Goal: Information Seeking & Learning: Check status

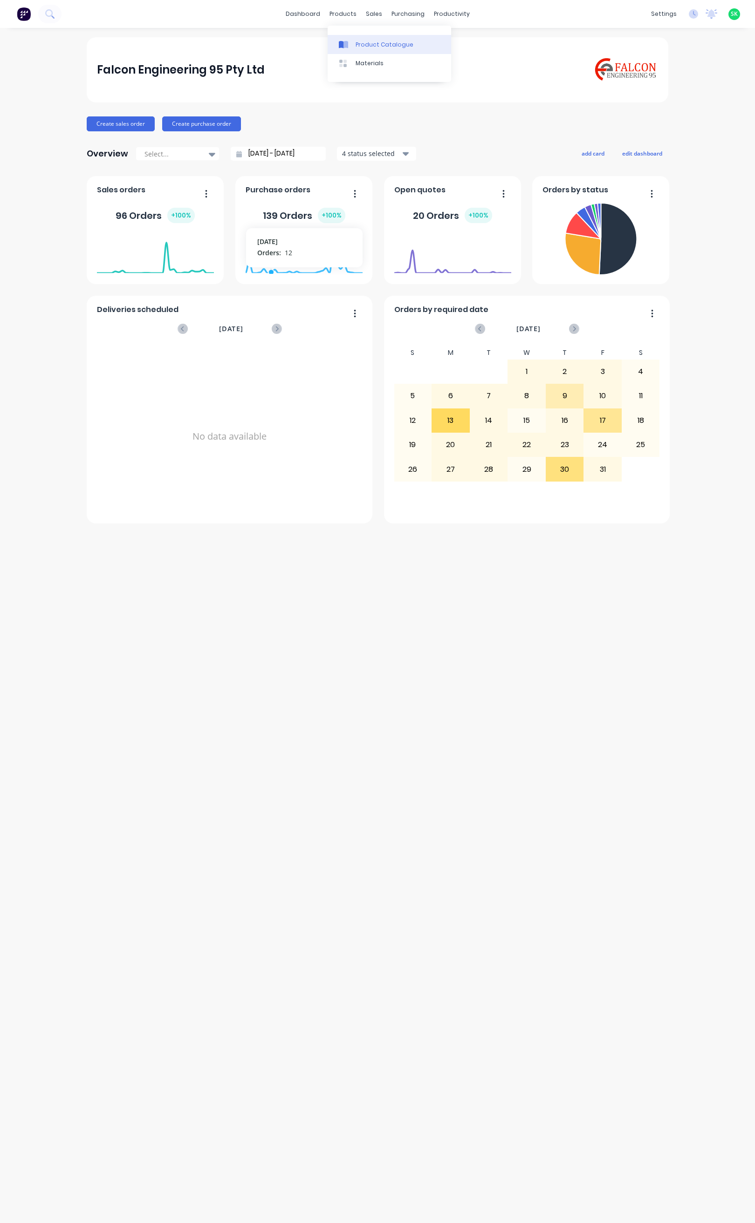
click at [344, 41] on icon at bounding box center [343, 45] width 9 height 8
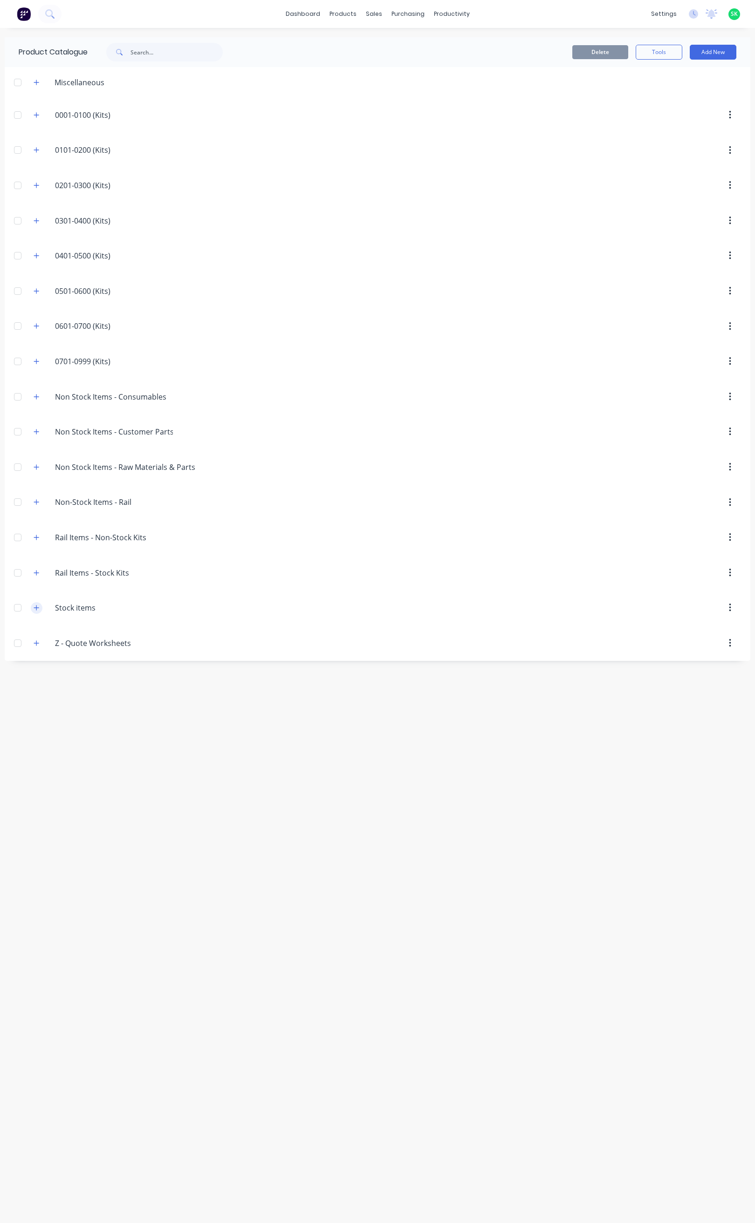
click at [37, 611] on icon "button" at bounding box center [37, 608] width 6 height 7
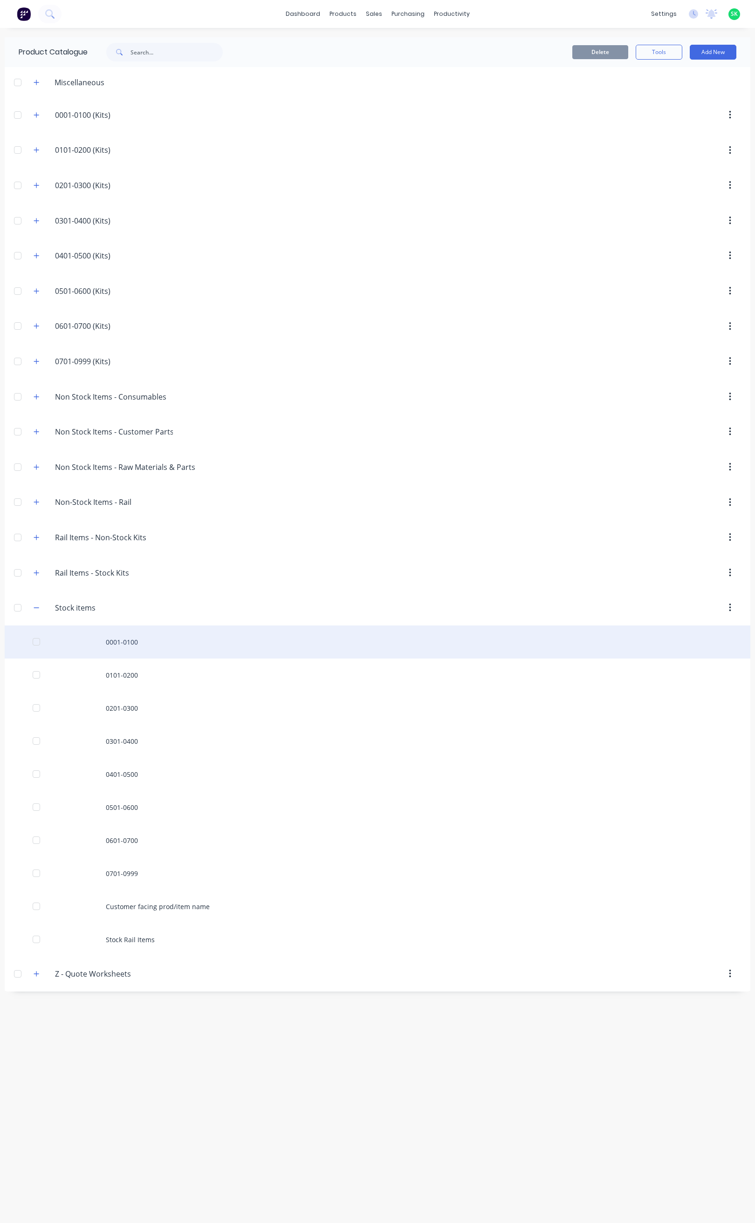
click at [126, 644] on div "0001-0100" at bounding box center [377, 642] width 745 height 33
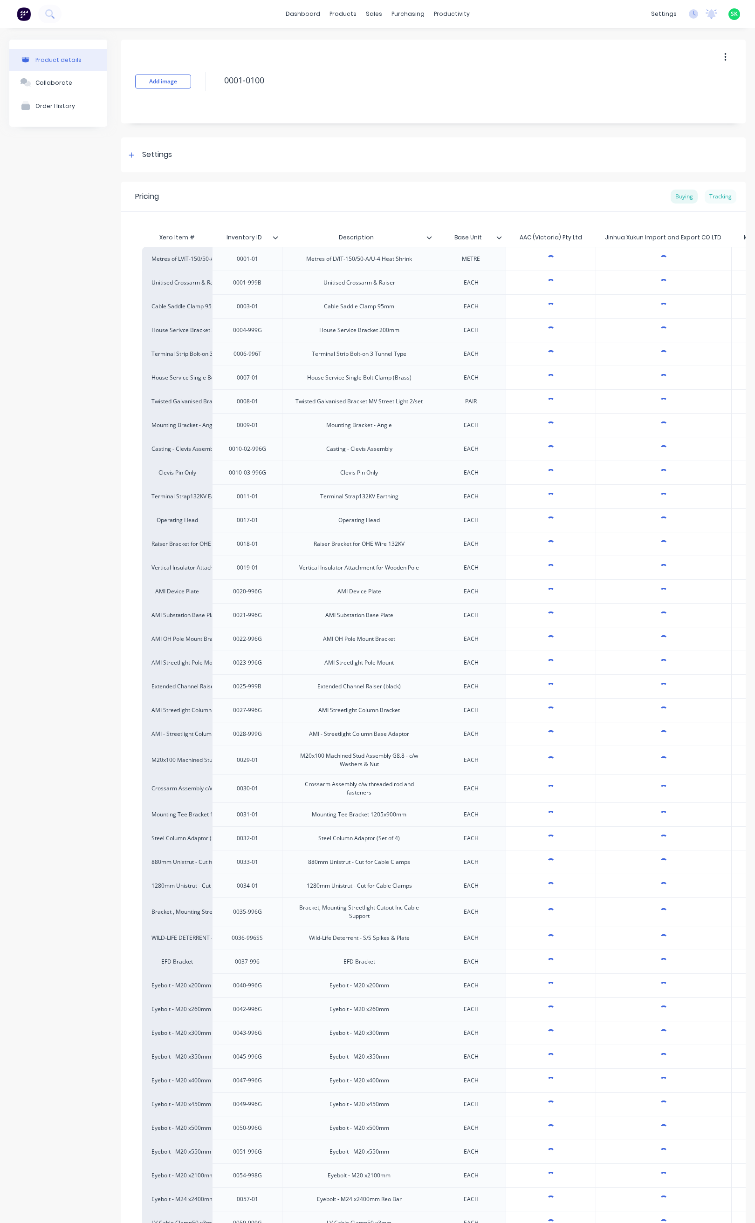
click at [718, 195] on div "Tracking" at bounding box center [720, 197] width 32 height 14
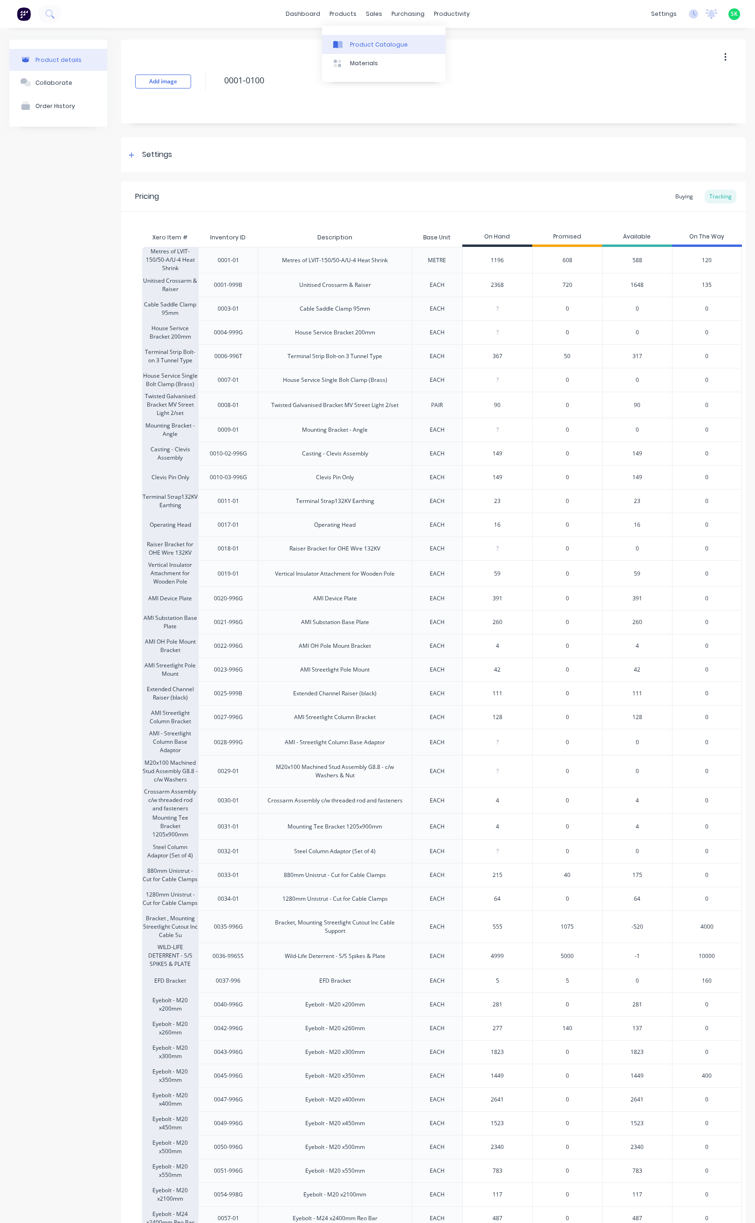
click at [348, 50] on link "Product Catalogue" at bounding box center [383, 44] width 123 height 19
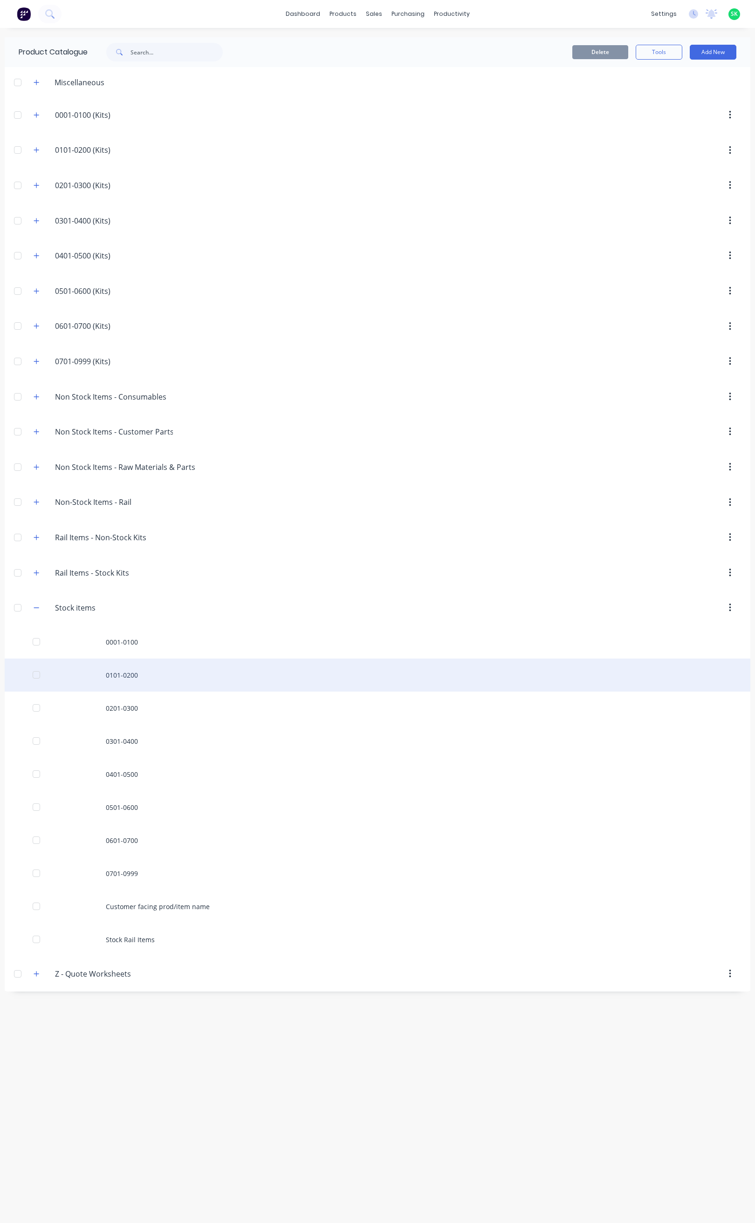
click at [129, 679] on div "0101-0200" at bounding box center [377, 675] width 745 height 33
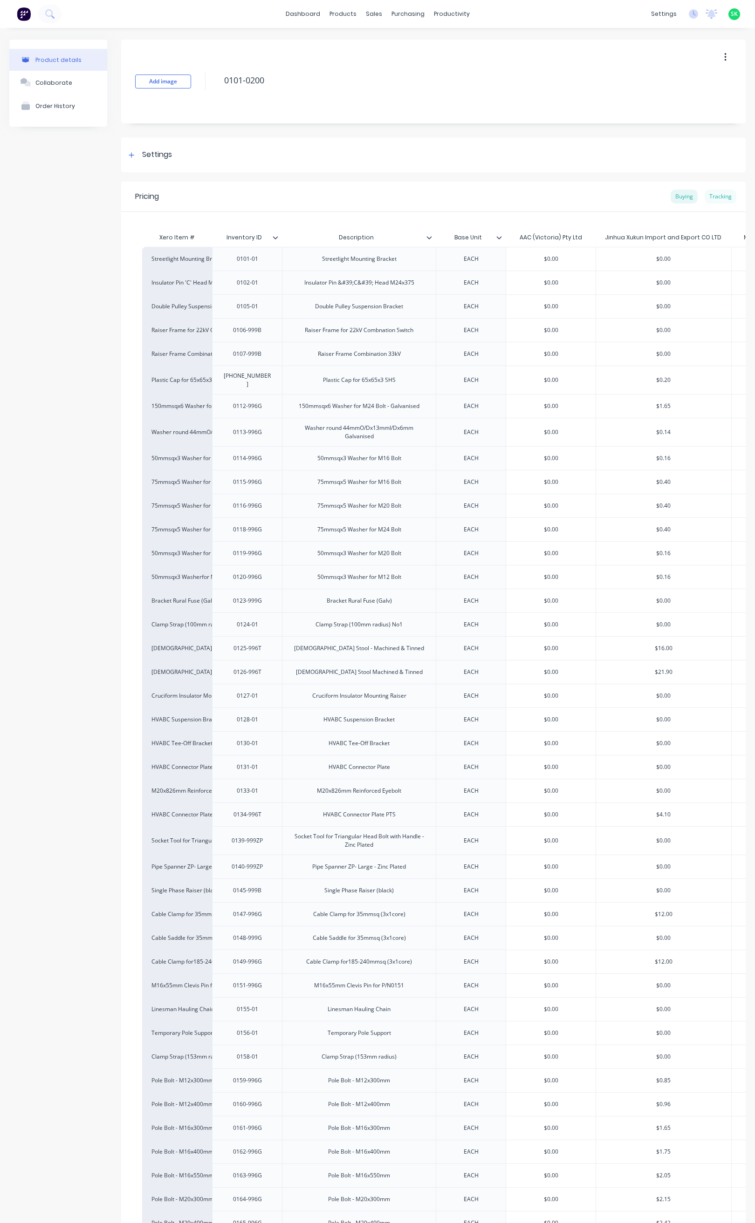
click at [717, 196] on div "Tracking" at bounding box center [720, 197] width 32 height 14
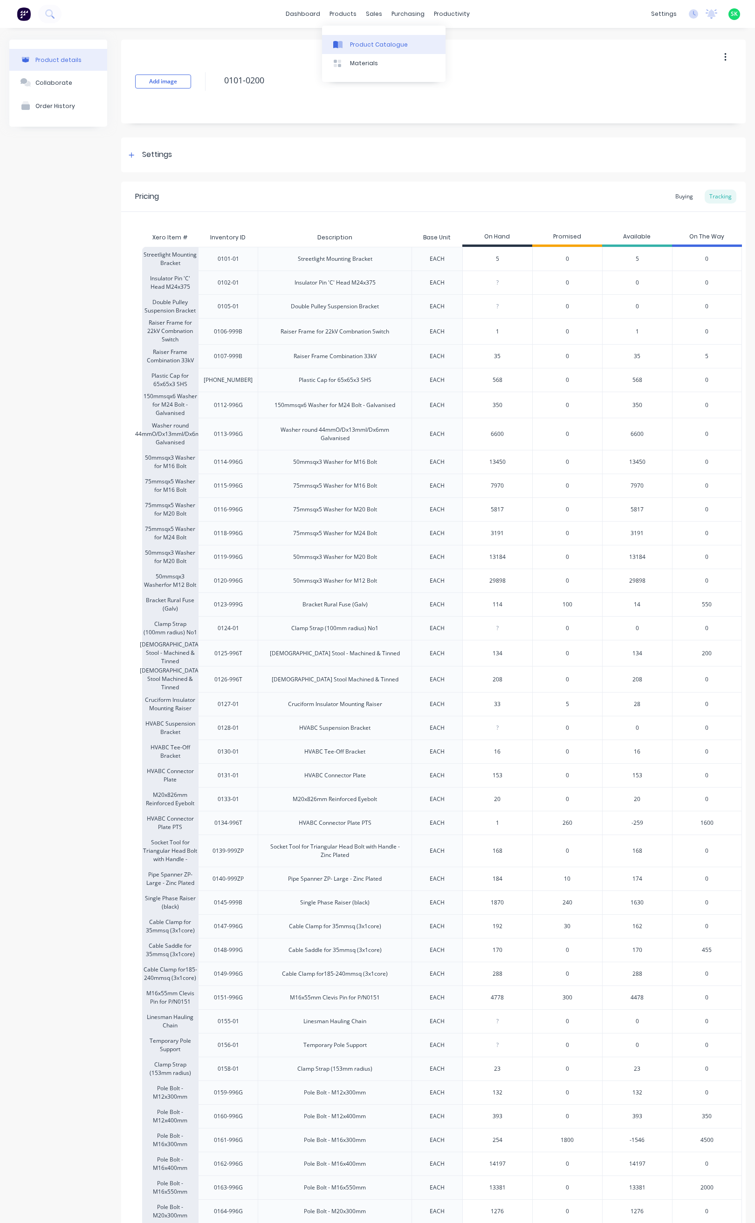
click at [344, 41] on div at bounding box center [340, 45] width 14 height 8
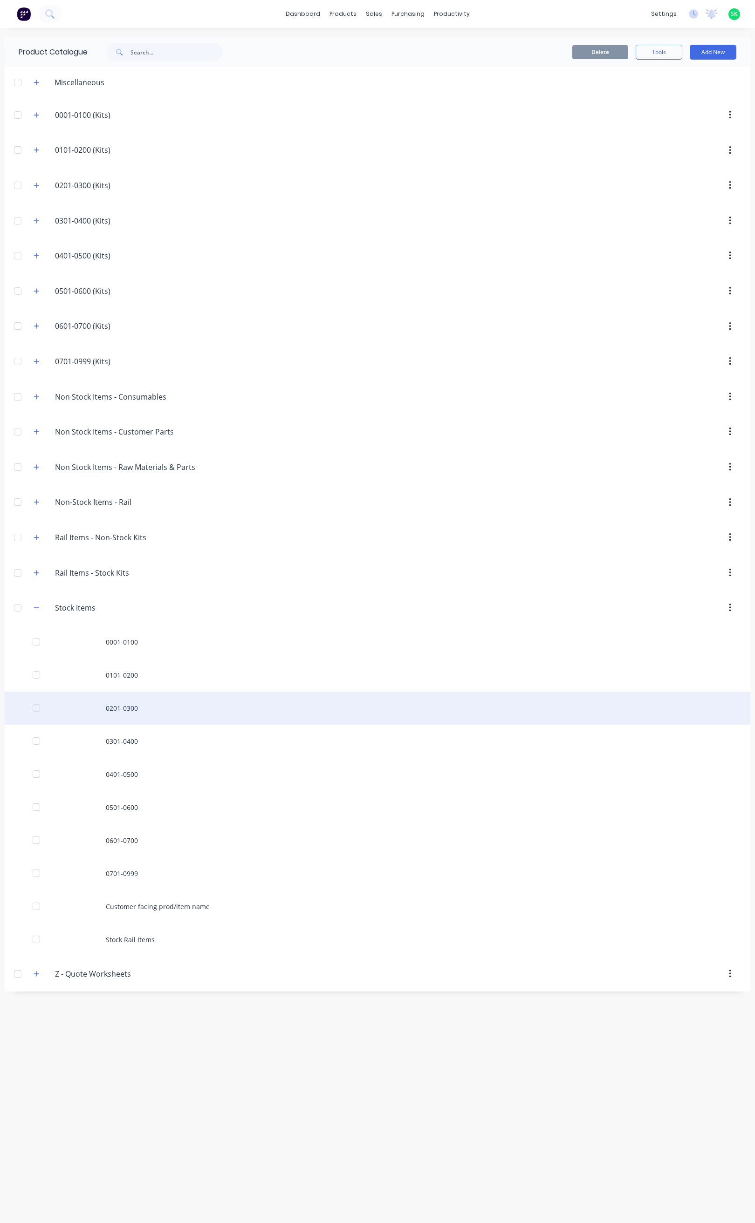
click at [126, 721] on div "0201-0300" at bounding box center [377, 708] width 745 height 33
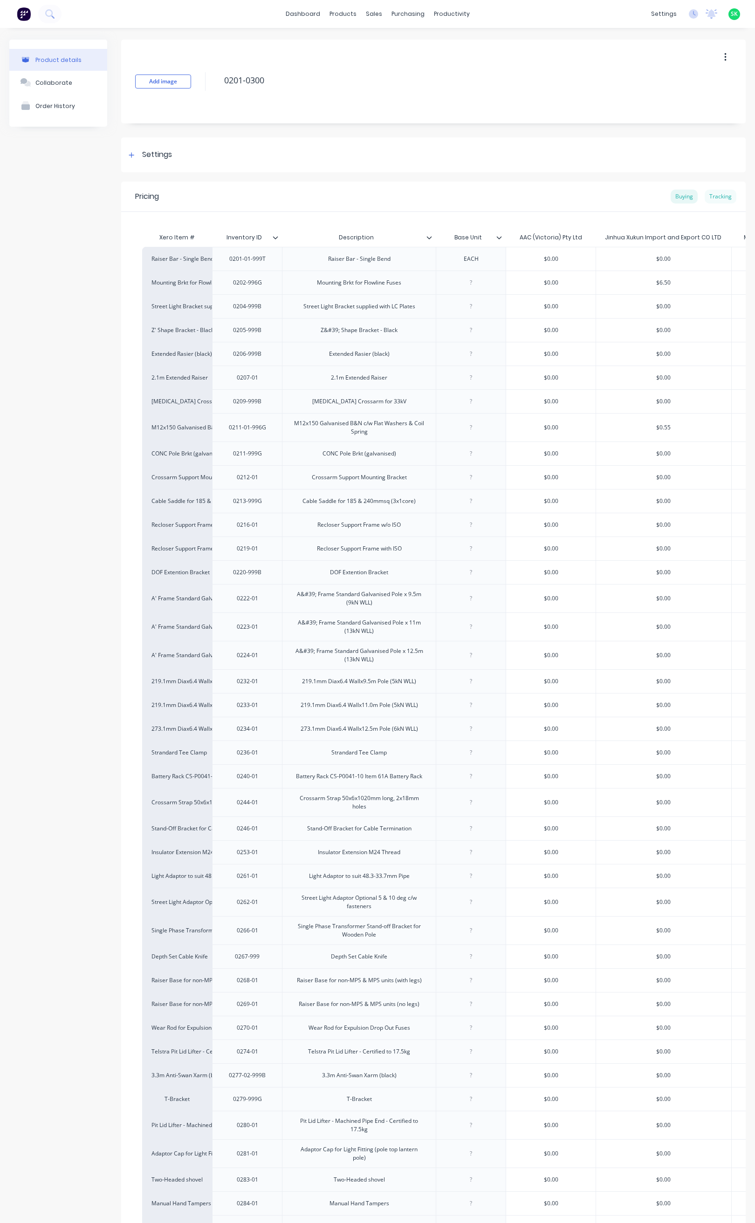
click at [712, 193] on div "Tracking" at bounding box center [720, 197] width 32 height 14
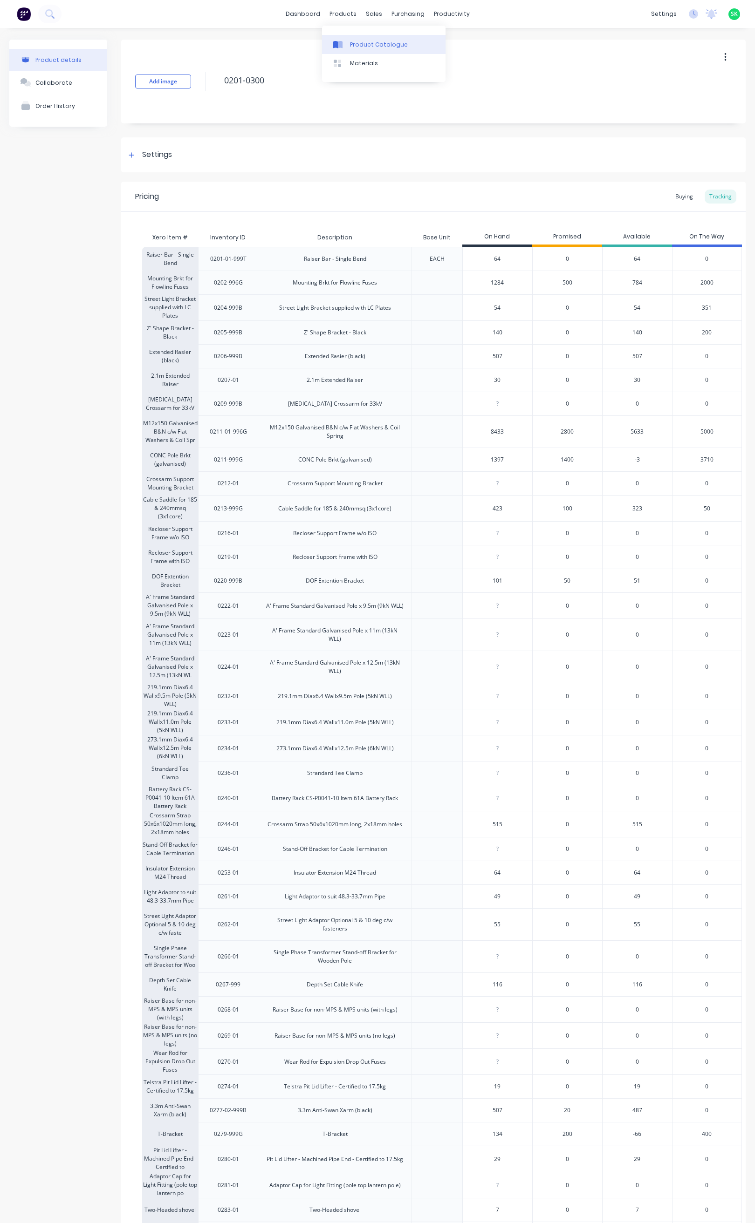
click at [351, 41] on div "Product Catalogue" at bounding box center [379, 45] width 58 height 8
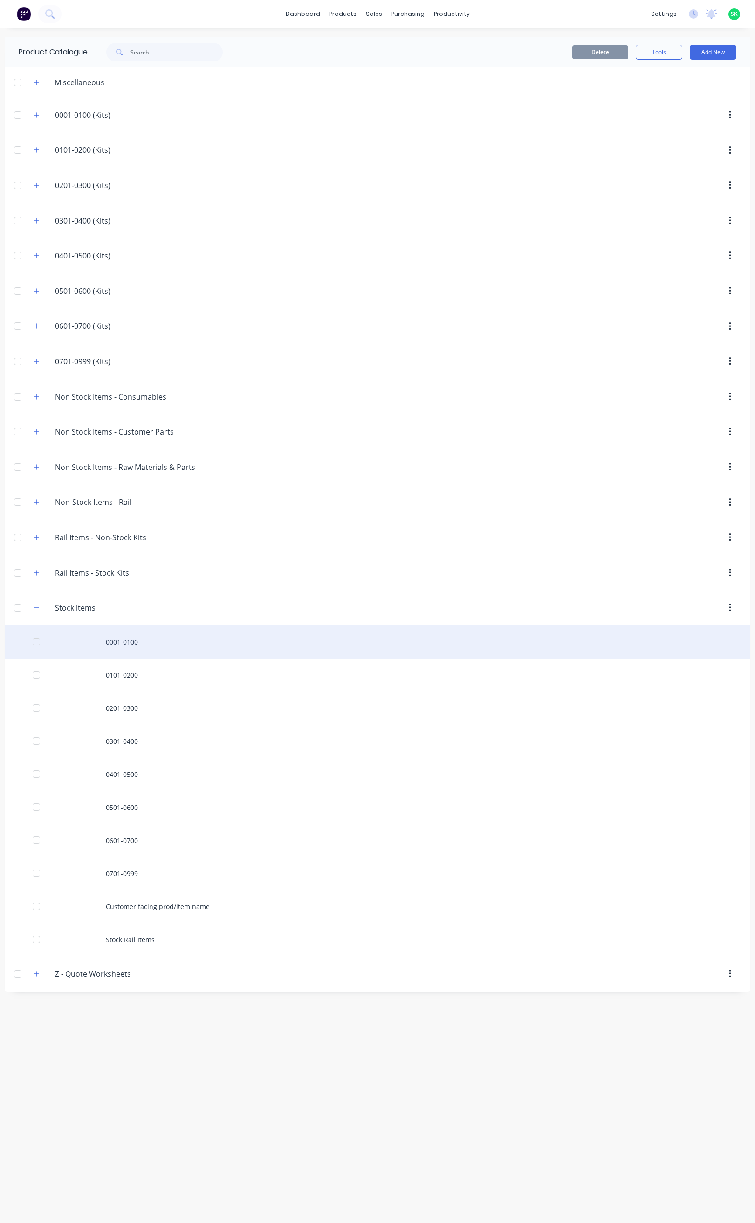
click at [116, 652] on div "0001-0100" at bounding box center [377, 642] width 745 height 33
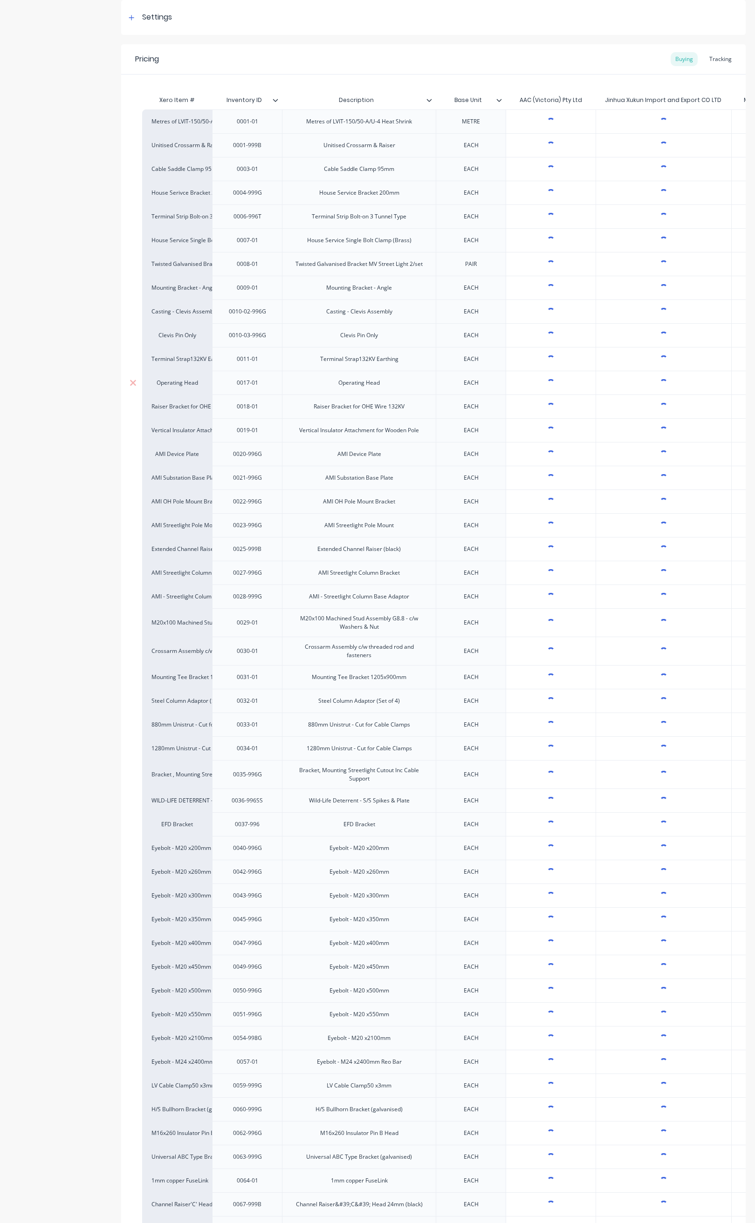
scroll to position [140, 0]
click at [708, 57] on div "Tracking" at bounding box center [720, 57] width 32 height 14
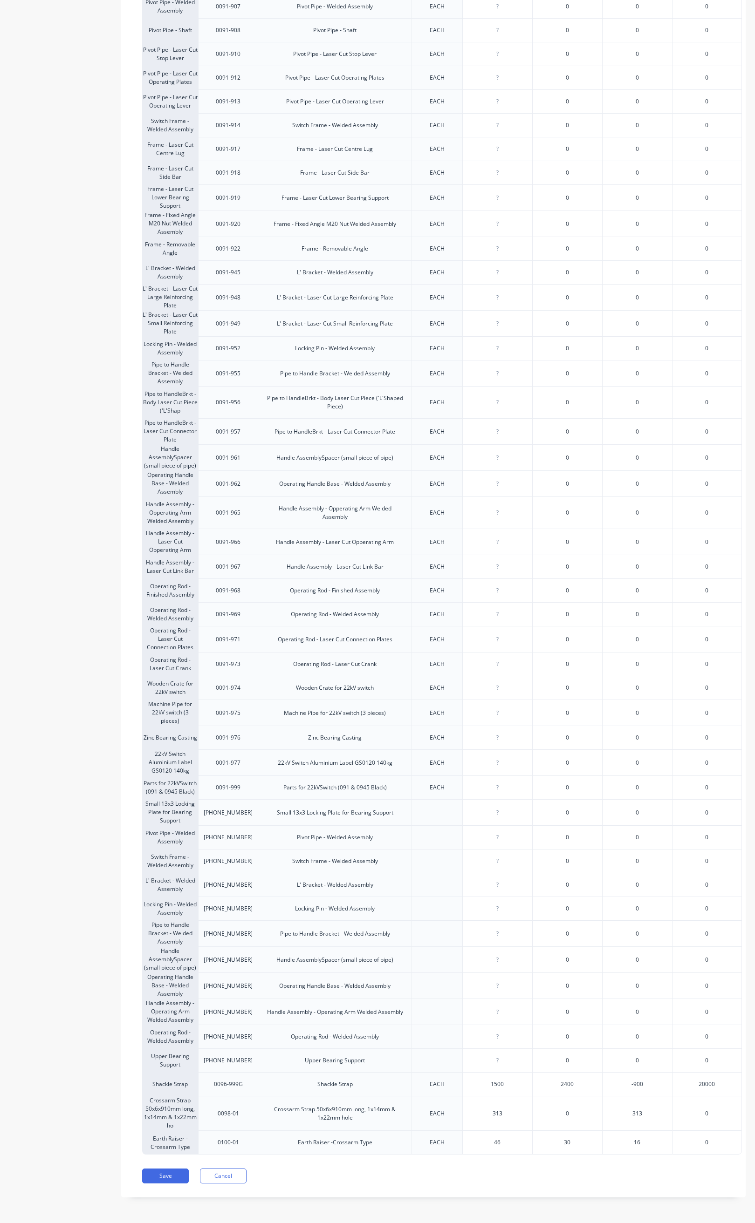
scroll to position [1933, 0]
click at [165, 1173] on button "Save" at bounding box center [165, 1176] width 47 height 15
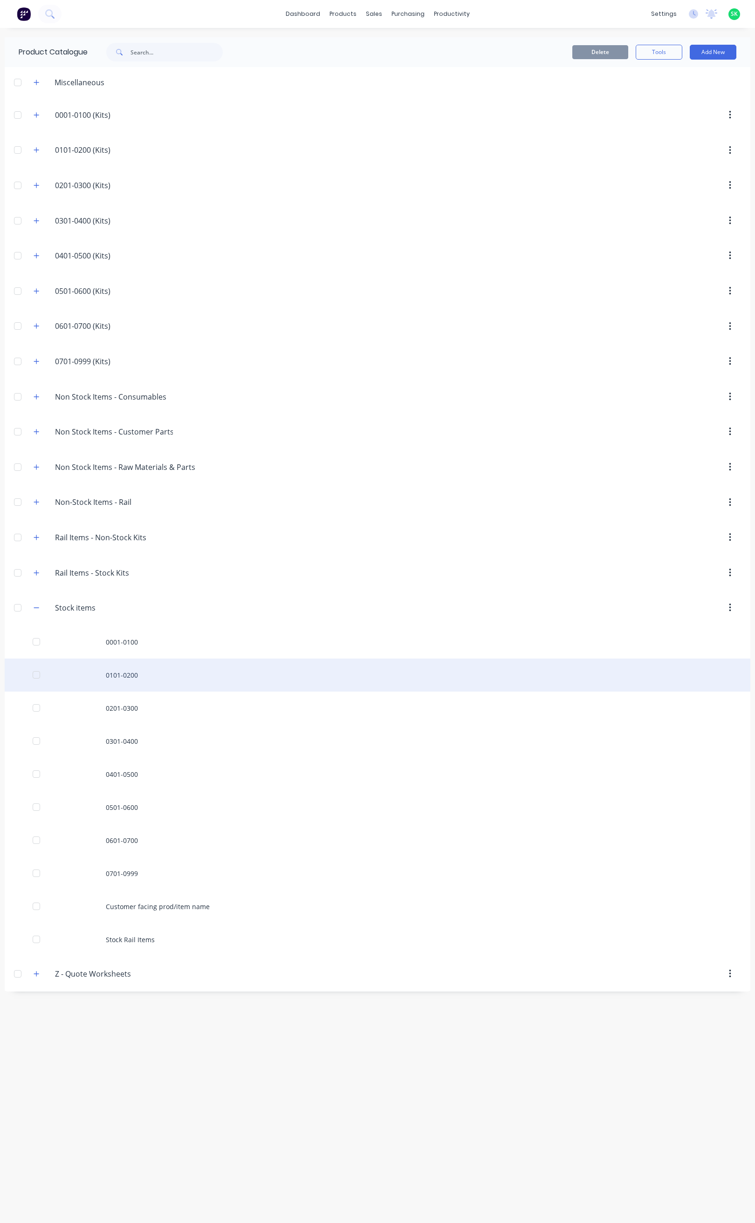
click at [142, 681] on div "0101-0200" at bounding box center [377, 675] width 745 height 33
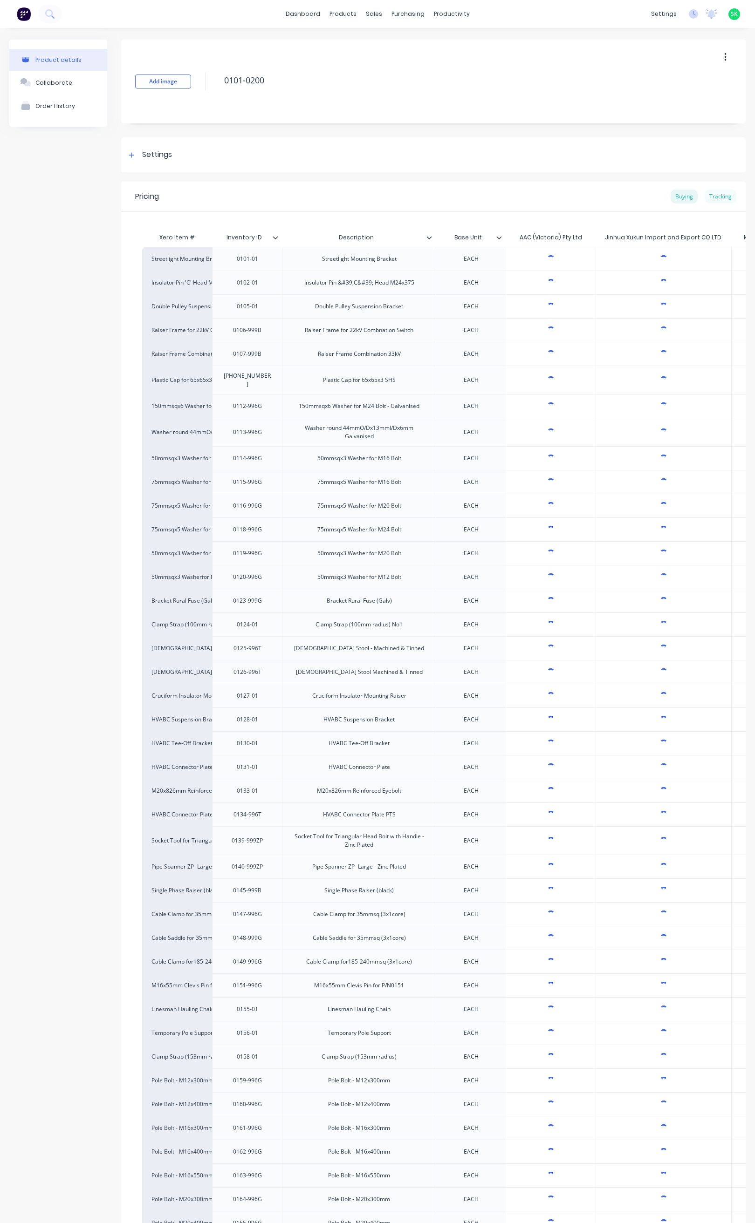
click at [709, 196] on div "Tracking" at bounding box center [720, 197] width 32 height 14
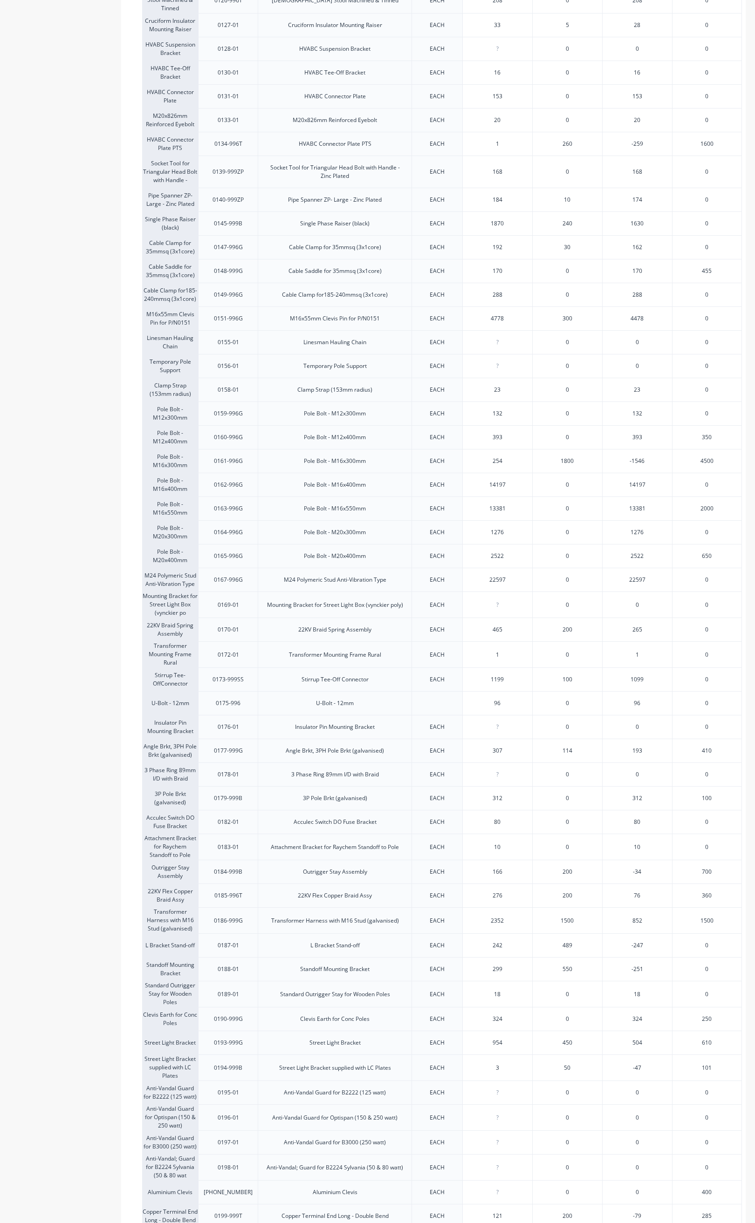
scroll to position [804, 0]
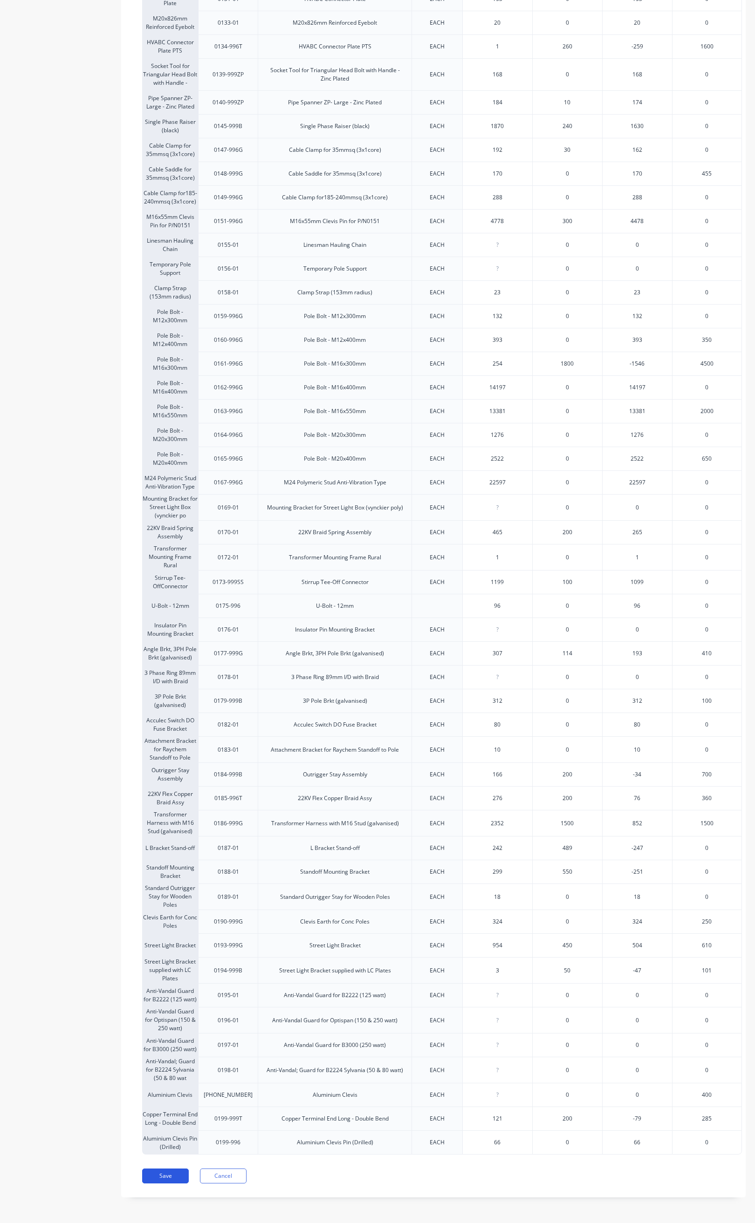
click at [171, 1173] on button "Save" at bounding box center [165, 1176] width 47 height 15
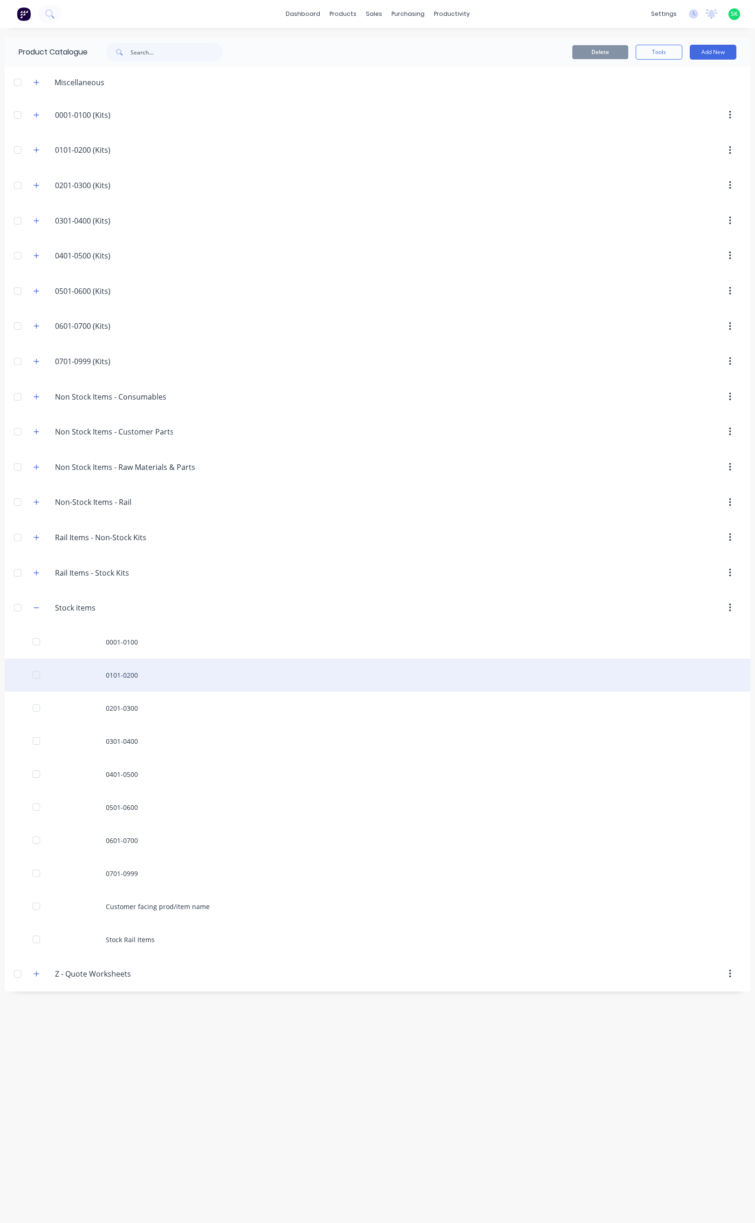
click at [127, 675] on div "0101-0200" at bounding box center [377, 675] width 745 height 33
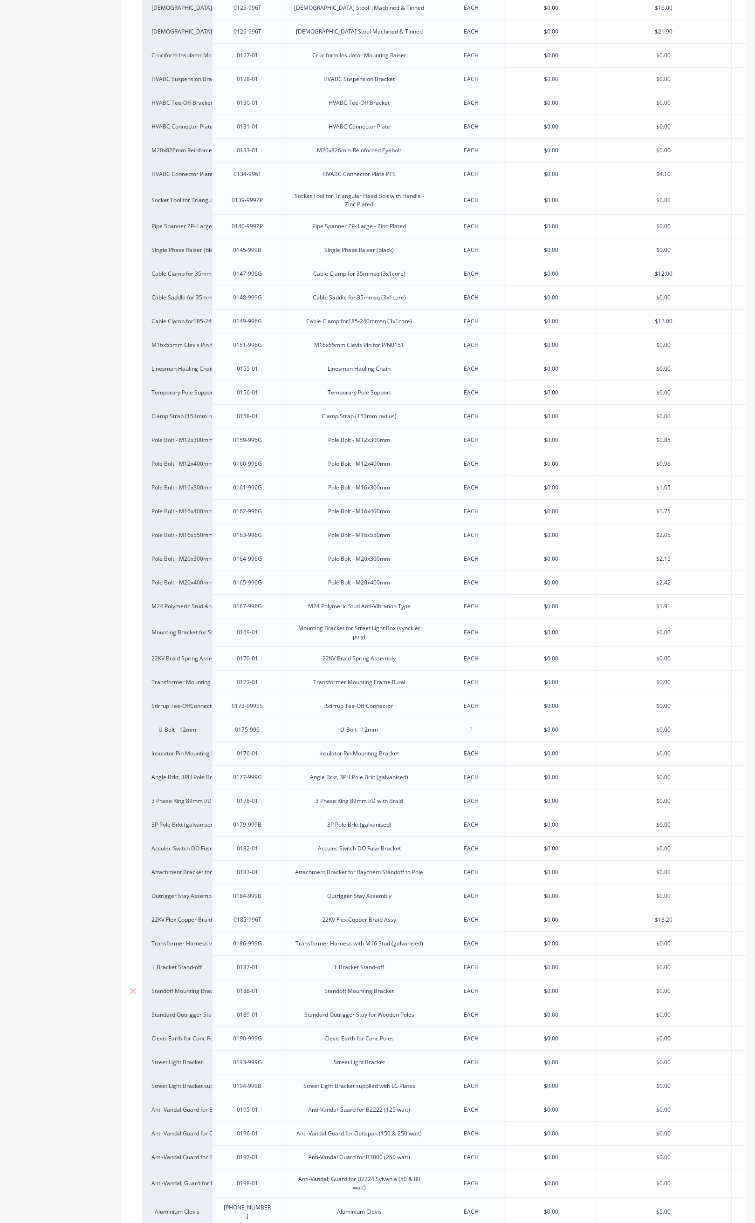
scroll to position [801, 0]
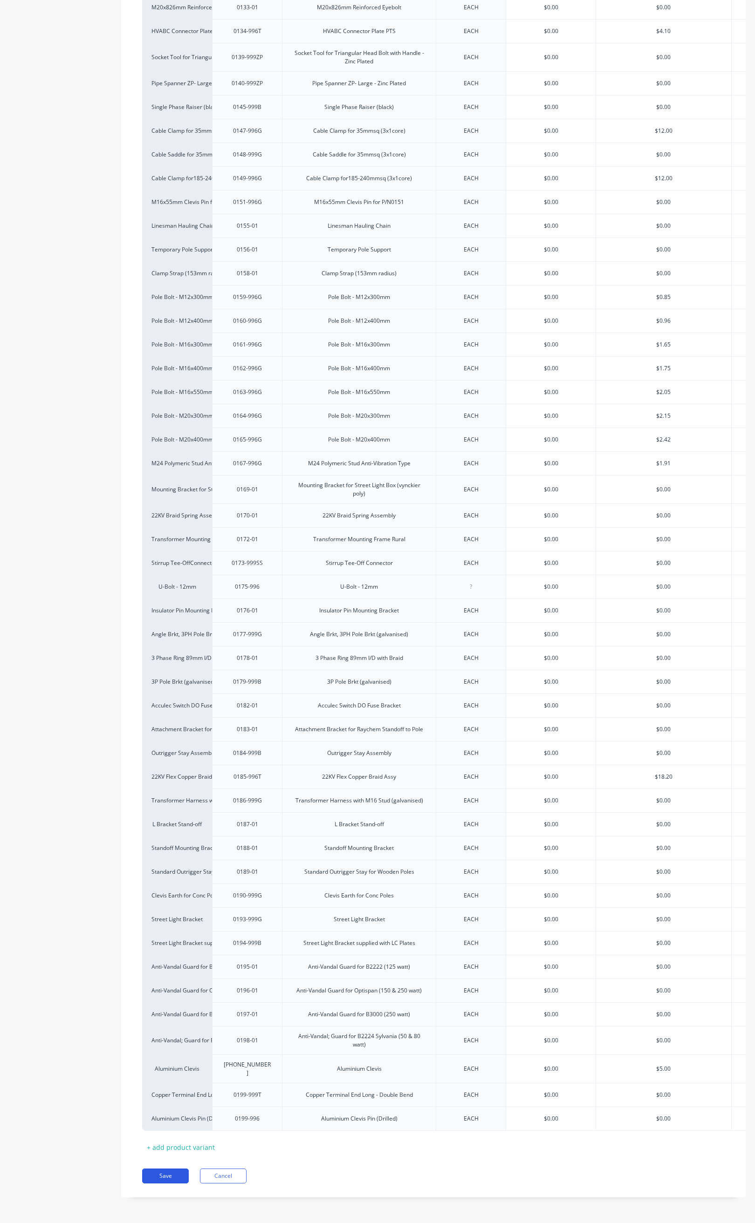
click at [174, 1175] on button "Save" at bounding box center [165, 1176] width 47 height 15
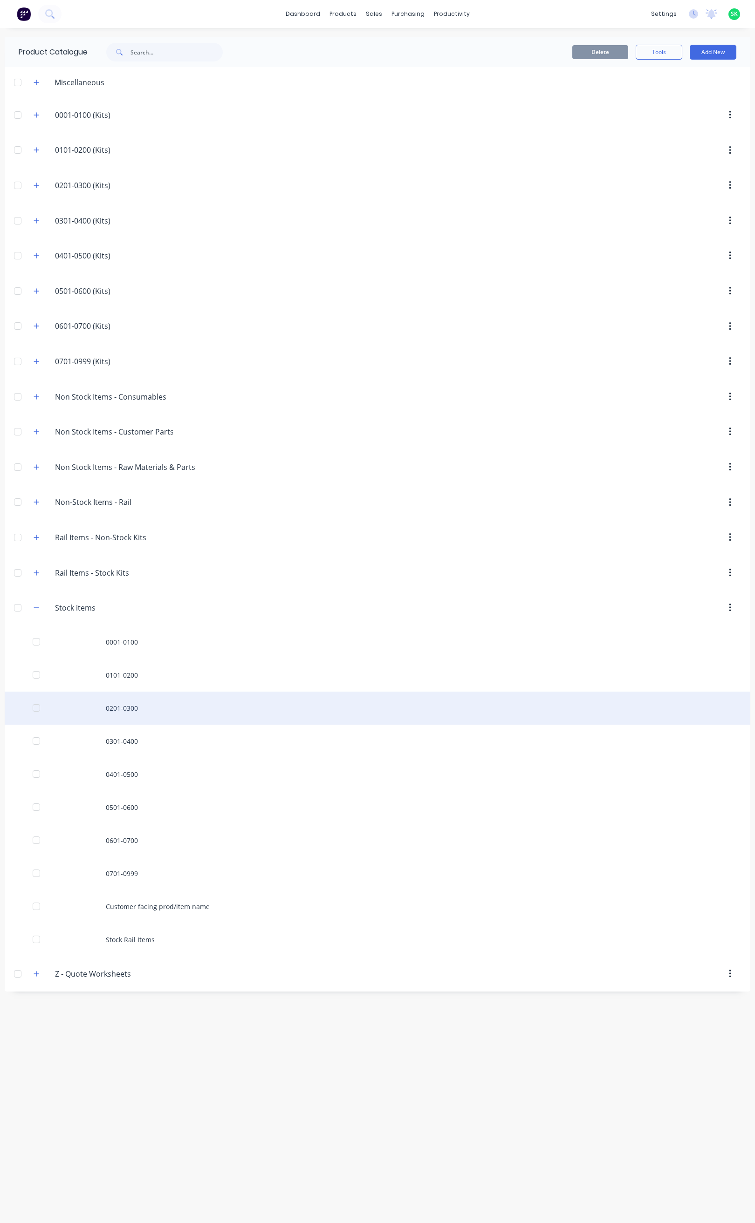
click at [126, 713] on div "0201-0300" at bounding box center [377, 708] width 745 height 33
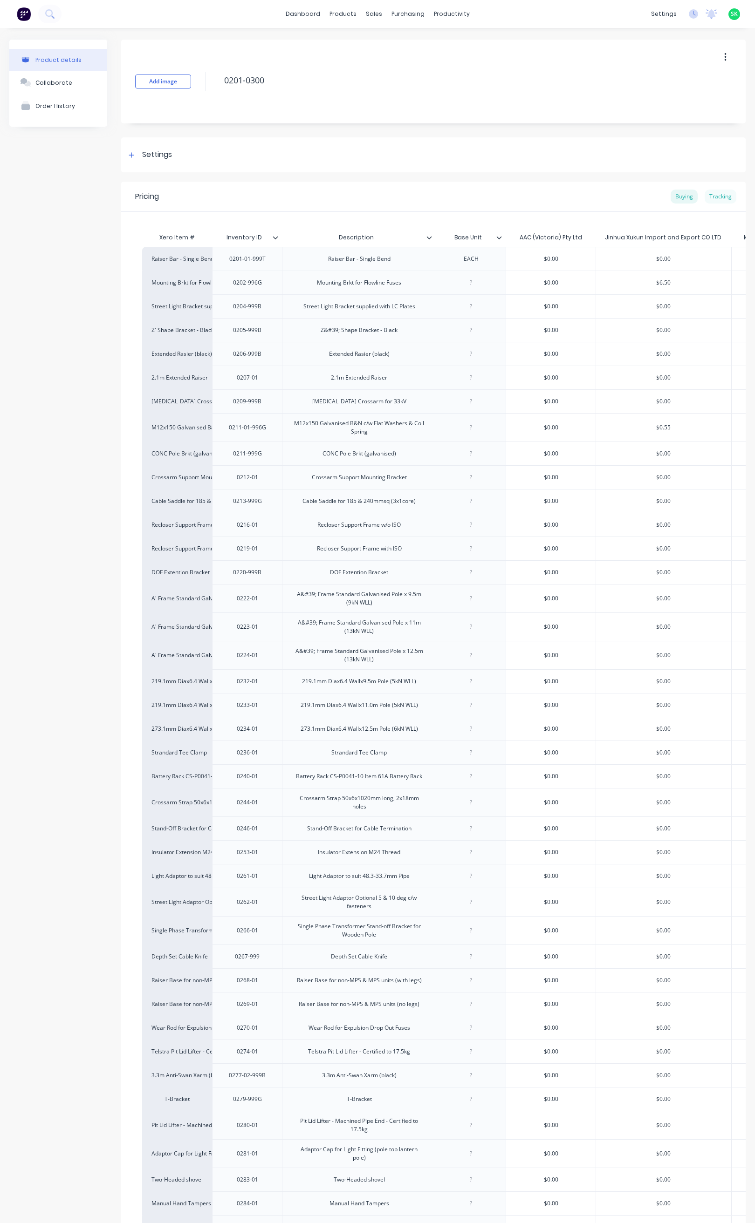
click at [710, 194] on div "Tracking" at bounding box center [720, 197] width 32 height 14
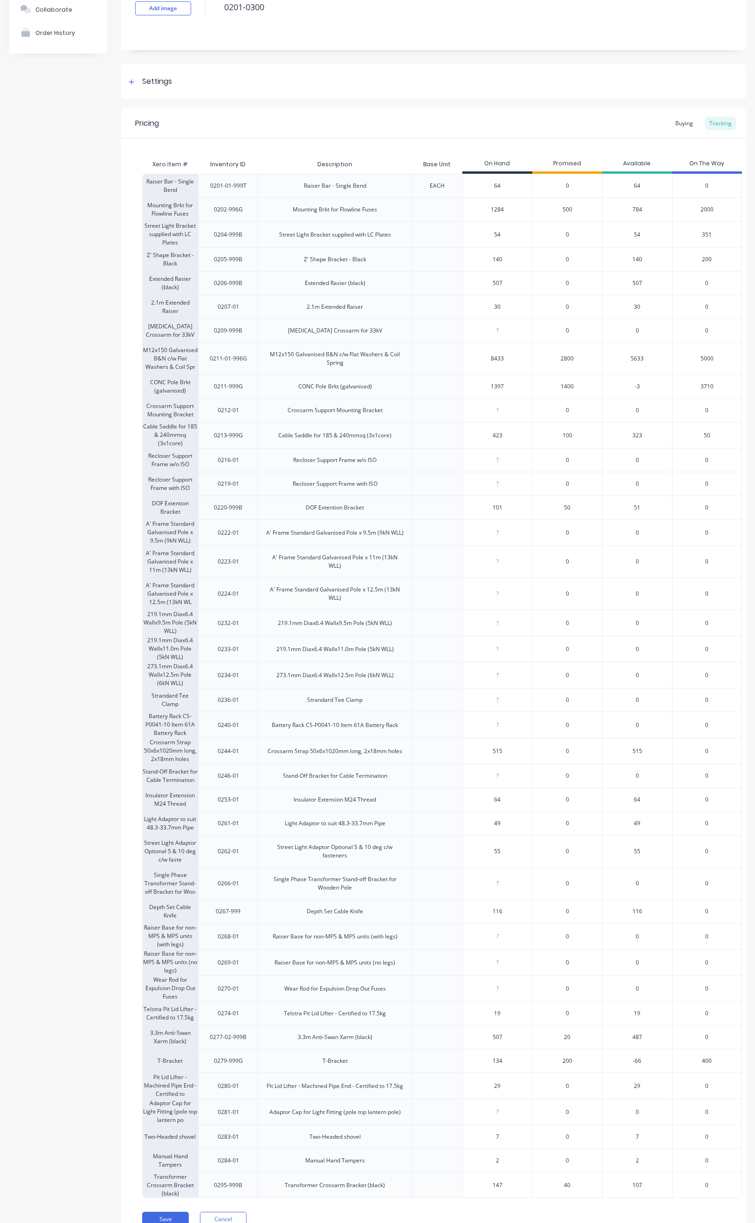
scroll to position [142, 0]
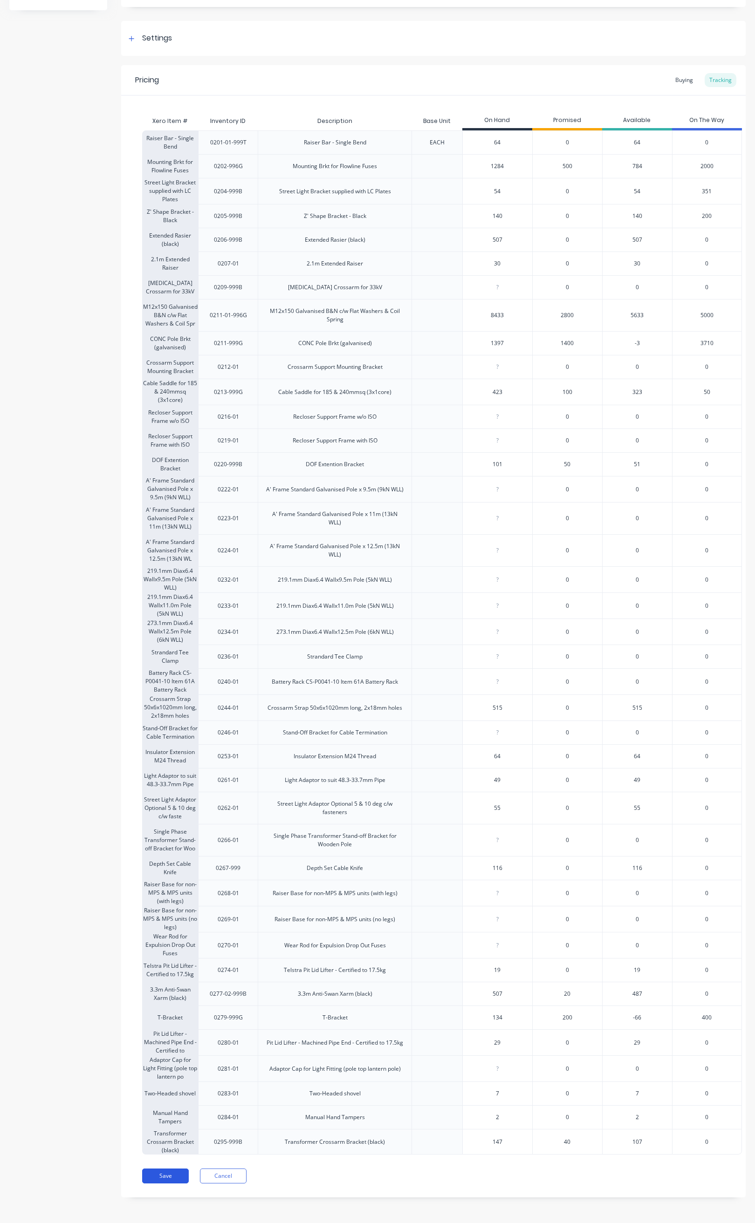
click at [163, 1178] on button "Save" at bounding box center [165, 1176] width 47 height 15
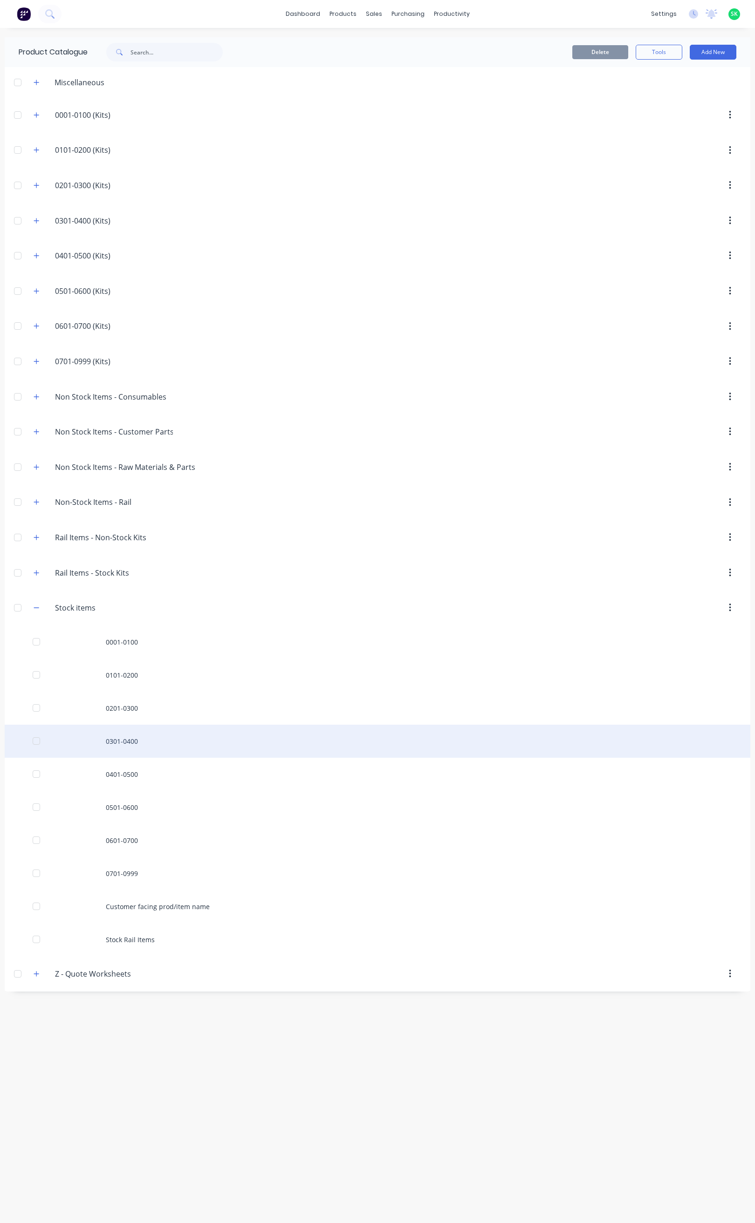
click at [131, 744] on div "0301-0400" at bounding box center [377, 741] width 745 height 33
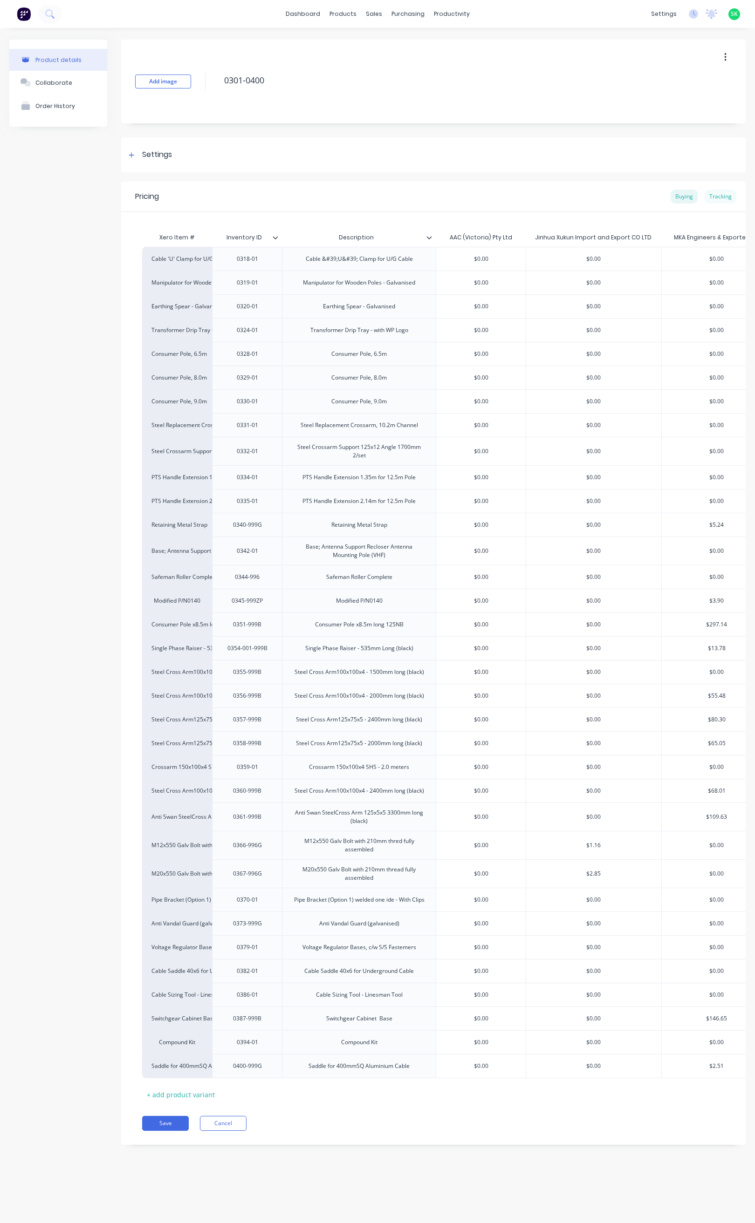
click at [723, 191] on div "Tracking" at bounding box center [720, 197] width 32 height 14
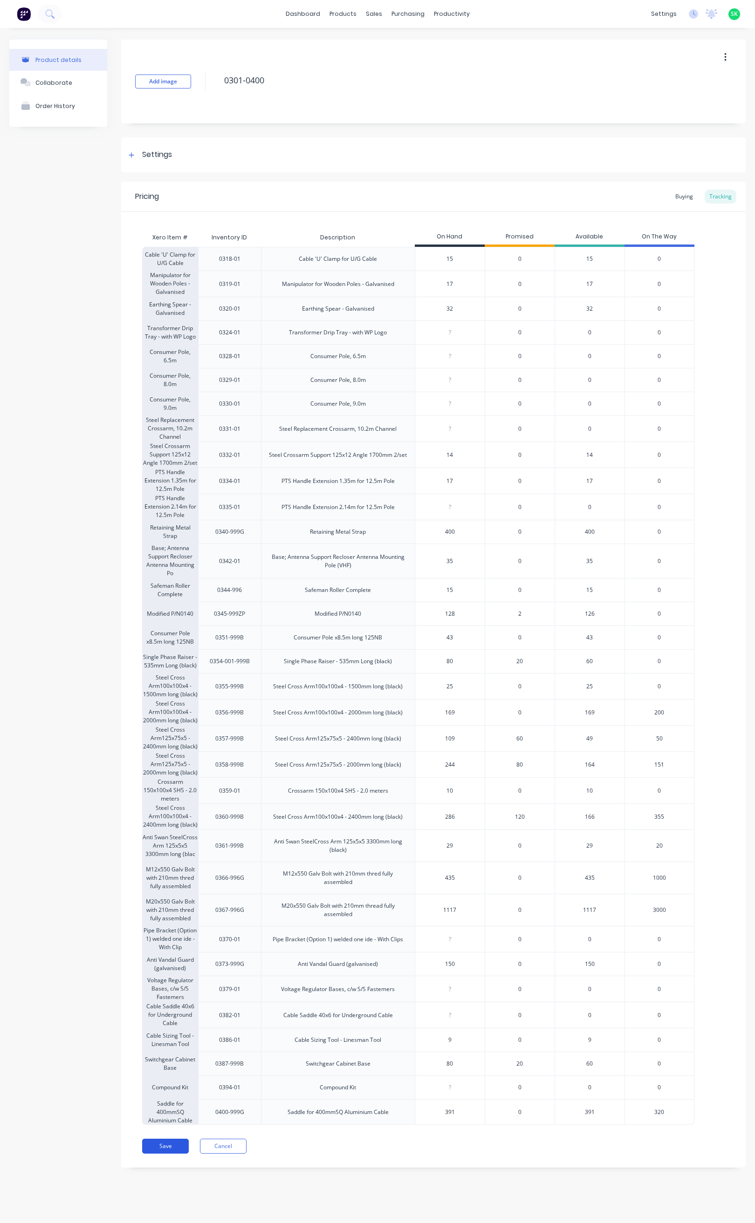
click at [183, 1153] on button "Save" at bounding box center [165, 1146] width 47 height 15
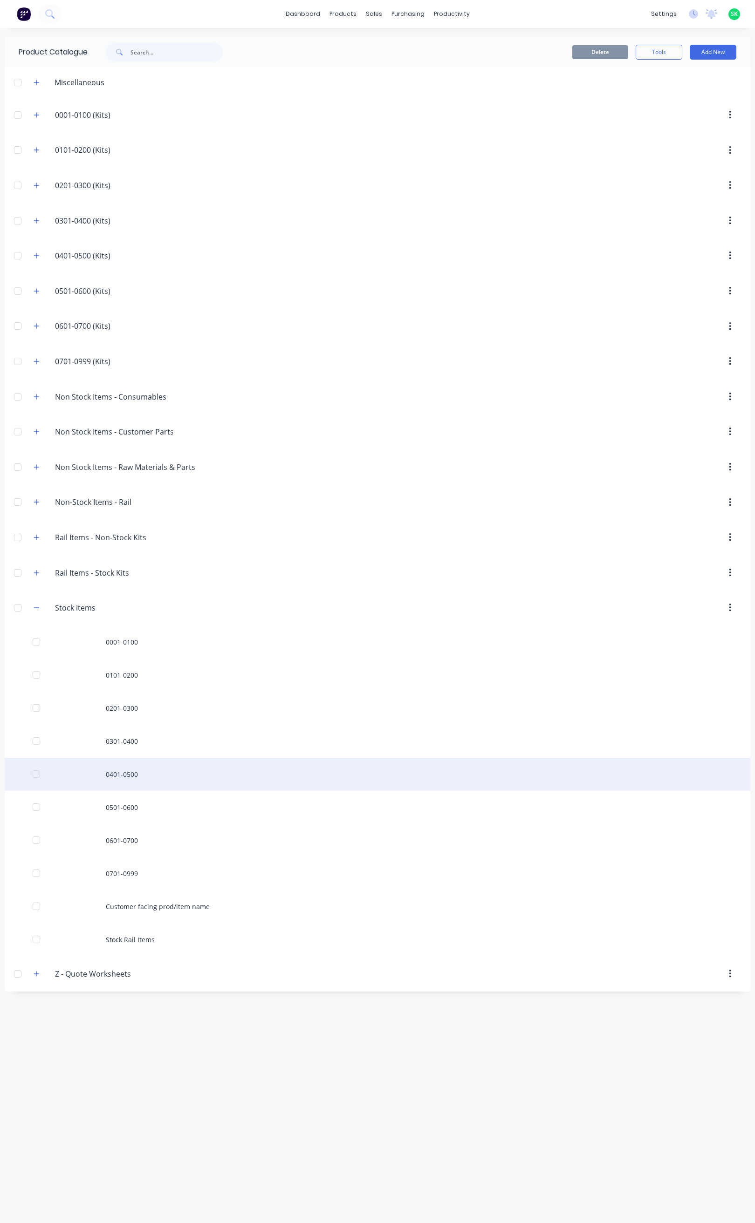
click at [140, 781] on div "0401-0500" at bounding box center [377, 774] width 745 height 33
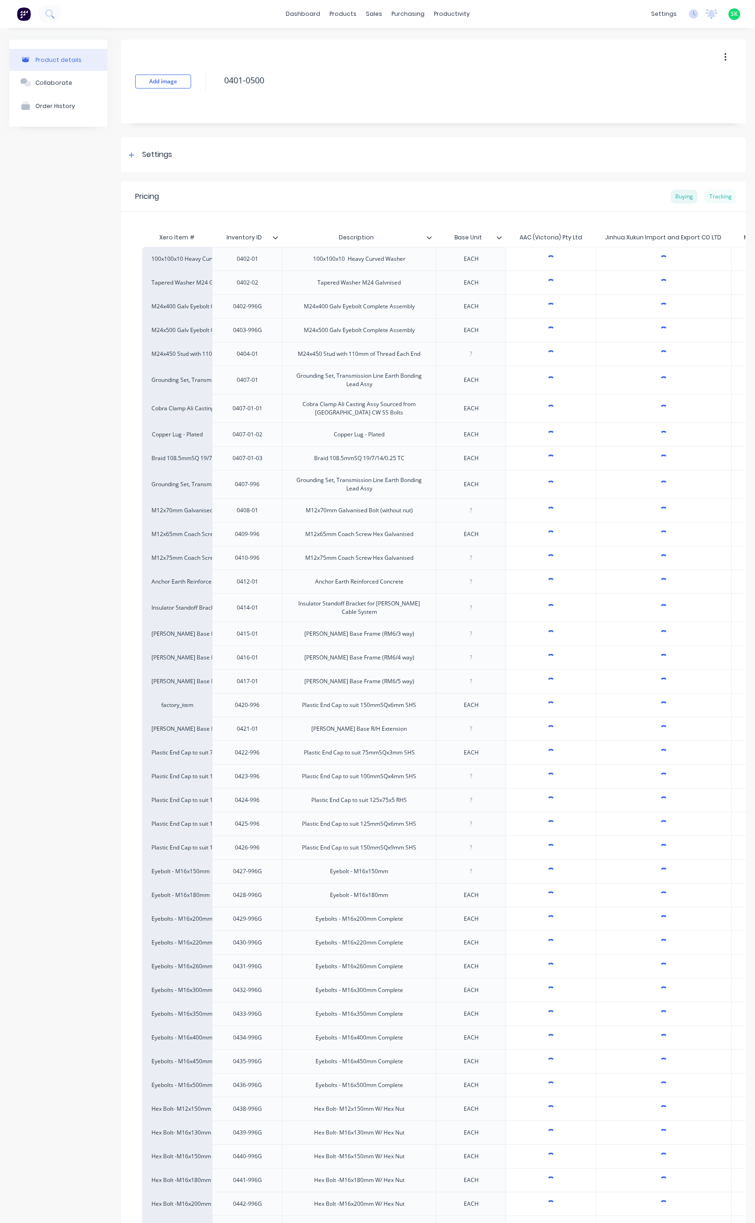
click at [710, 198] on div "Tracking" at bounding box center [720, 197] width 32 height 14
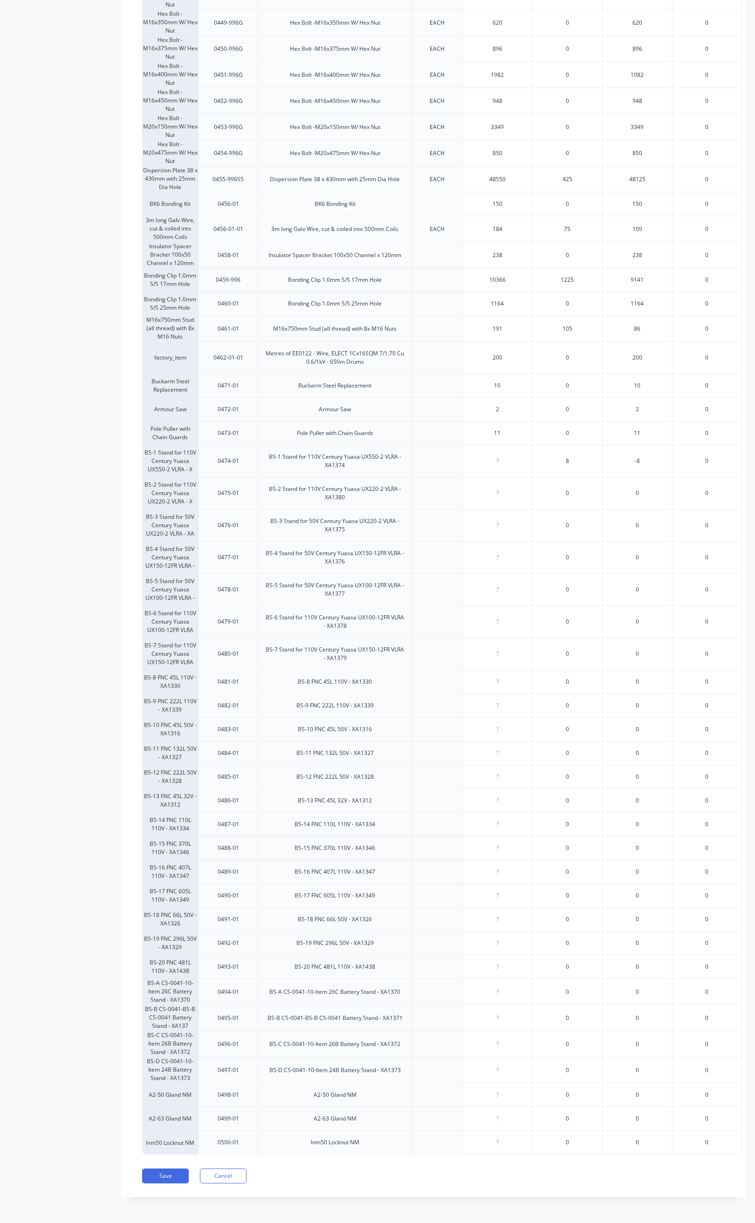
scroll to position [1495, 0]
click at [174, 1175] on button "Save" at bounding box center [165, 1176] width 47 height 15
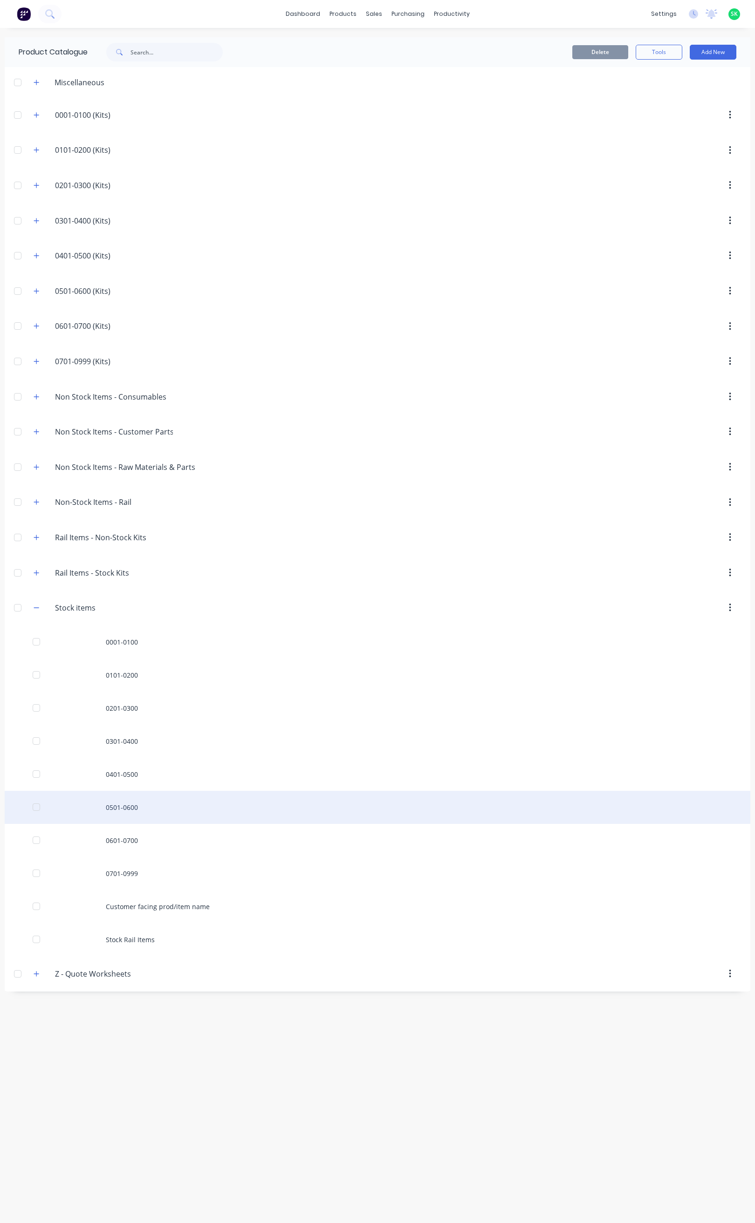
click at [136, 814] on div "0501-0600" at bounding box center [377, 807] width 745 height 33
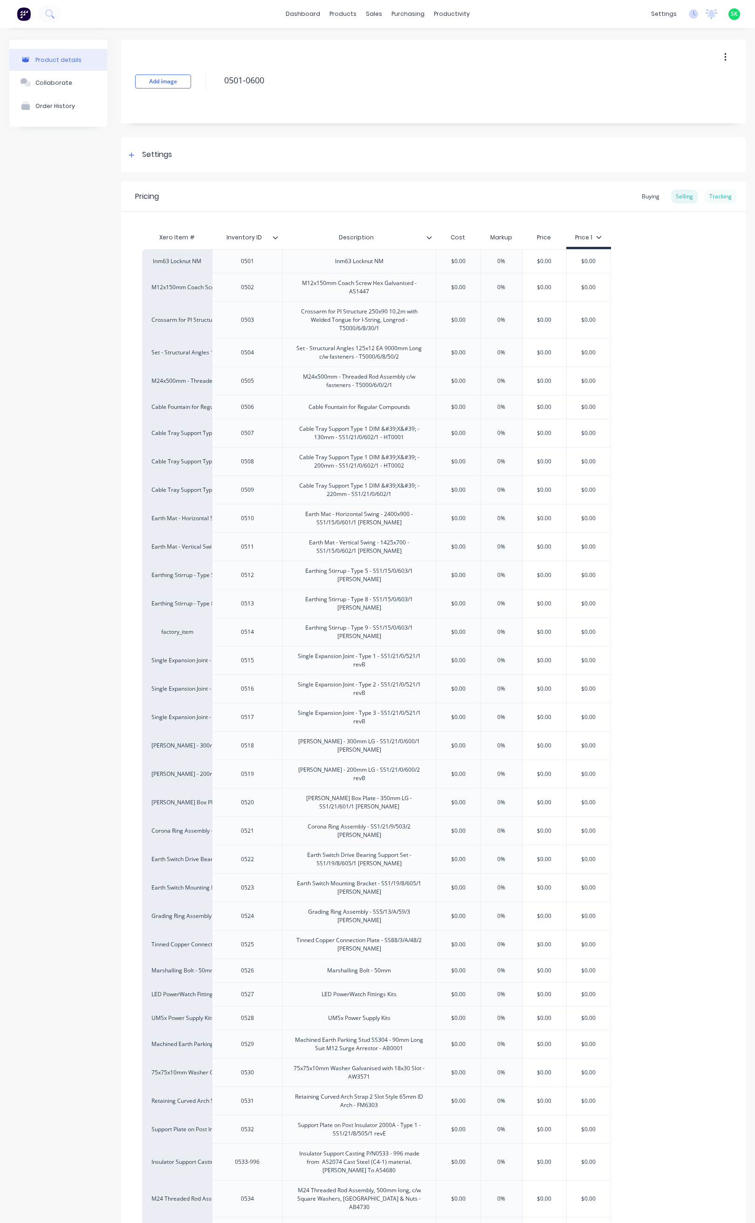
click at [709, 196] on div "Tracking" at bounding box center [720, 197] width 32 height 14
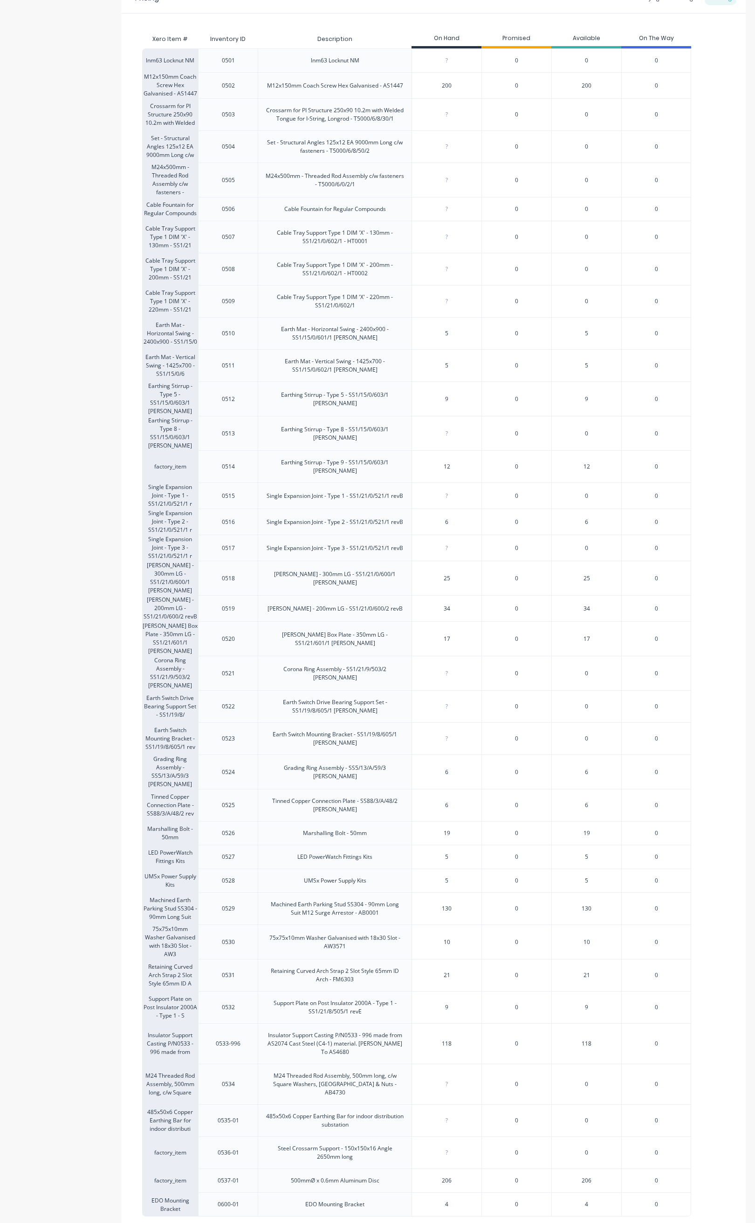
scroll to position [200, 0]
click at [184, 1223] on button "Save" at bounding box center [165, 1236] width 47 height 15
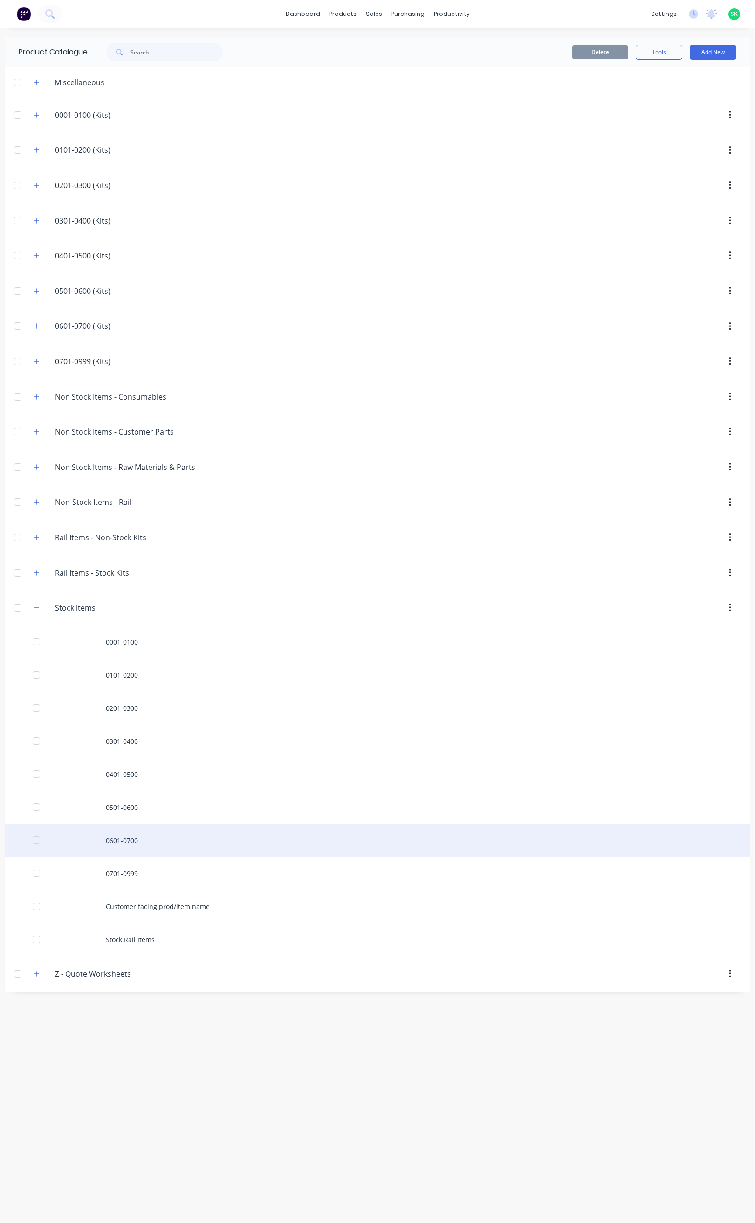
click at [131, 845] on div "0601-0700" at bounding box center [377, 840] width 745 height 33
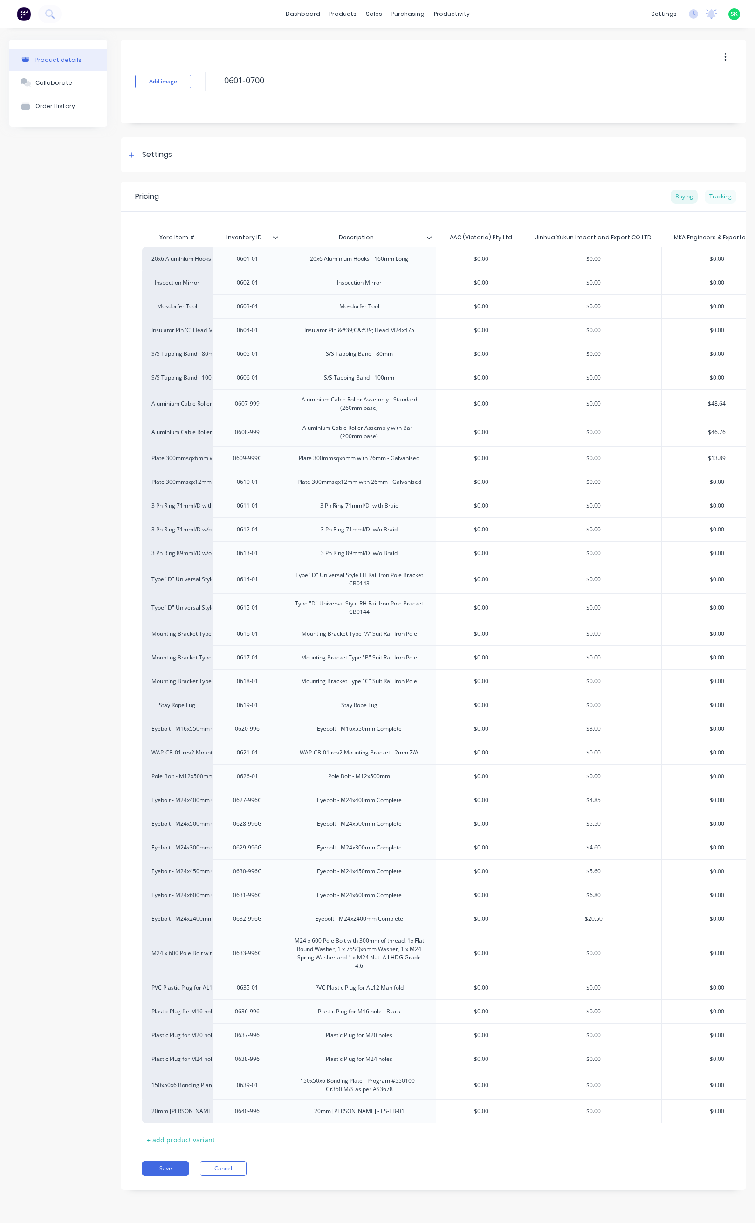
click at [711, 196] on div "Tracking" at bounding box center [720, 197] width 32 height 14
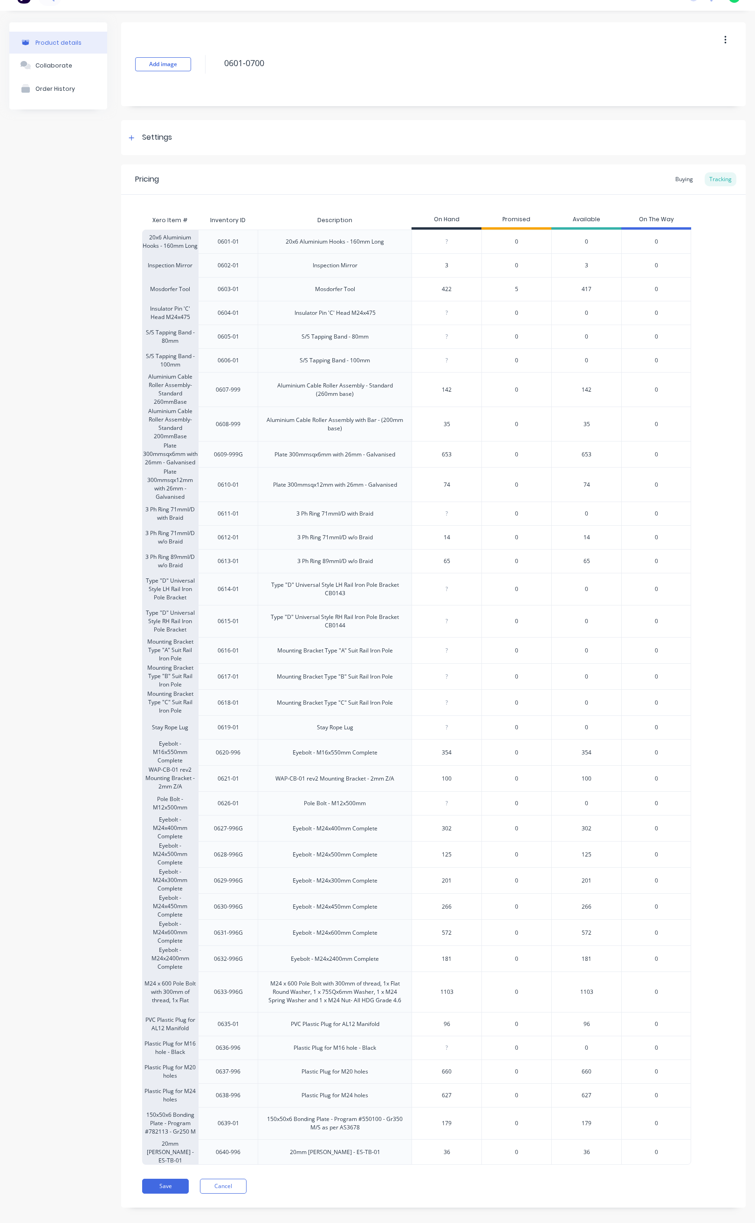
scroll to position [49, 0]
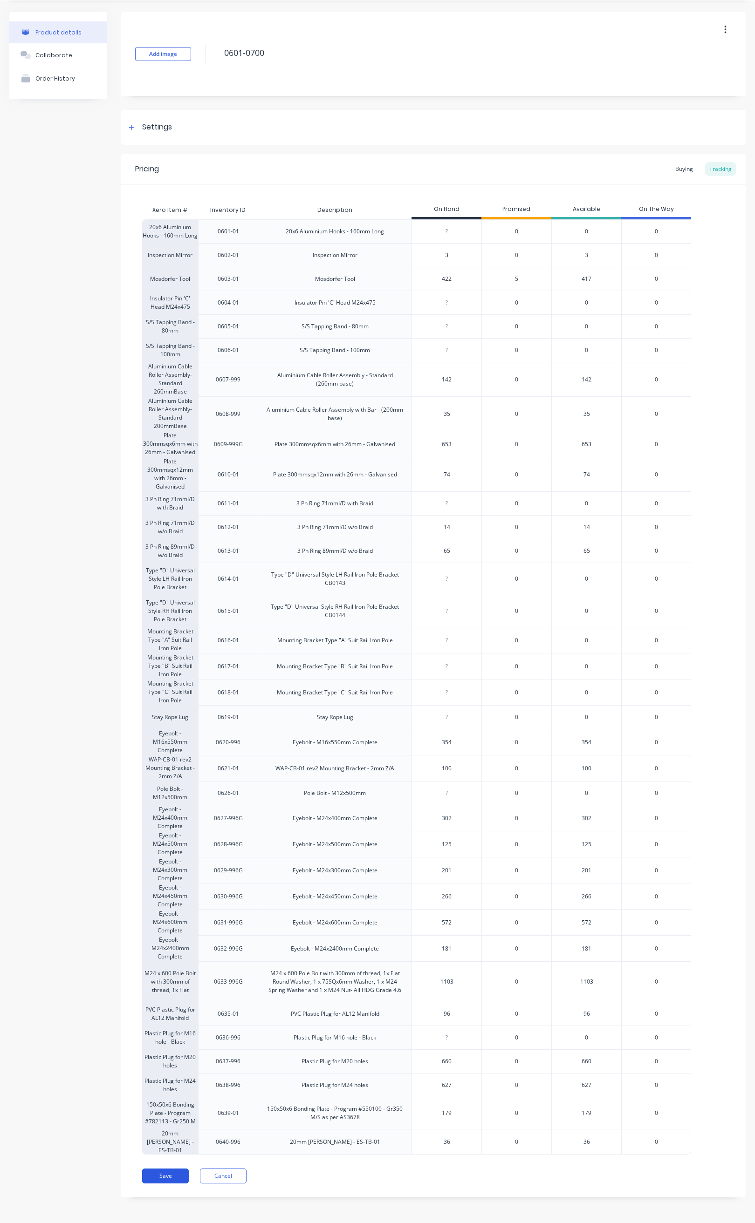
click at [165, 1182] on button "Save" at bounding box center [165, 1176] width 47 height 15
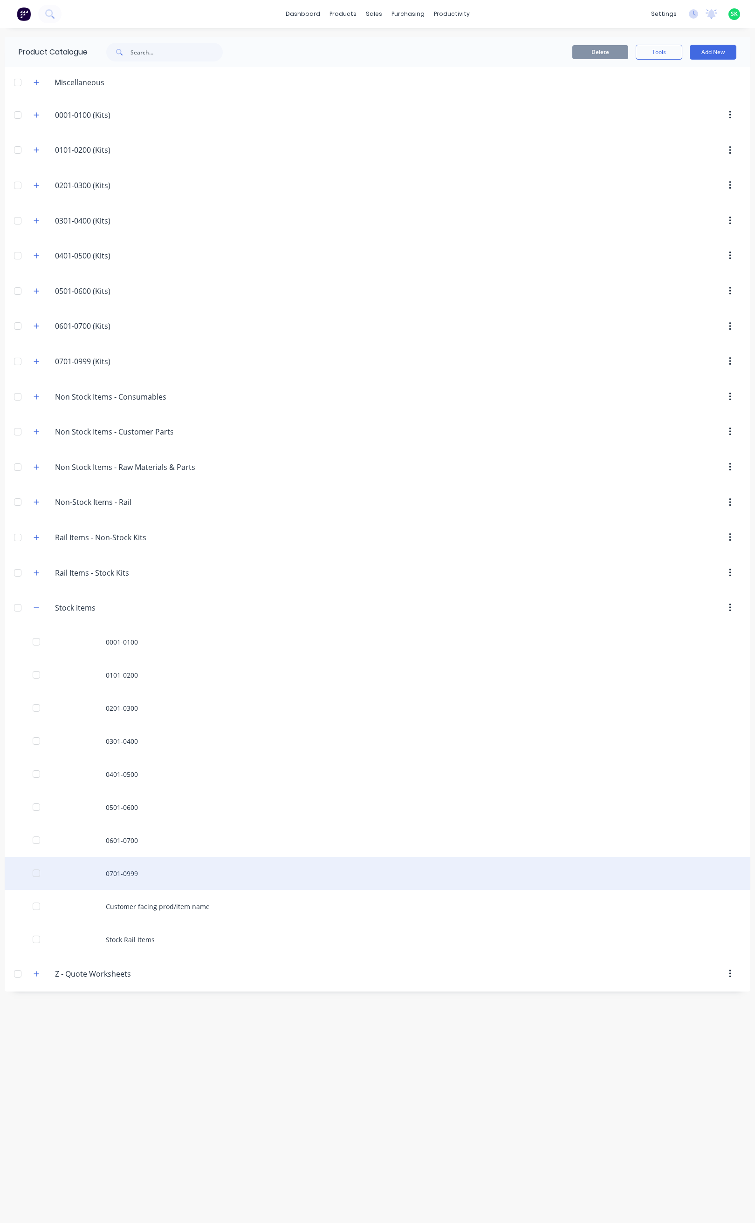
click at [113, 880] on div "0701-0999" at bounding box center [377, 873] width 745 height 33
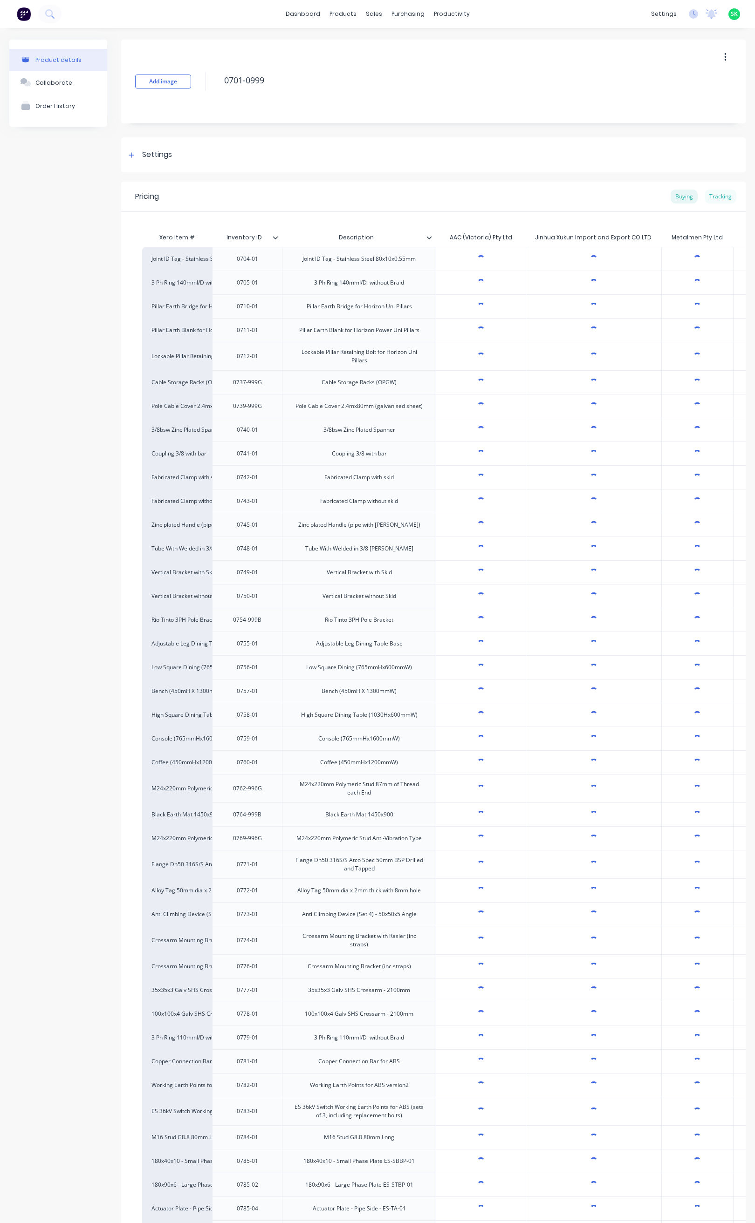
click at [710, 192] on div "Tracking" at bounding box center [720, 197] width 32 height 14
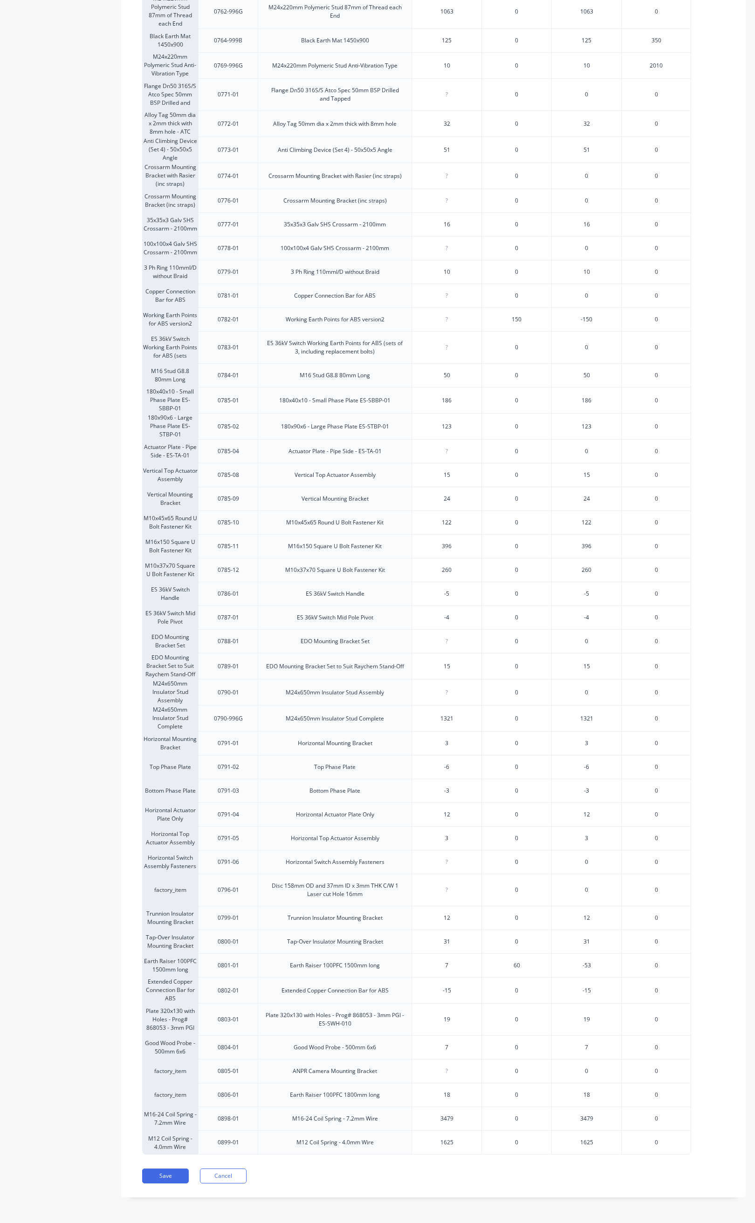
scroll to position [818, 0]
click at [165, 1176] on button "Save" at bounding box center [165, 1176] width 47 height 15
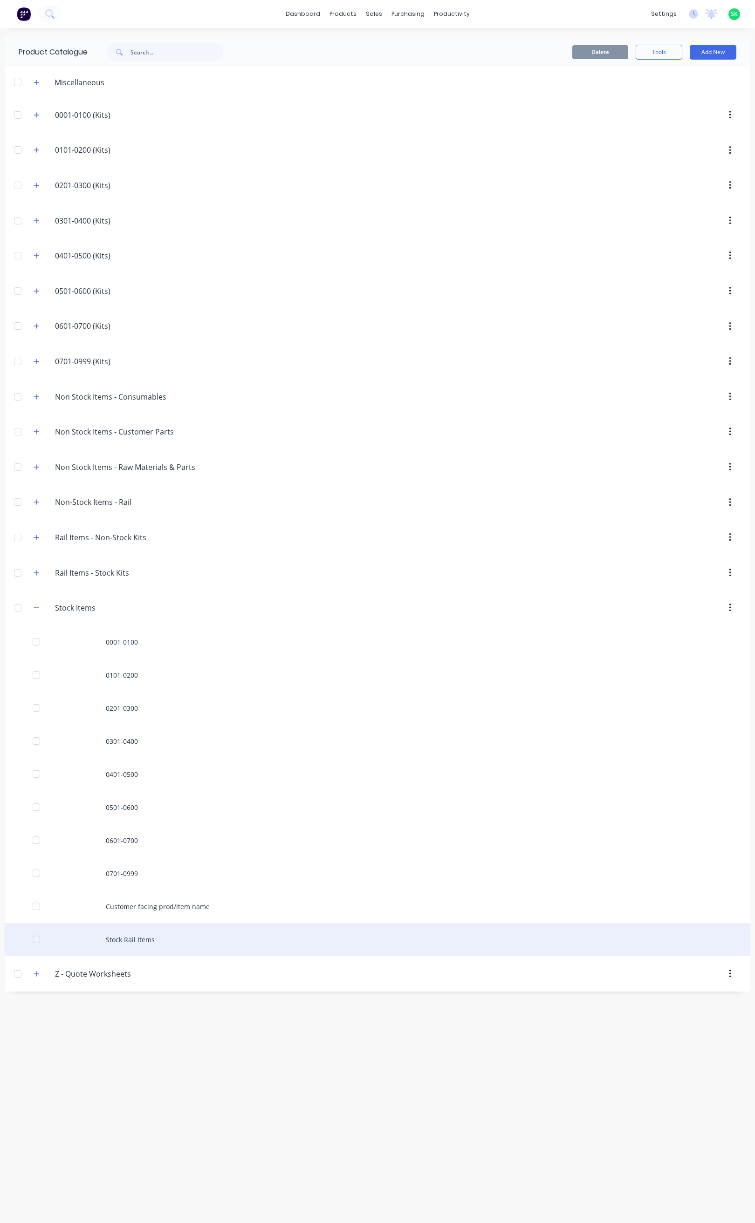
click at [133, 941] on div "Stock Rail Items" at bounding box center [377, 939] width 745 height 33
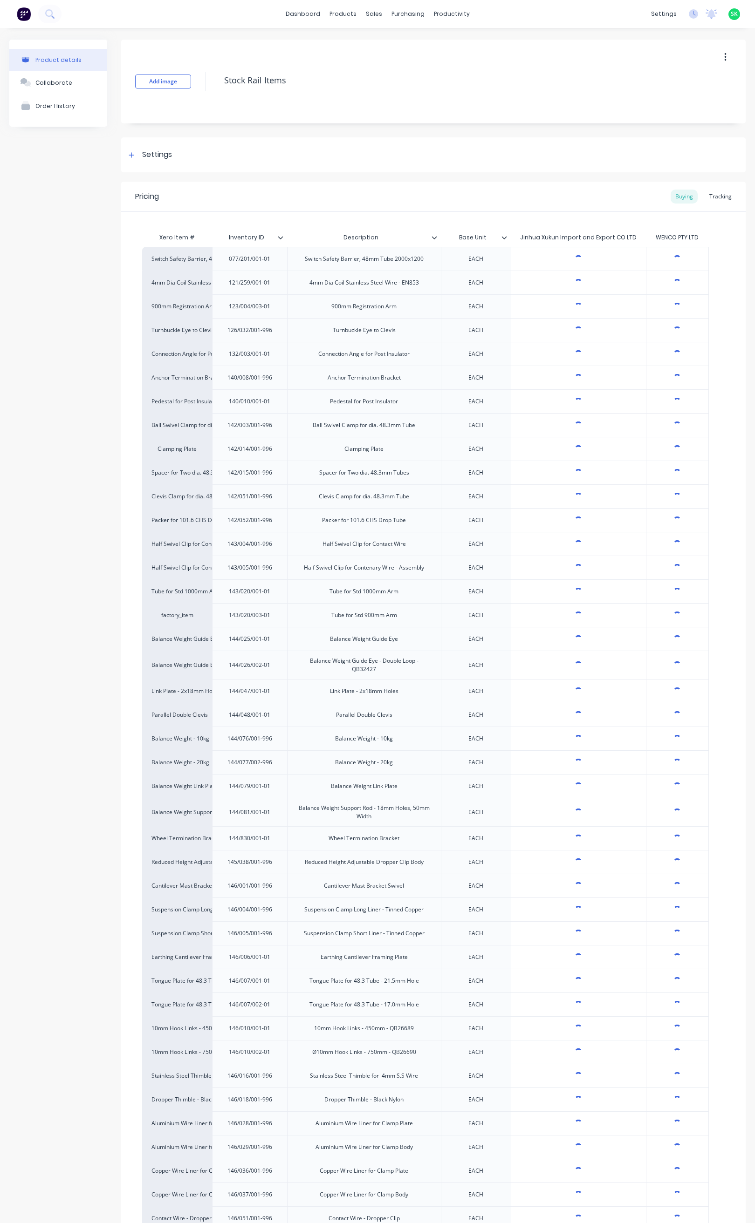
type textarea "x"
click at [716, 194] on div "Tracking" at bounding box center [720, 197] width 32 height 14
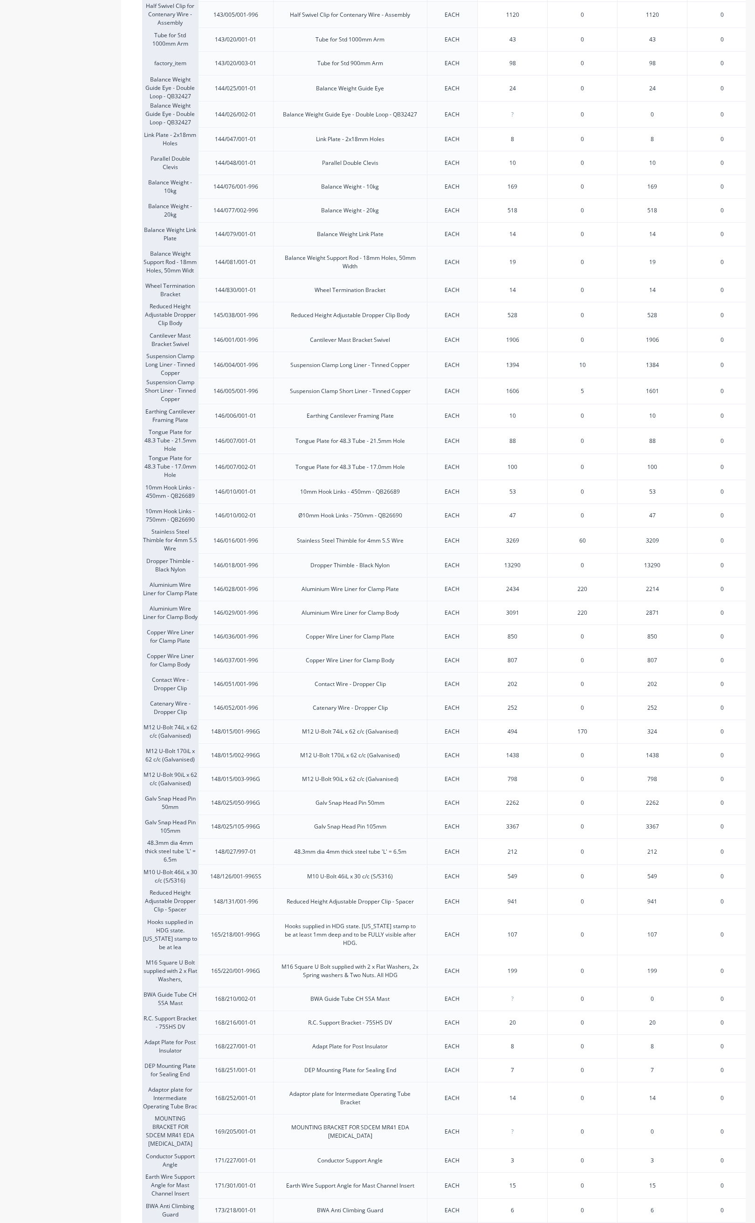
scroll to position [489, 0]
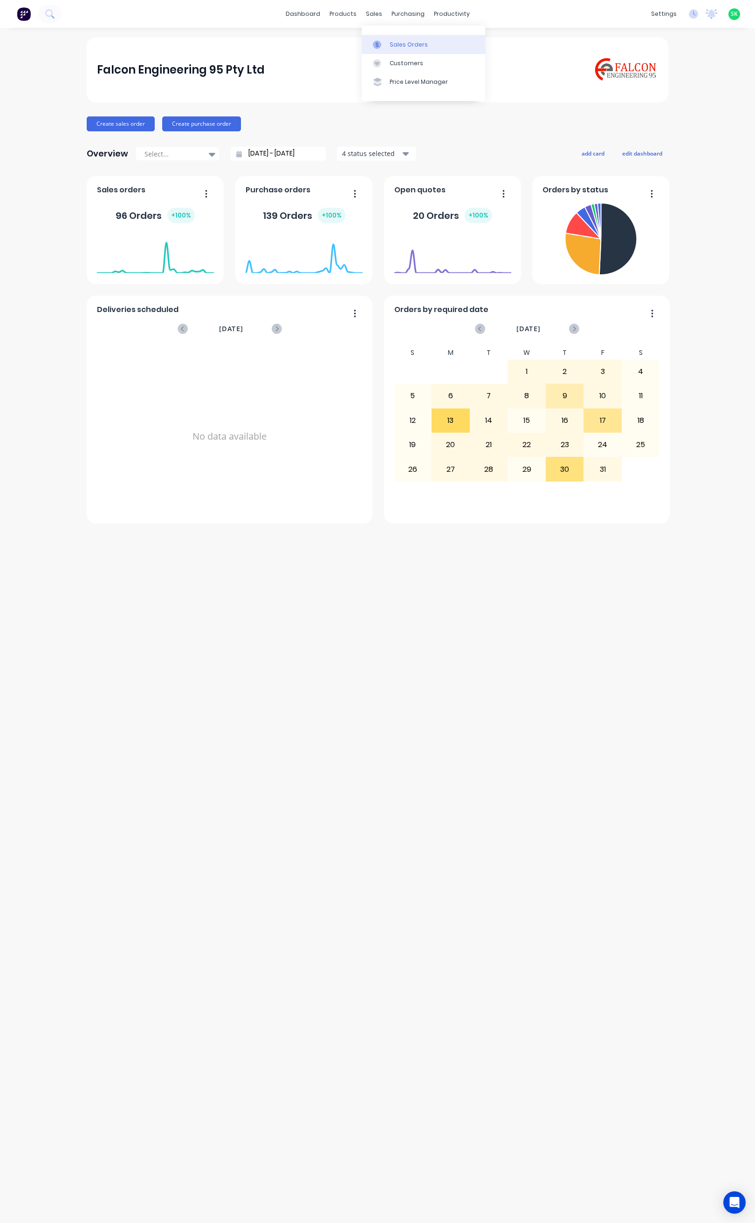
click at [400, 47] on div "Sales Orders" at bounding box center [408, 45] width 38 height 8
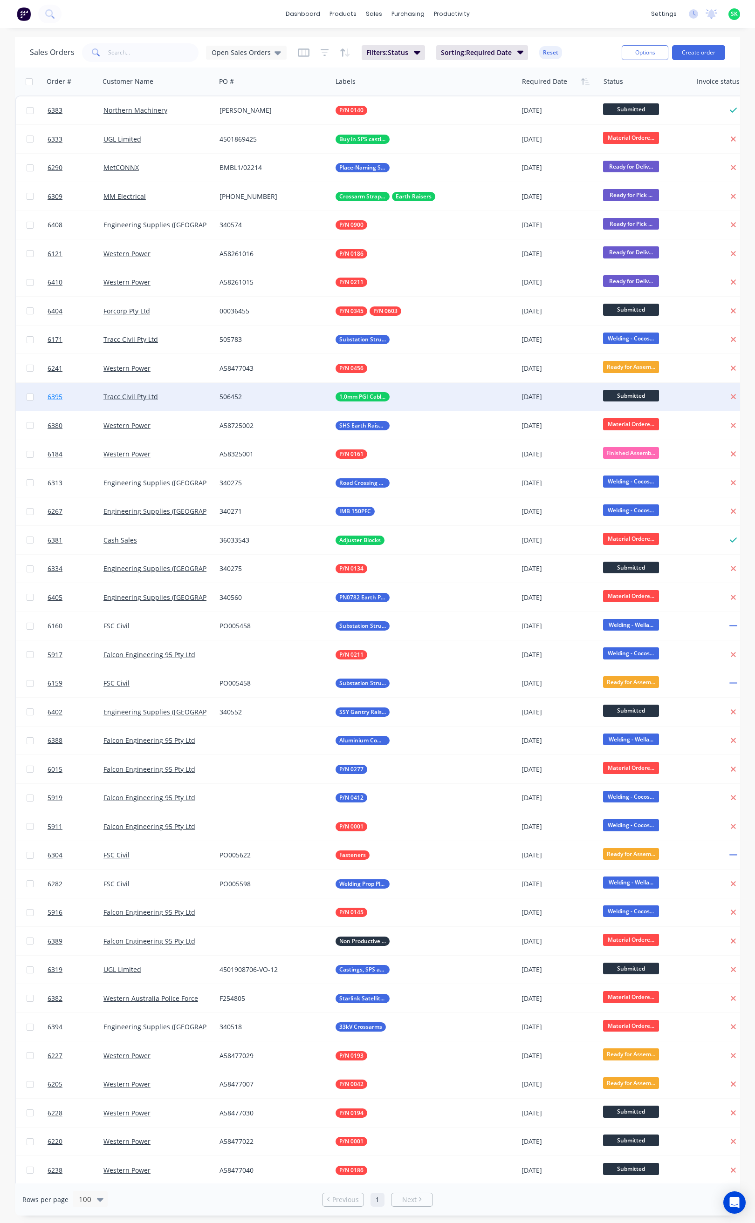
click at [52, 397] on span "6395" at bounding box center [55, 396] width 15 height 9
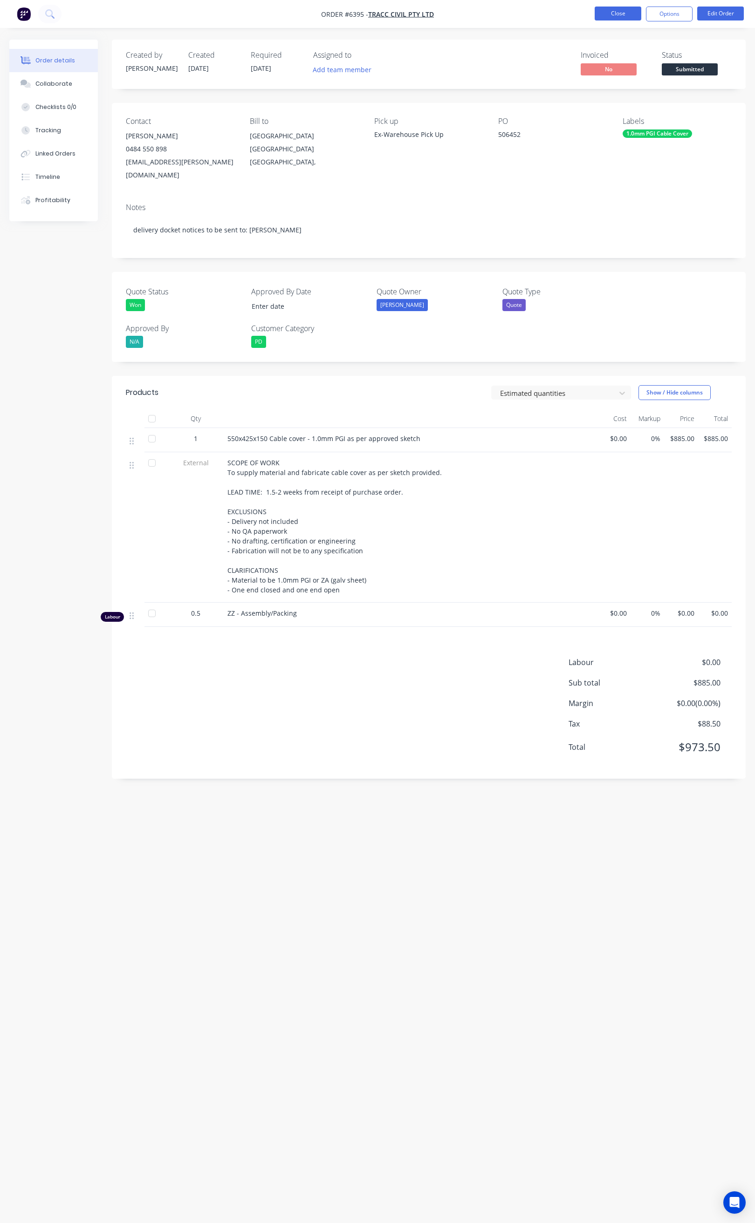
click at [614, 18] on button "Close" at bounding box center [617, 14] width 47 height 14
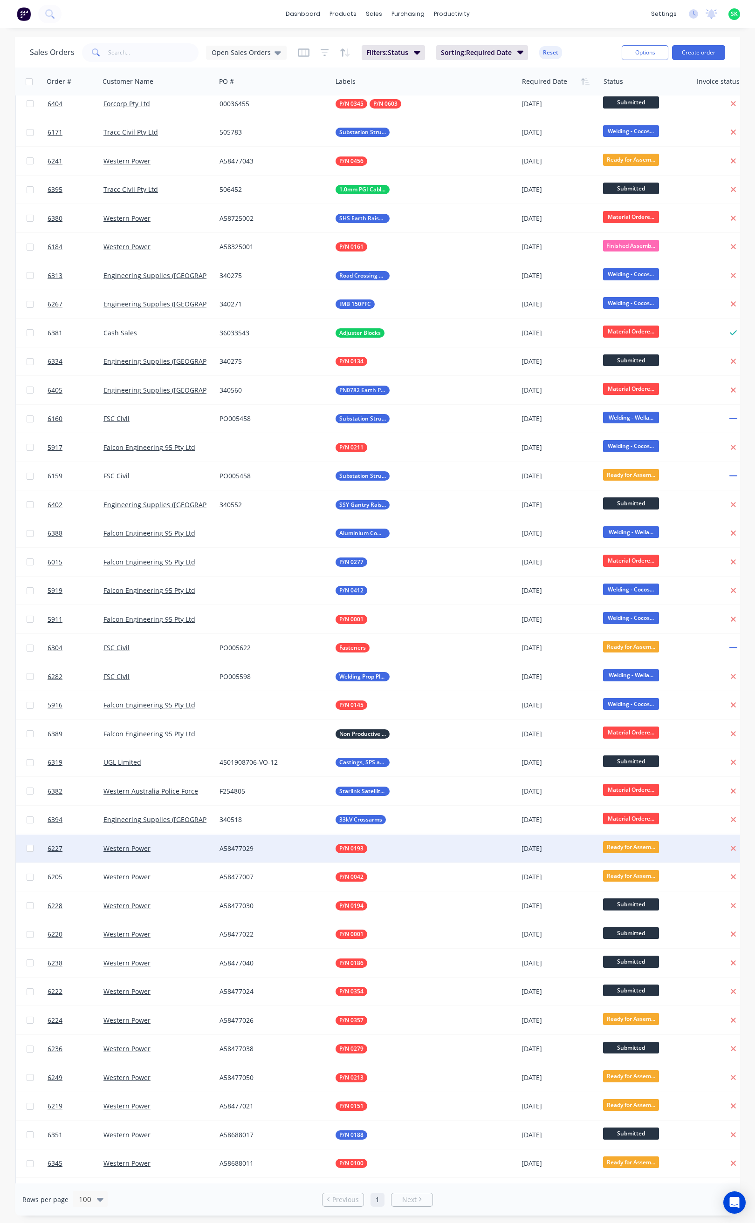
scroll to position [210, 0]
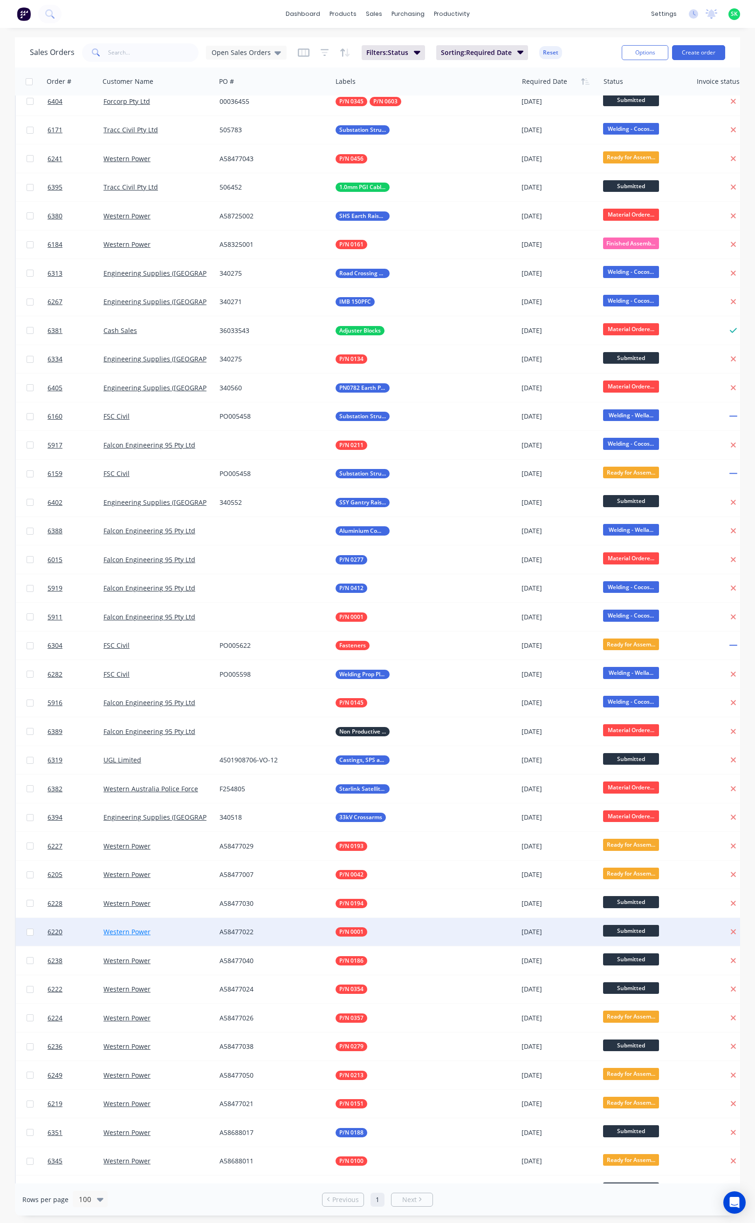
click at [148, 930] on link "Western Power" at bounding box center [126, 932] width 47 height 9
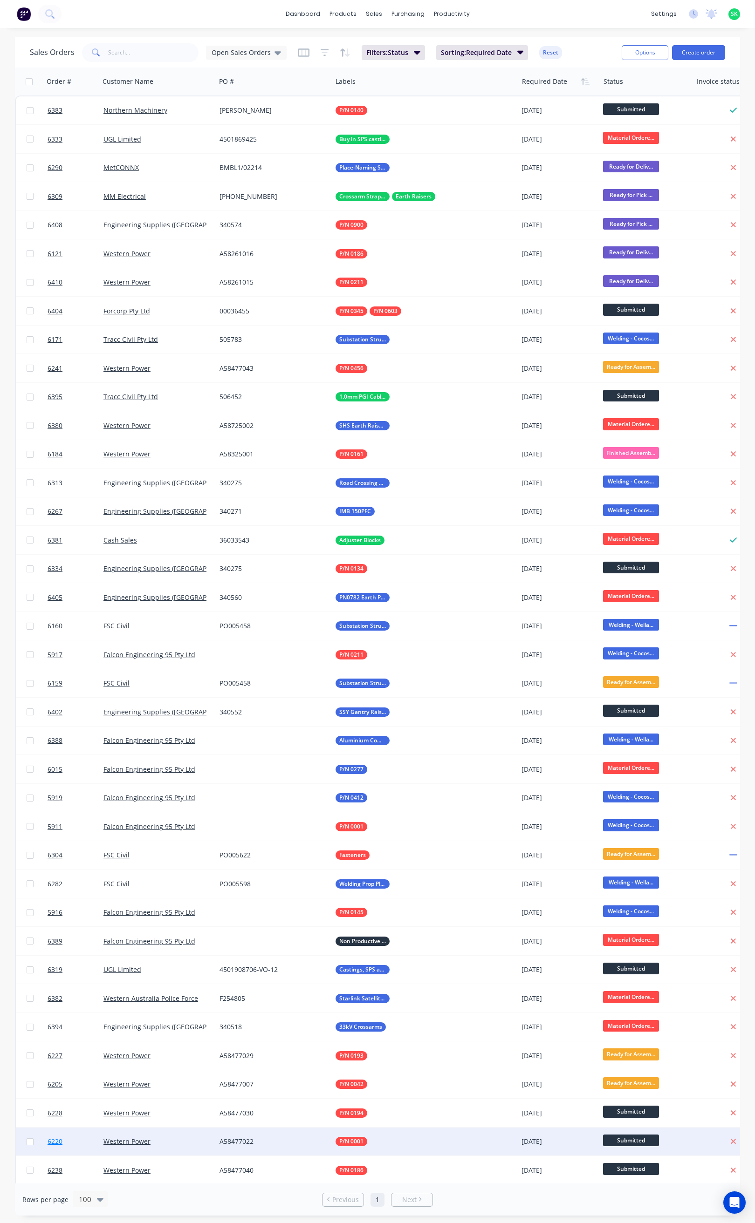
click at [54, 1144] on span "6220" at bounding box center [55, 1141] width 15 height 9
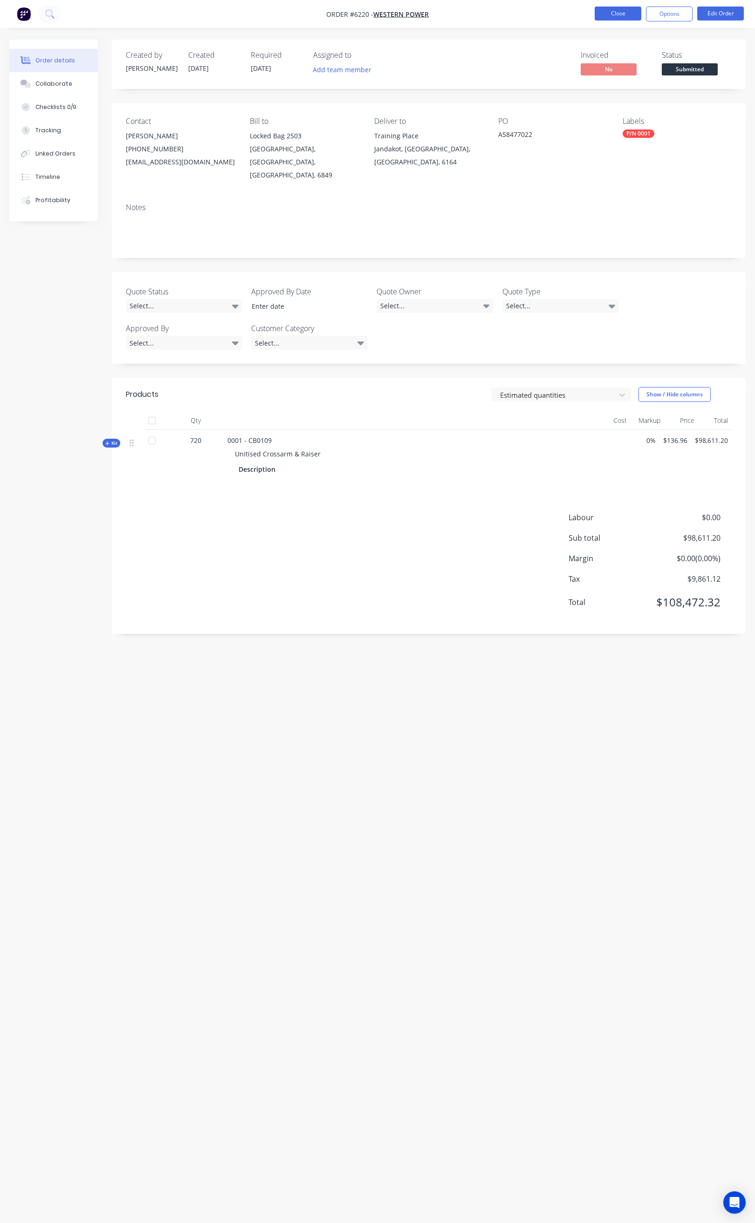
click at [622, 10] on button "Close" at bounding box center [617, 14] width 47 height 14
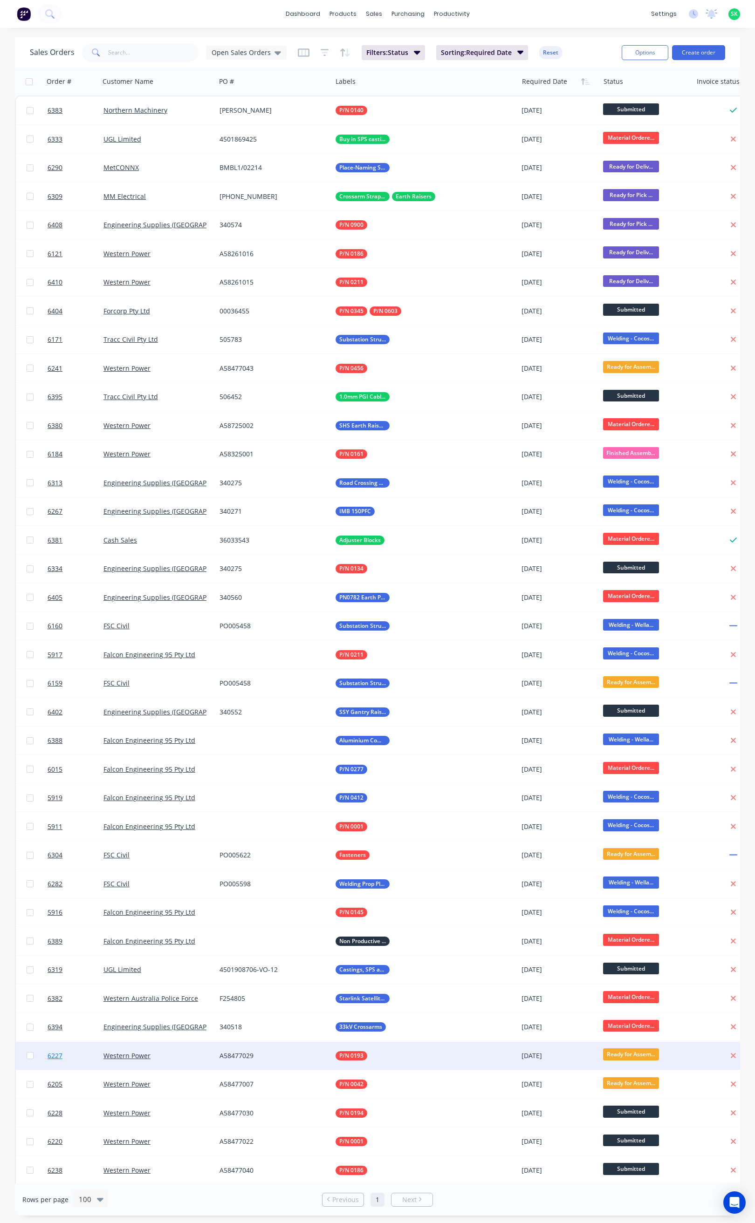
click at [52, 1051] on span "6227" at bounding box center [55, 1055] width 15 height 9
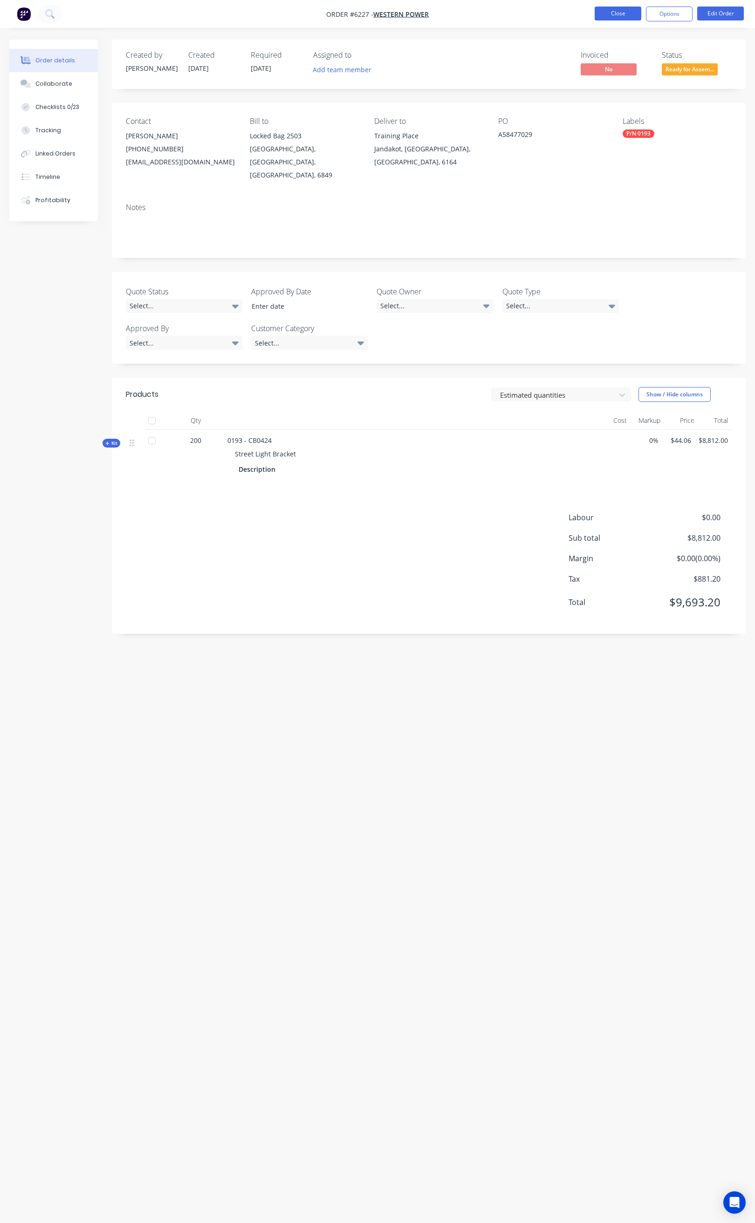
click at [625, 12] on button "Close" at bounding box center [617, 14] width 47 height 14
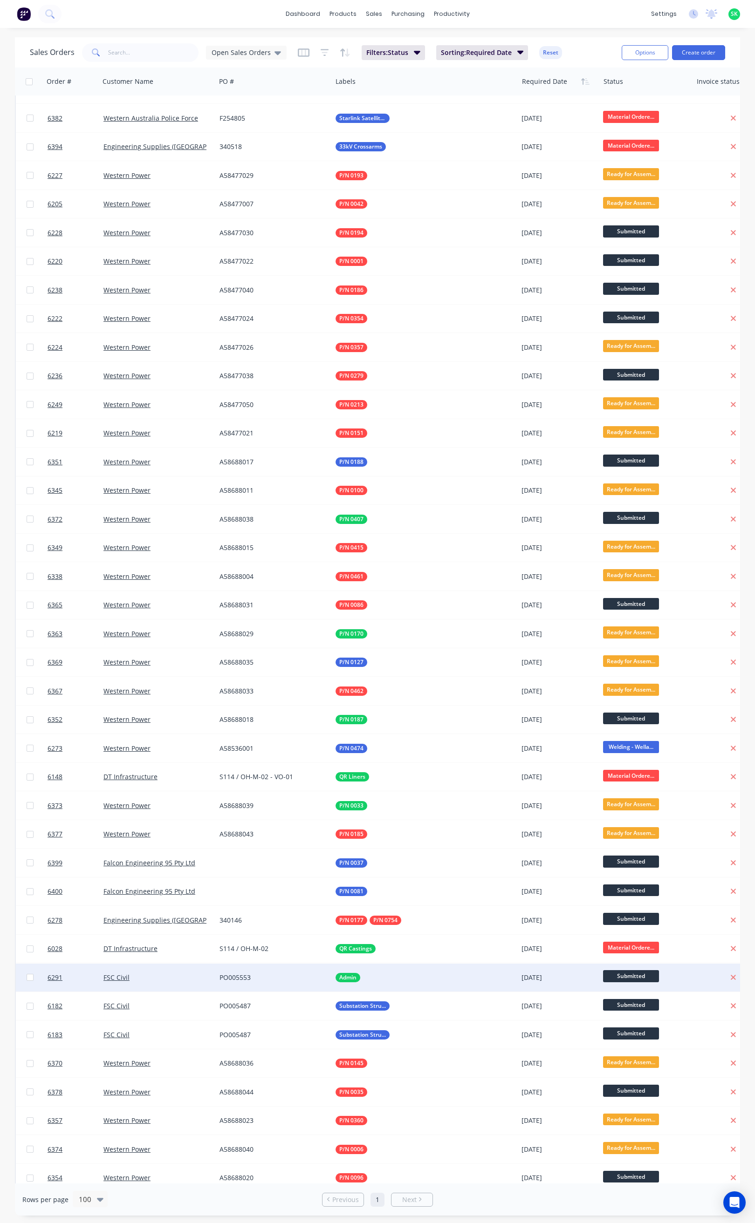
scroll to position [908, 0]
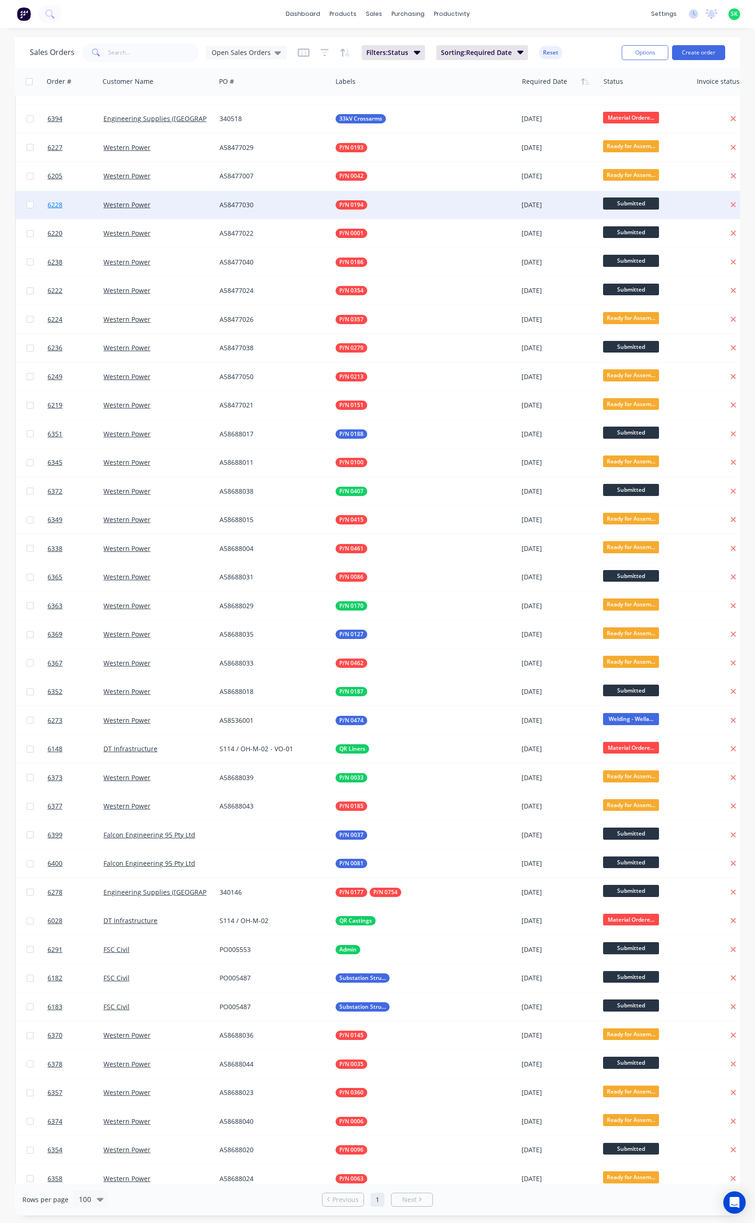
click at [64, 203] on link "6228" at bounding box center [76, 205] width 56 height 28
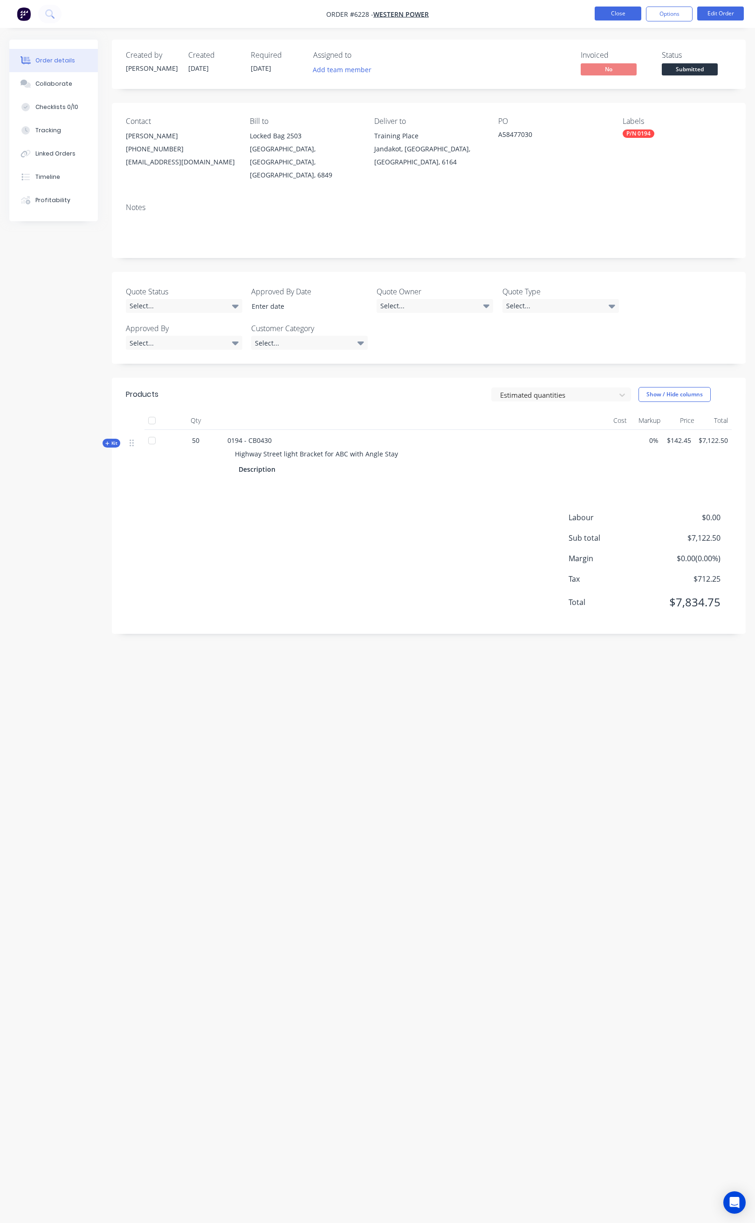
click at [615, 17] on button "Close" at bounding box center [617, 14] width 47 height 14
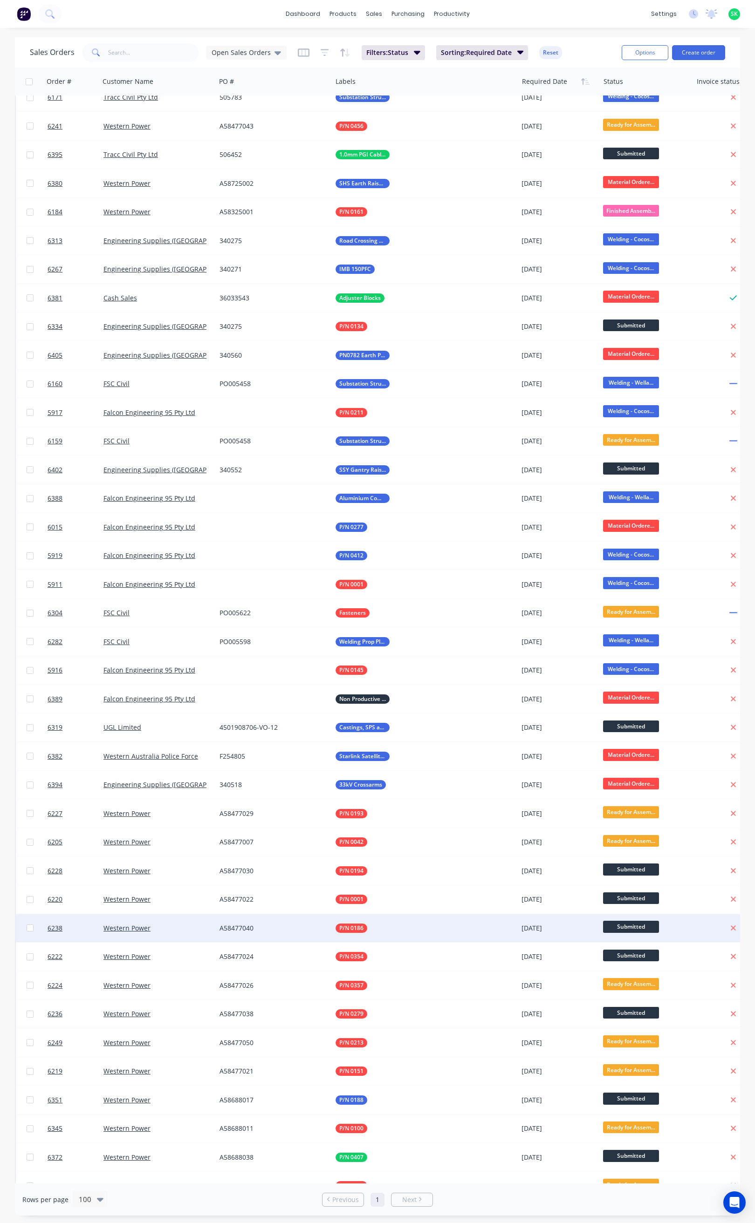
scroll to position [280, 0]
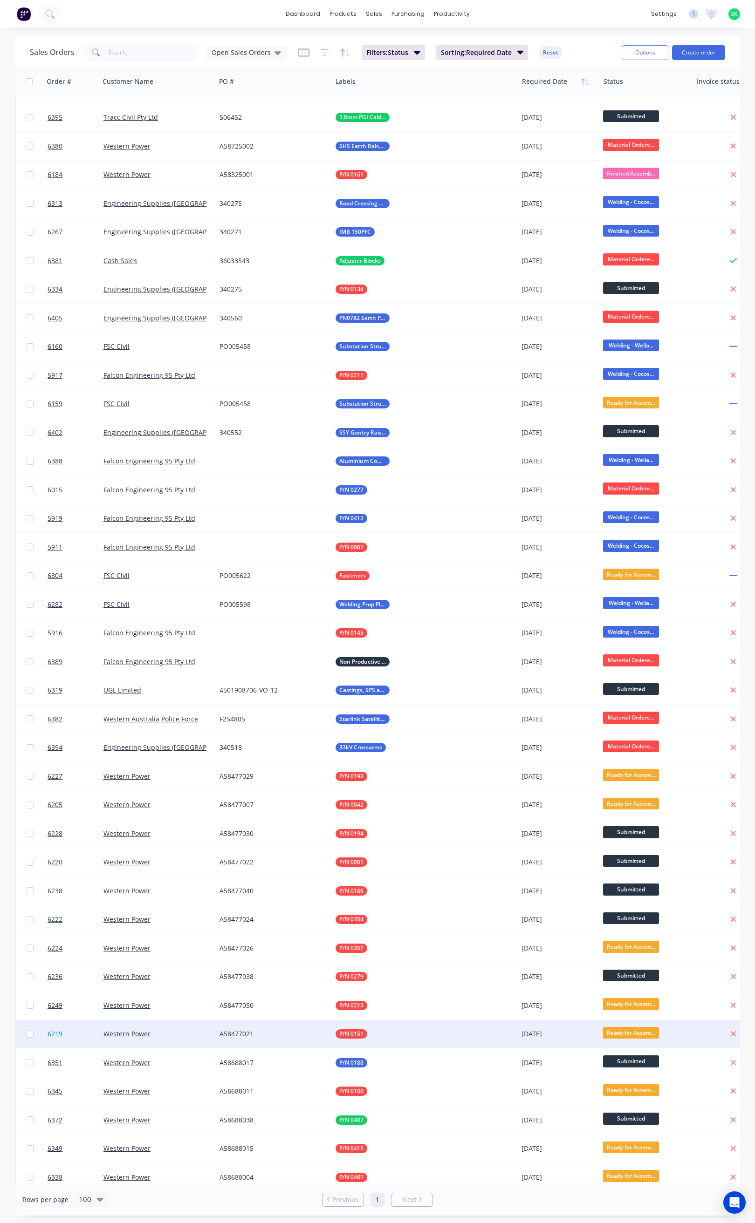
click at [61, 1036] on span "6219" at bounding box center [55, 1034] width 15 height 9
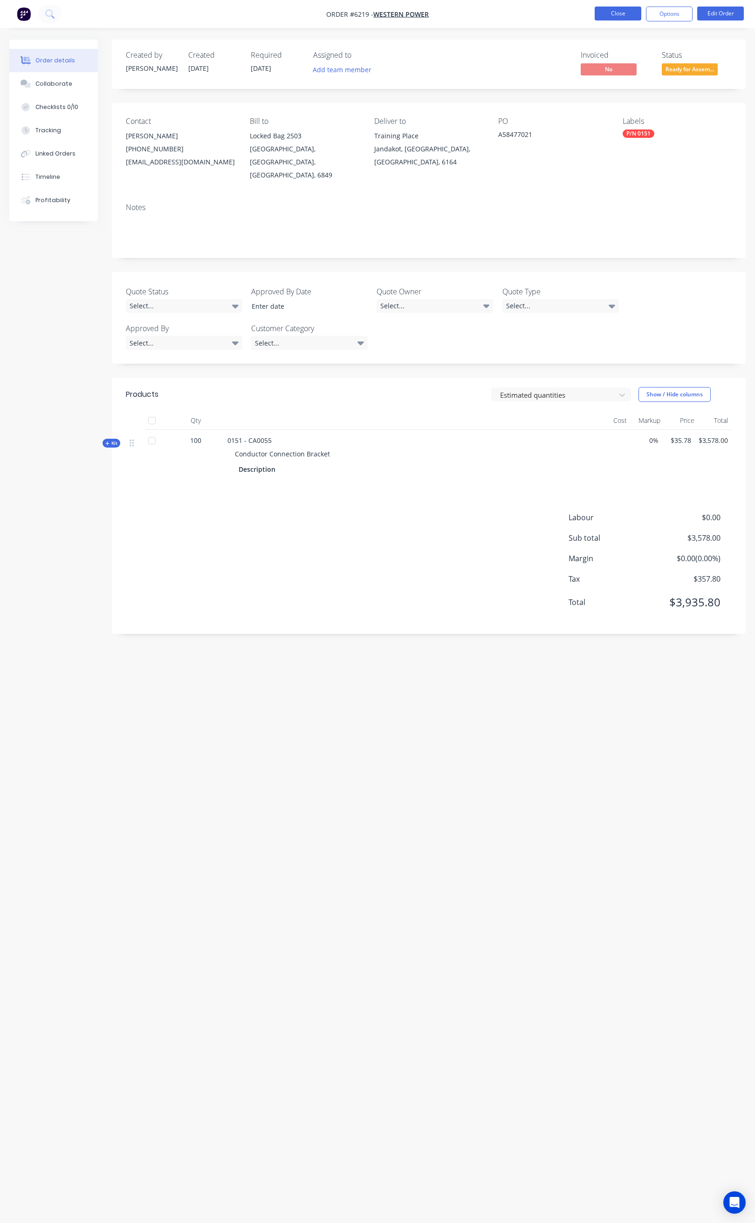
click at [629, 11] on button "Close" at bounding box center [617, 14] width 47 height 14
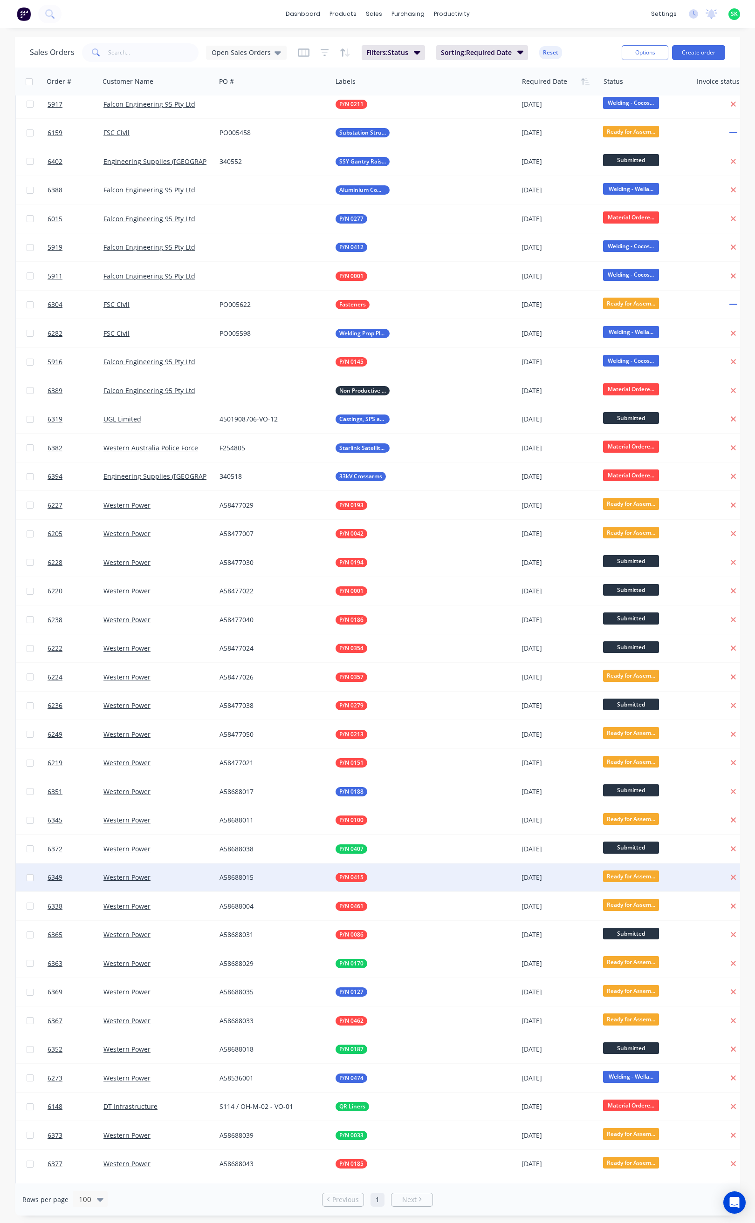
scroll to position [559, 0]
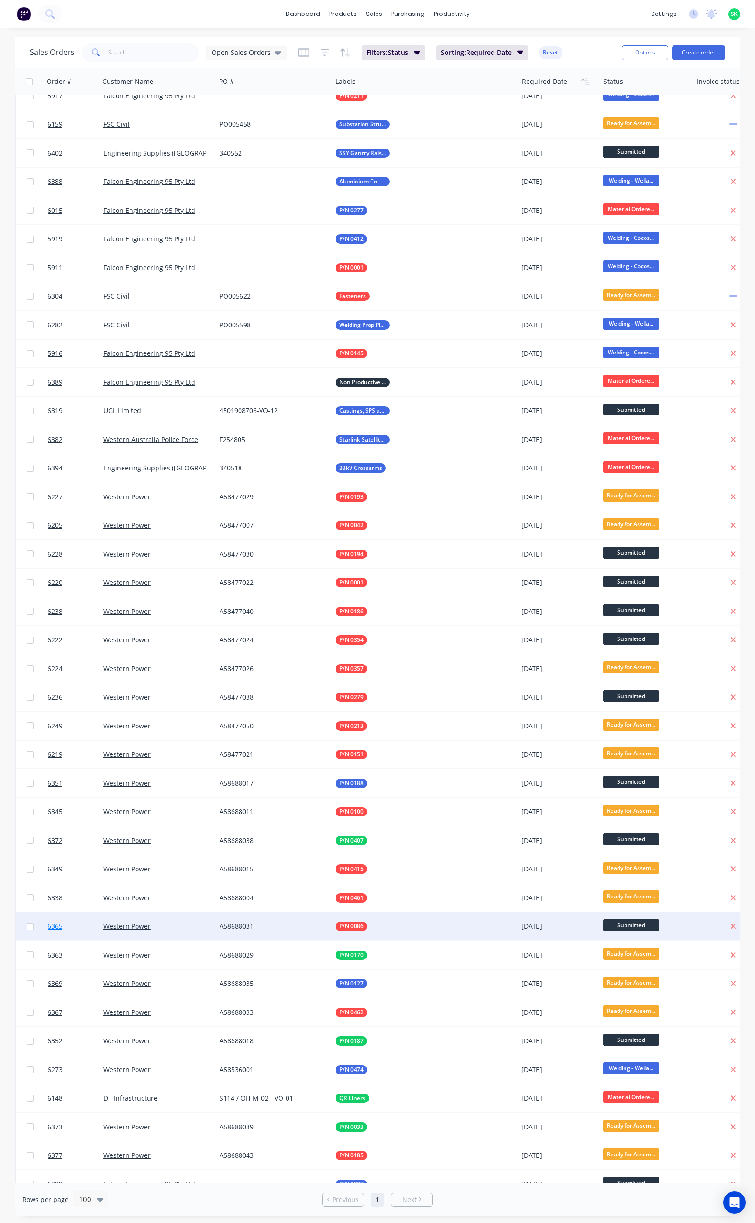
click at [59, 920] on link "6365" at bounding box center [76, 927] width 56 height 28
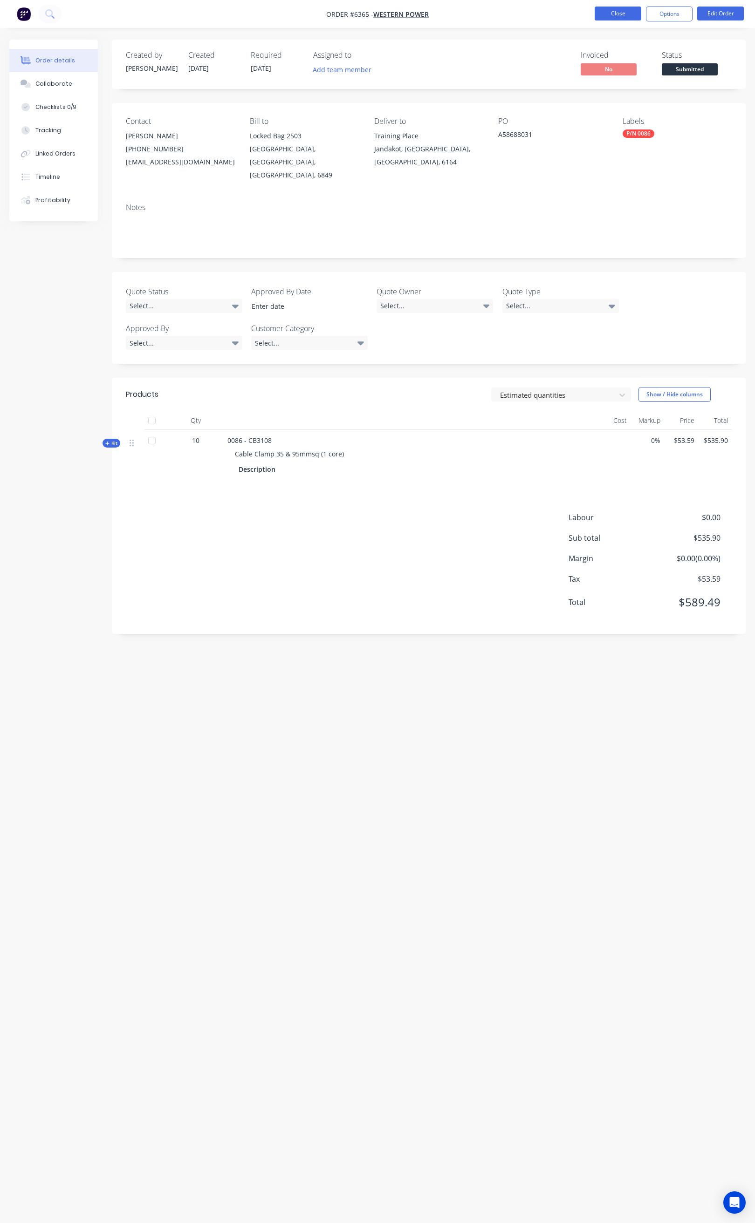
click at [618, 9] on button "Close" at bounding box center [617, 14] width 47 height 14
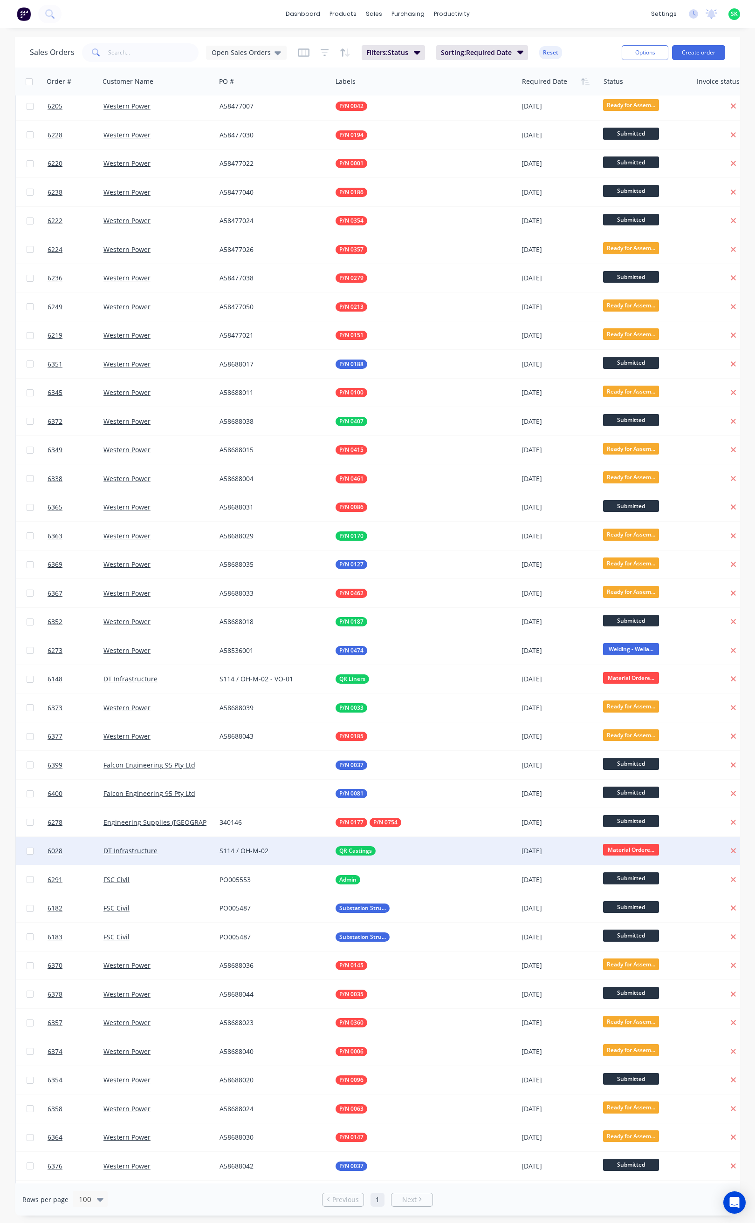
scroll to position [1048, 0]
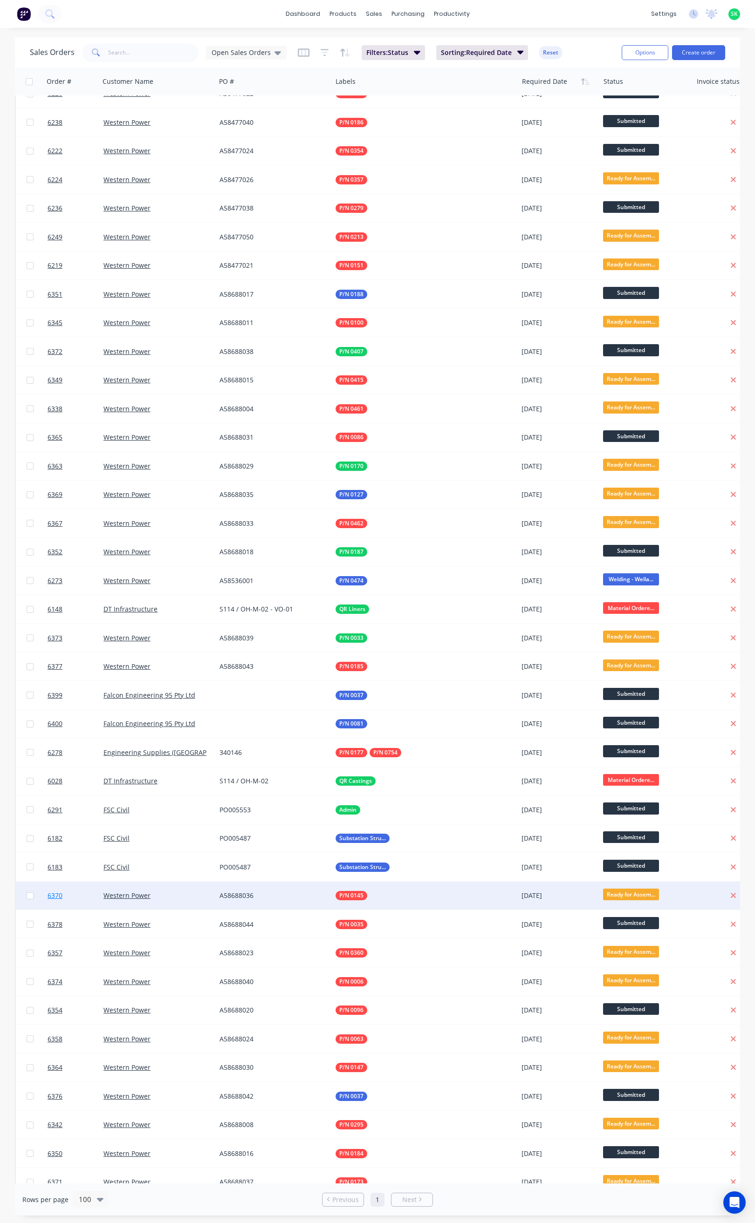
click at [55, 891] on span "6370" at bounding box center [55, 895] width 15 height 9
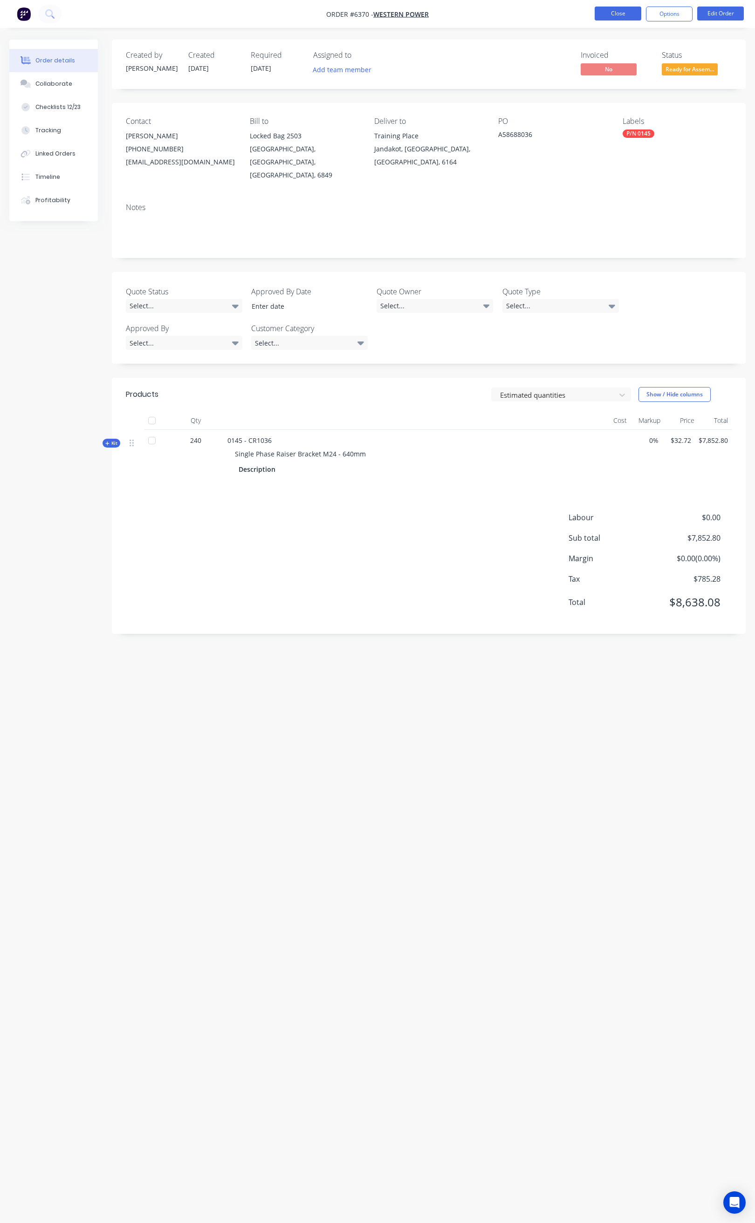
click at [609, 20] on button "Close" at bounding box center [617, 14] width 47 height 14
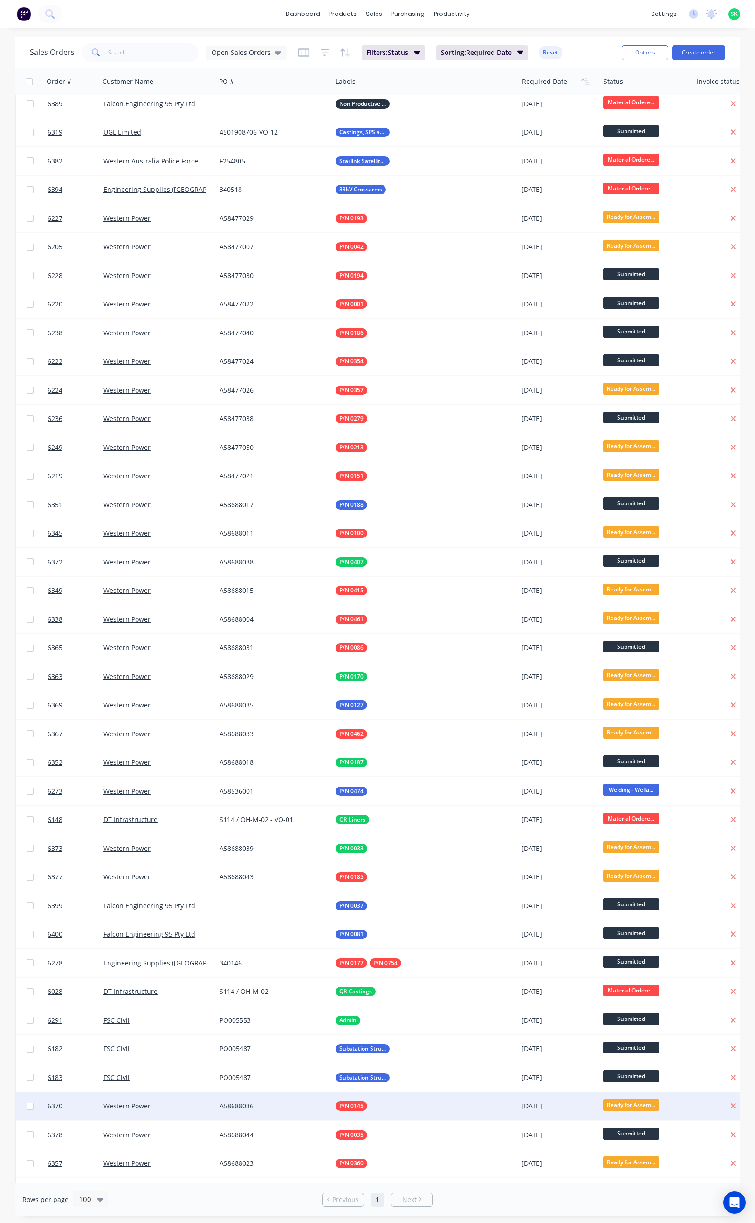
scroll to position [839, 0]
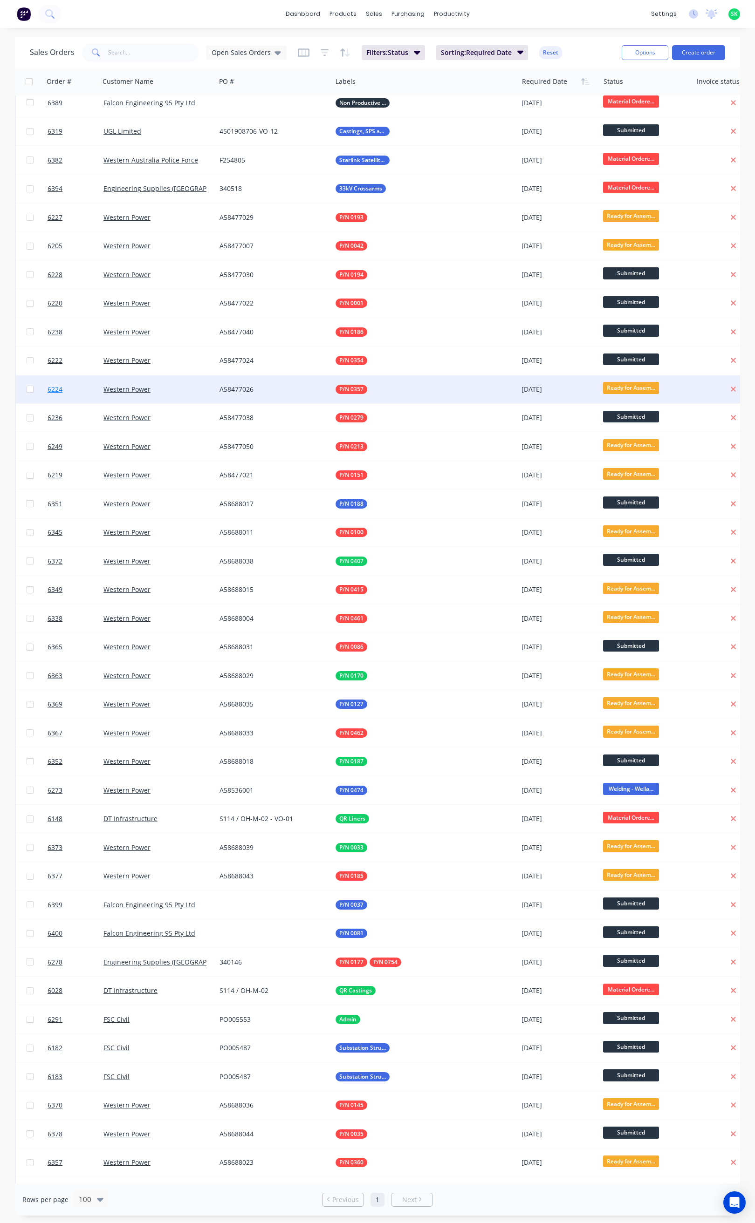
click at [57, 385] on span "6224" at bounding box center [55, 389] width 15 height 9
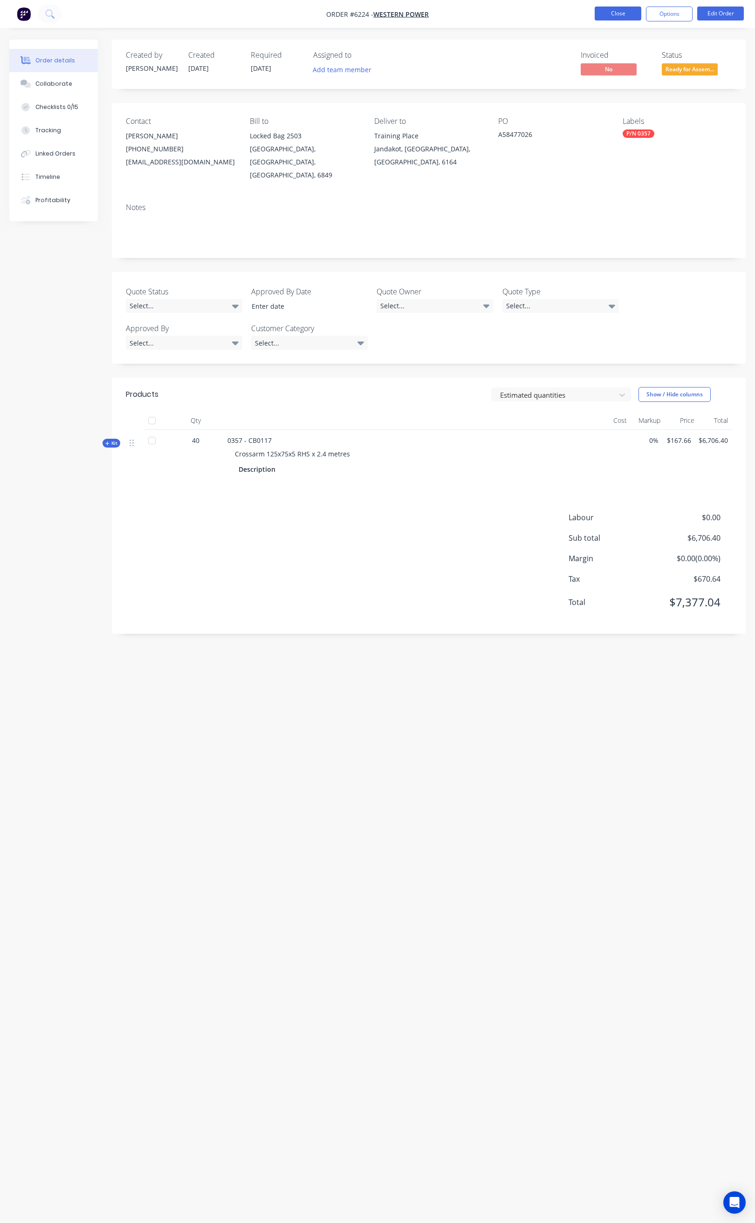
click at [622, 14] on button "Close" at bounding box center [617, 14] width 47 height 14
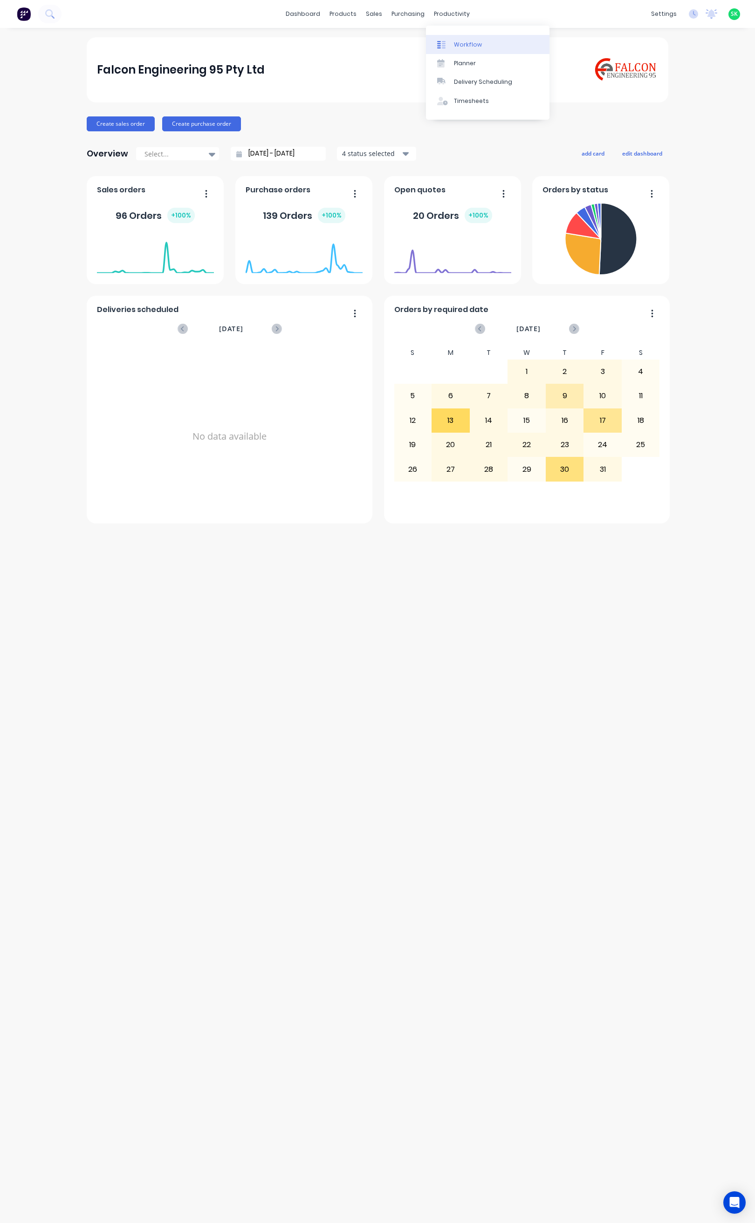
click at [457, 42] on div "Workflow" at bounding box center [468, 45] width 28 height 8
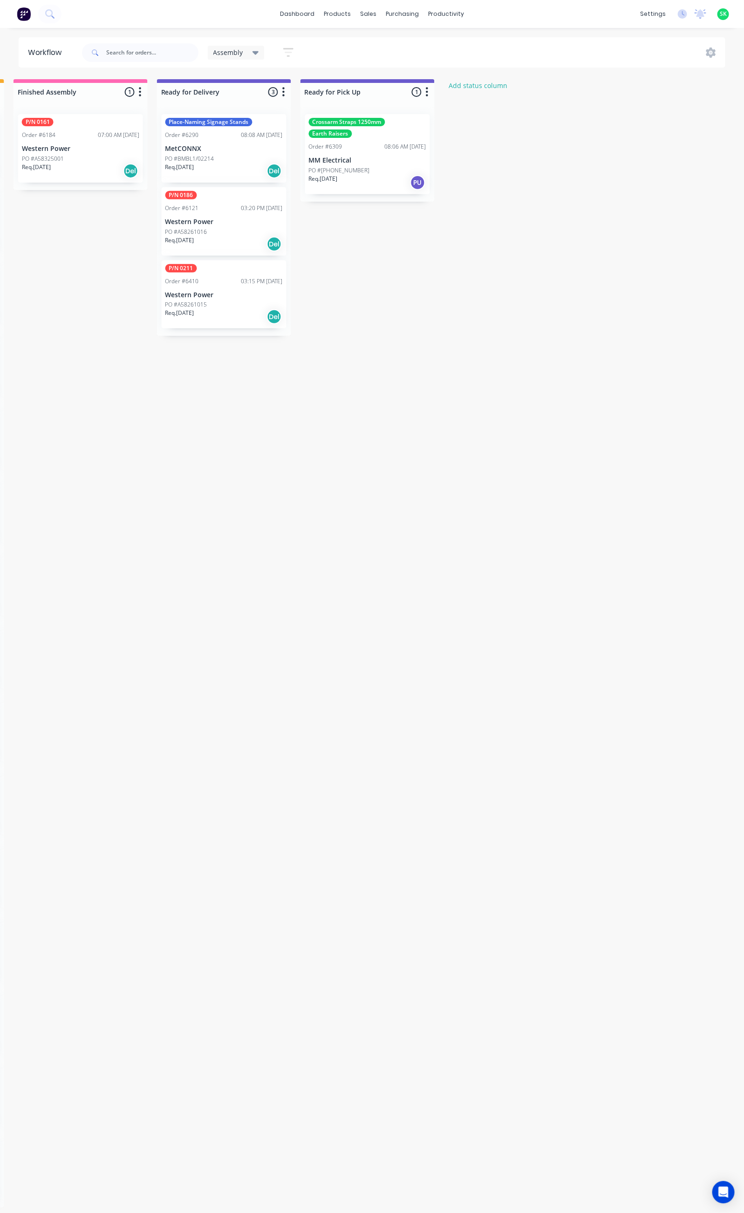
scroll to position [0, 586]
click at [372, 167] on div "PO #675-154271-0" at bounding box center [362, 170] width 117 height 8
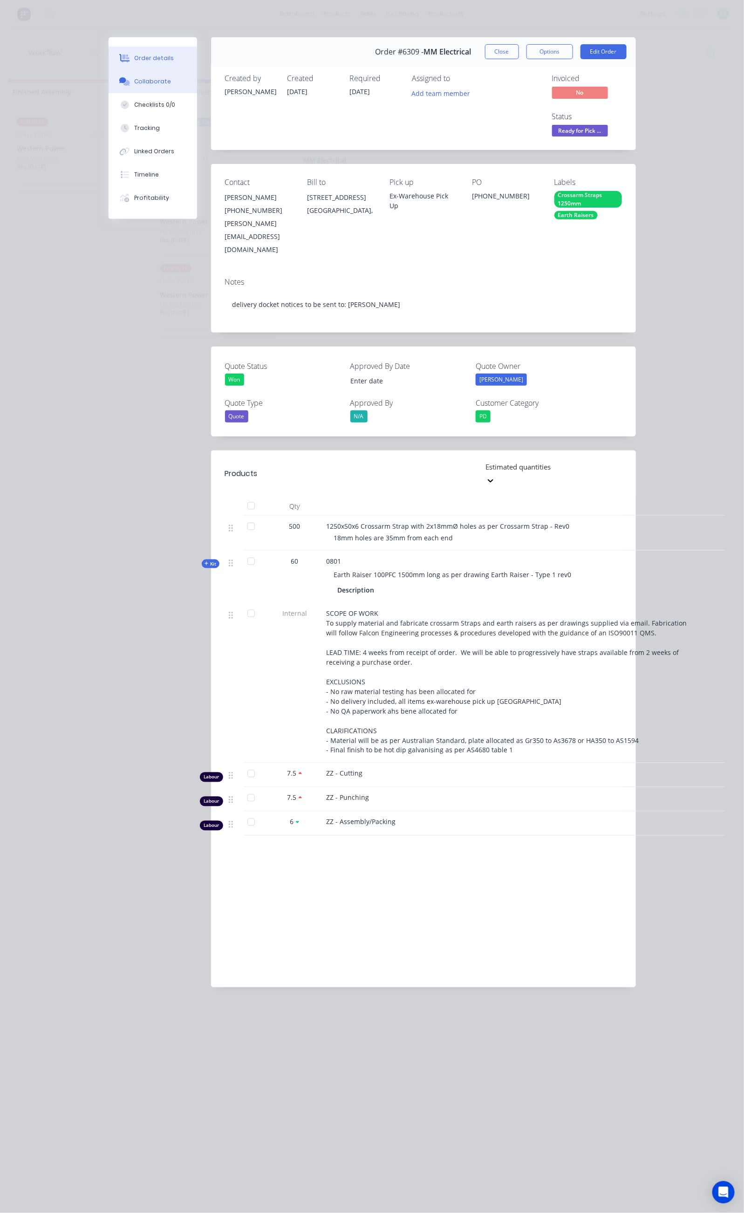
click at [134, 84] on div "Collaborate" at bounding box center [152, 81] width 37 height 8
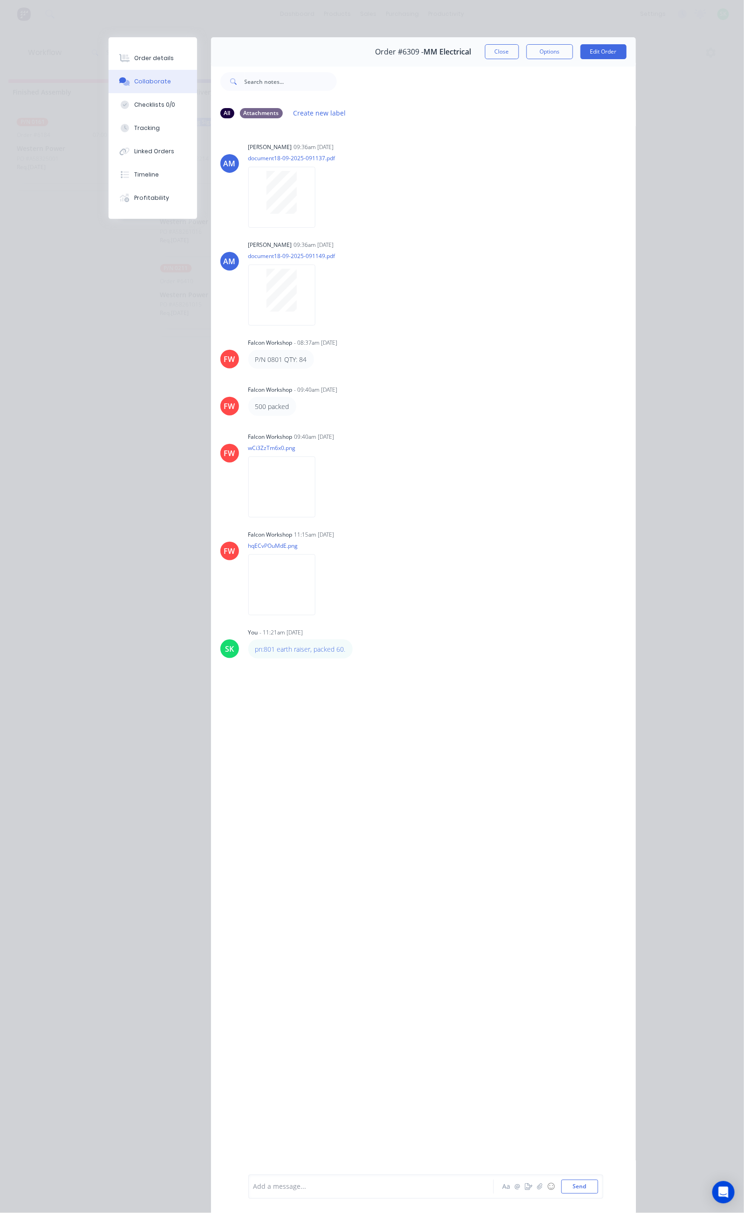
click at [519, 49] on button "Close" at bounding box center [502, 51] width 34 height 15
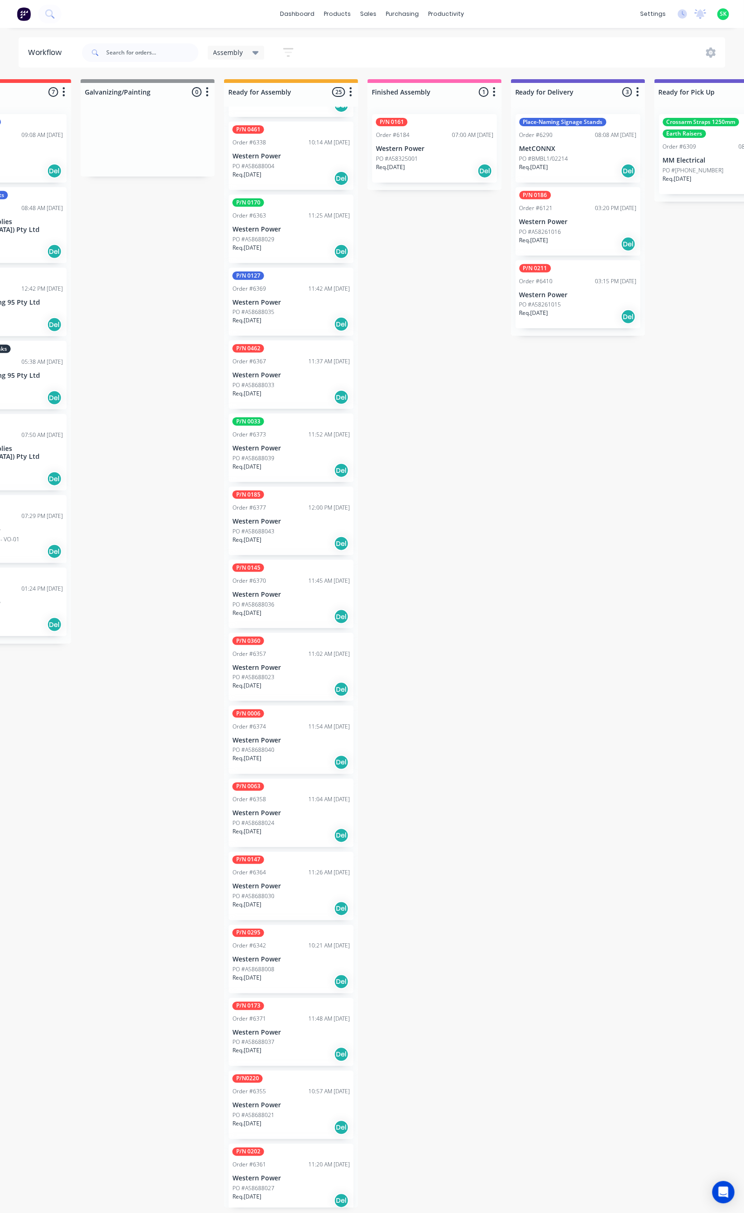
scroll to position [6, 226]
click at [260, 812] on div "P/N 0063 Order #6358 11:04 AM 30/09/25 Western Power PO #A58688024 Req. 24/12/2…" at bounding box center [291, 813] width 125 height 68
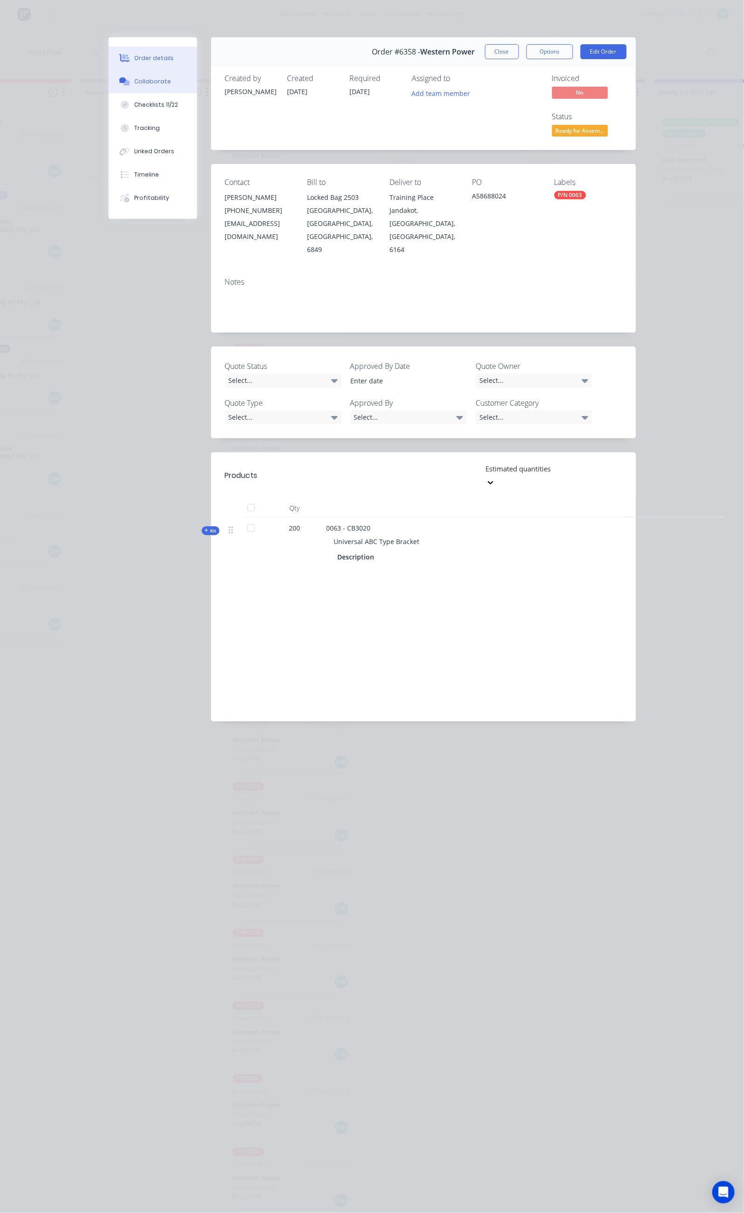
click at [134, 80] on div "Collaborate" at bounding box center [152, 81] width 37 height 8
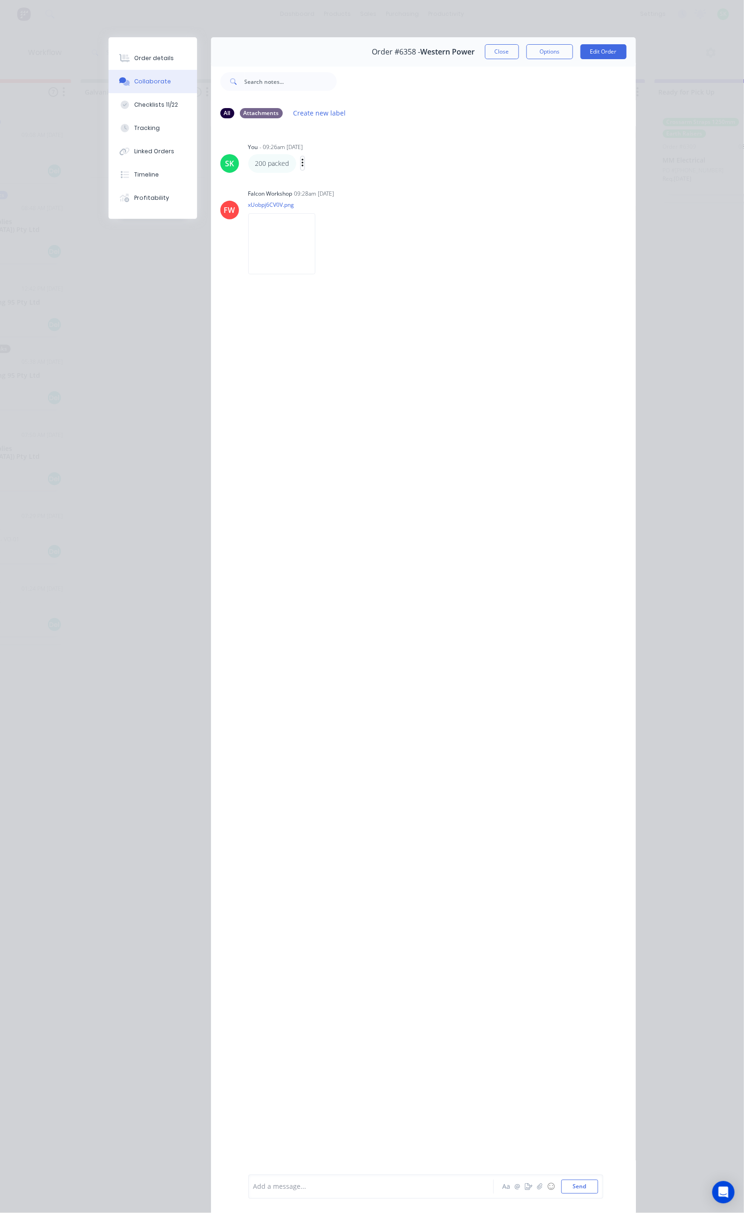
click at [301, 163] on icon "button" at bounding box center [302, 163] width 2 height 8
click at [307, 176] on button "Edit" at bounding box center [336, 179] width 59 height 15
click at [598, 1181] on button "Send" at bounding box center [579, 1187] width 37 height 14
click at [253, 1192] on div "Add a message..." at bounding box center [373, 1187] width 240 height 14
click at [598, 1187] on button "Send" at bounding box center [579, 1187] width 37 height 14
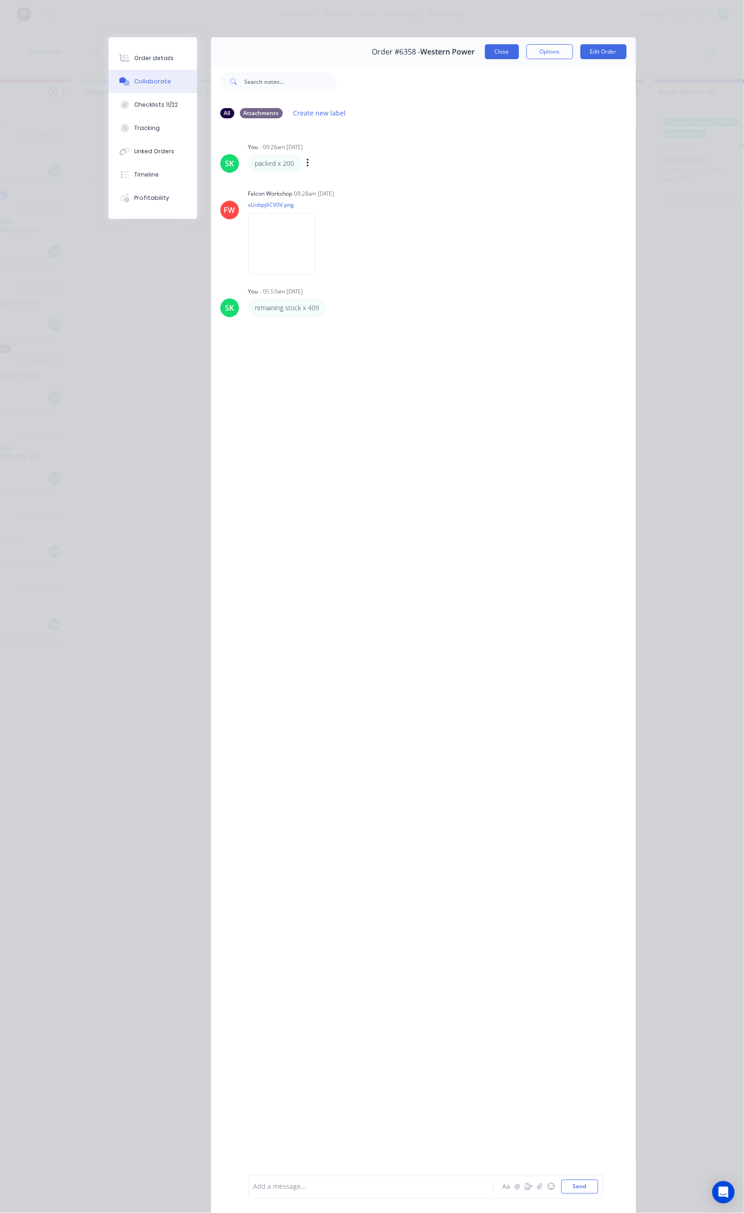
click at [519, 55] on button "Close" at bounding box center [502, 51] width 34 height 15
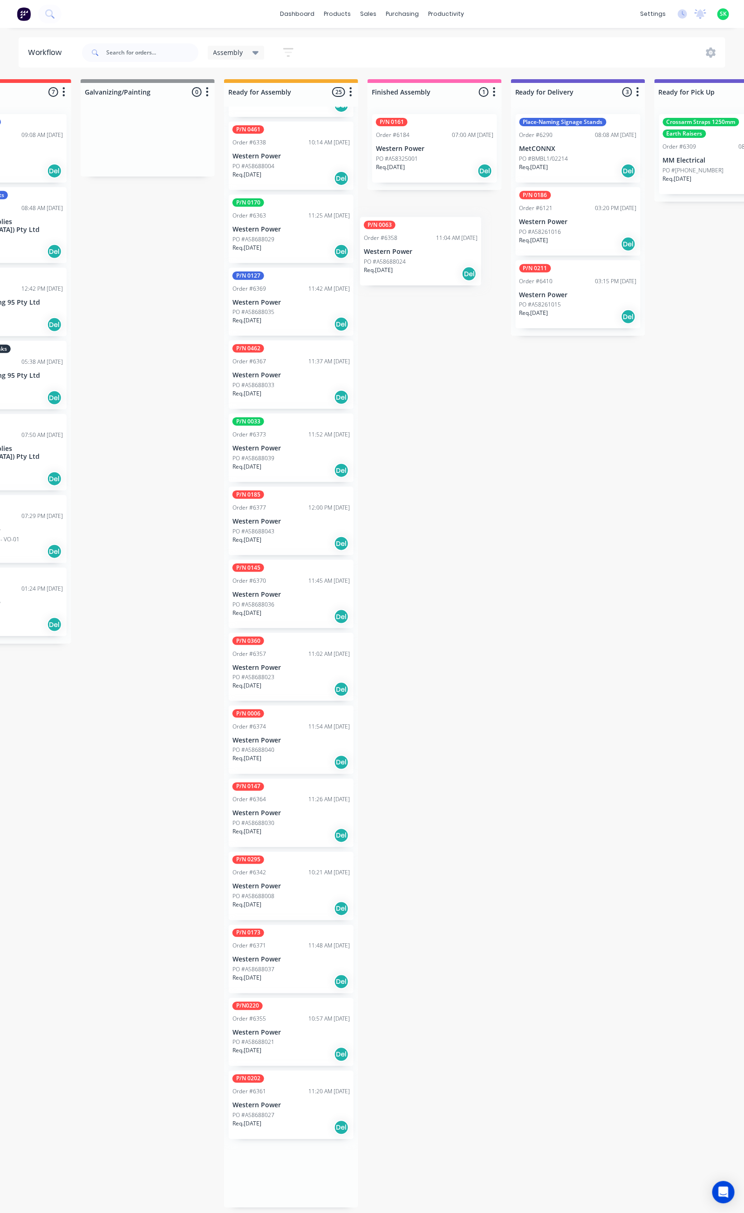
scroll to position [0, 226]
drag, startPoint x: 303, startPoint y: 787, endPoint x: 442, endPoint y: 218, distance: 586.0
click at [442, 218] on div "Submitted 41 Status colour #273444 hex #273444 Save Cancel Summaries Total orde…" at bounding box center [611, 643] width 1689 height 1129
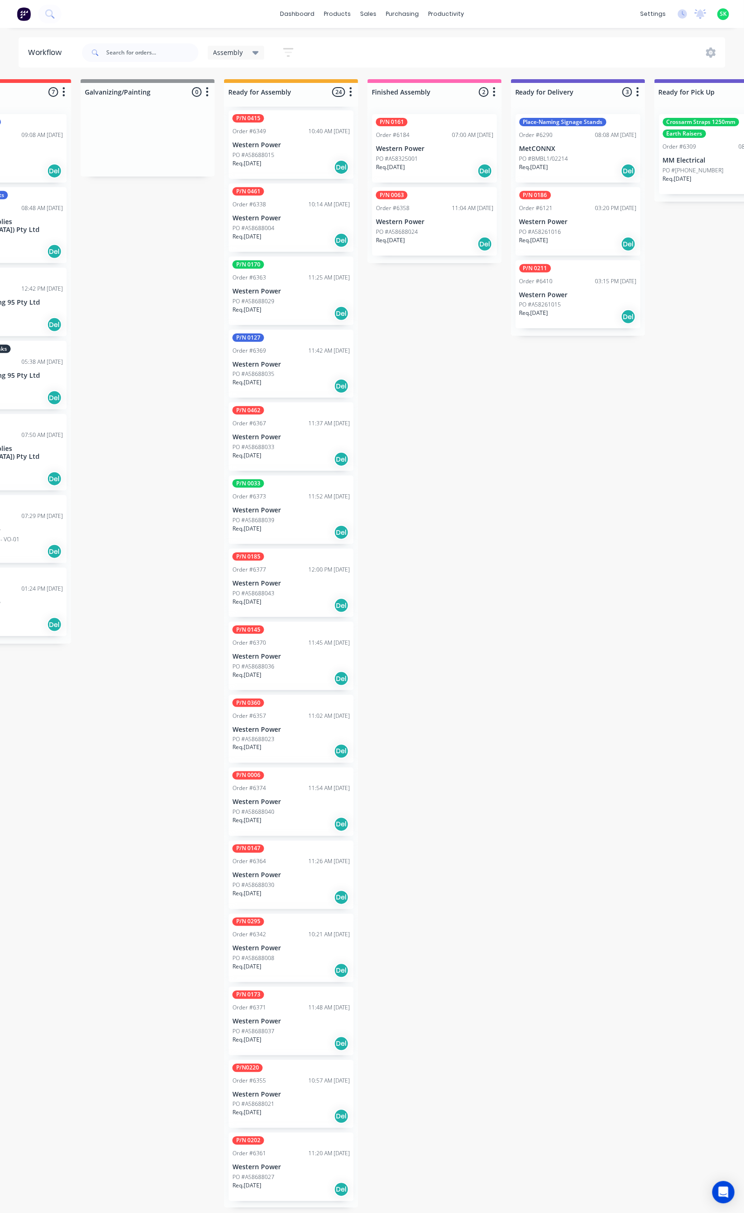
scroll to position [650, 0]
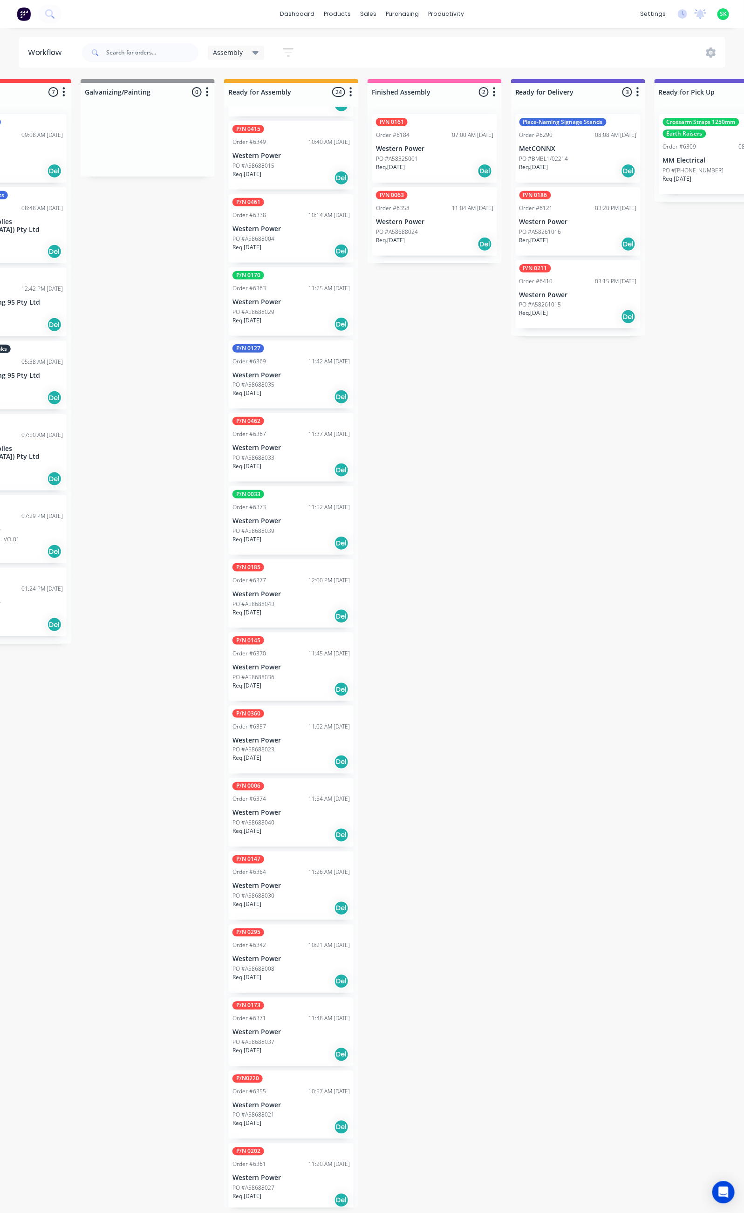
click at [293, 664] on p "Western Power" at bounding box center [290, 667] width 117 height 8
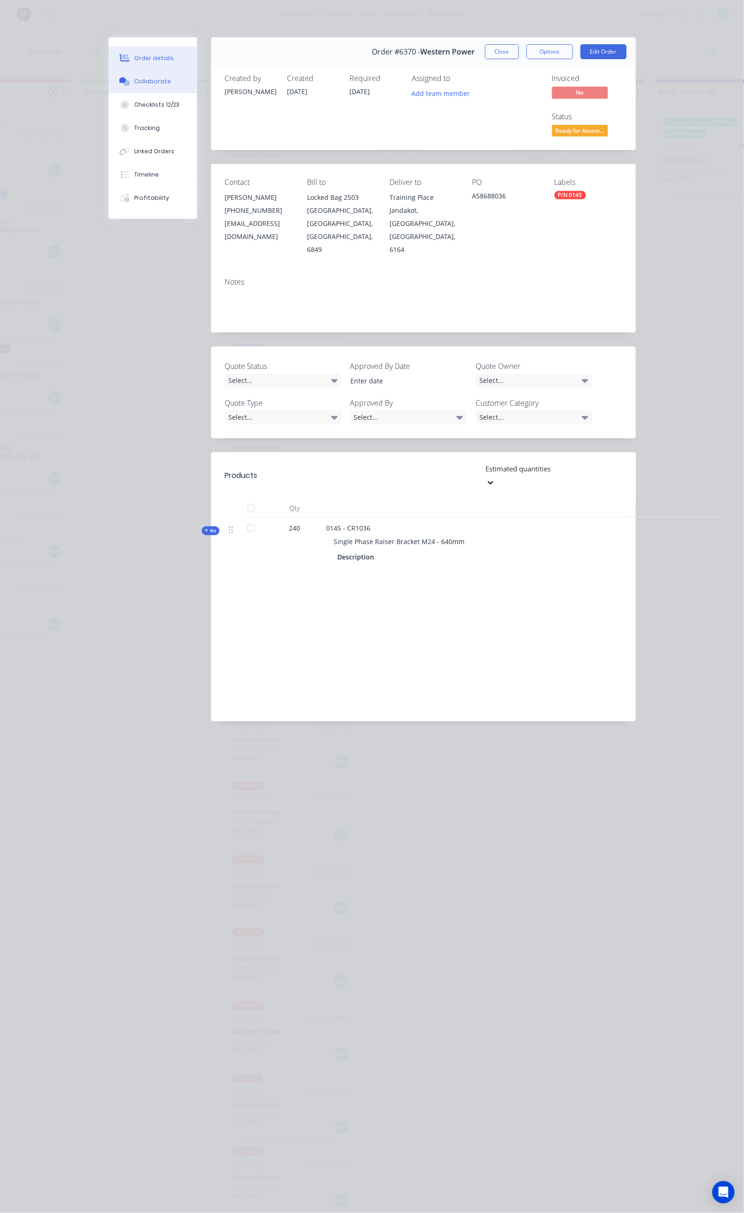
click at [109, 77] on button "Collaborate" at bounding box center [153, 81] width 89 height 23
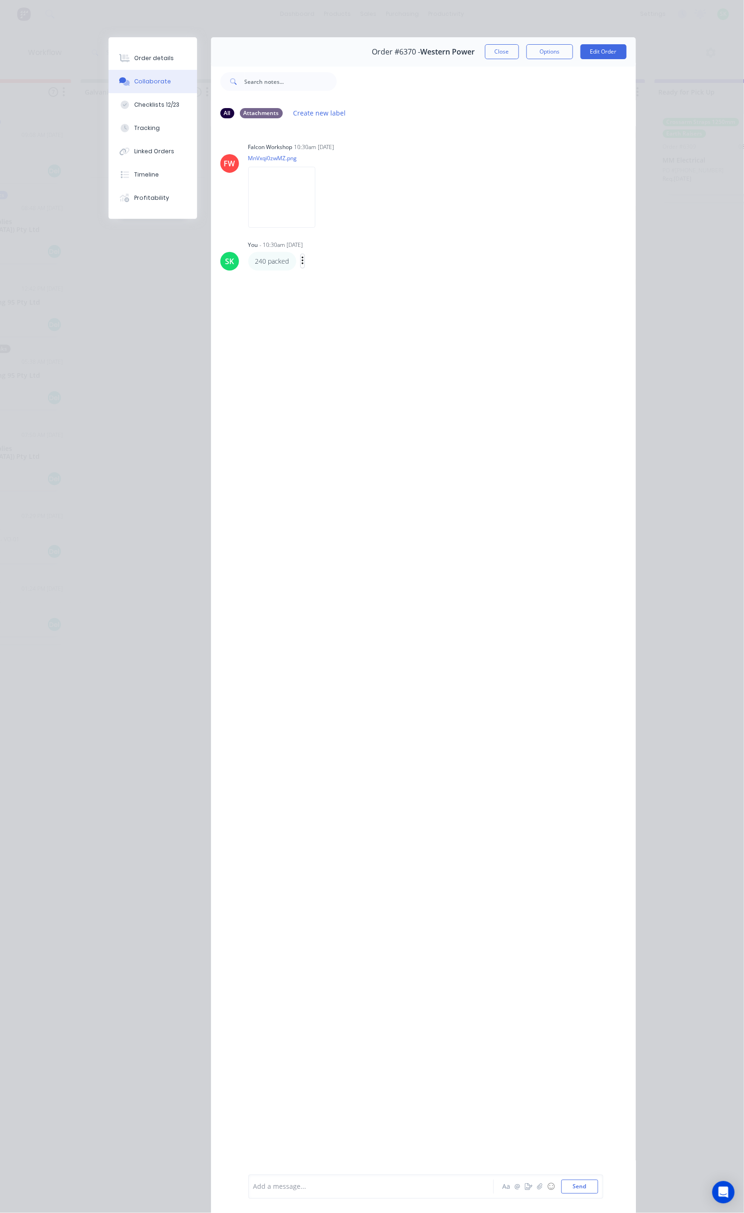
click at [301, 262] on icon "button" at bounding box center [302, 261] width 3 height 11
click at [307, 280] on button "Edit" at bounding box center [336, 277] width 59 height 15
click at [598, 1187] on button "Send" at bounding box center [579, 1187] width 37 height 14
click at [519, 56] on button "Close" at bounding box center [502, 51] width 34 height 15
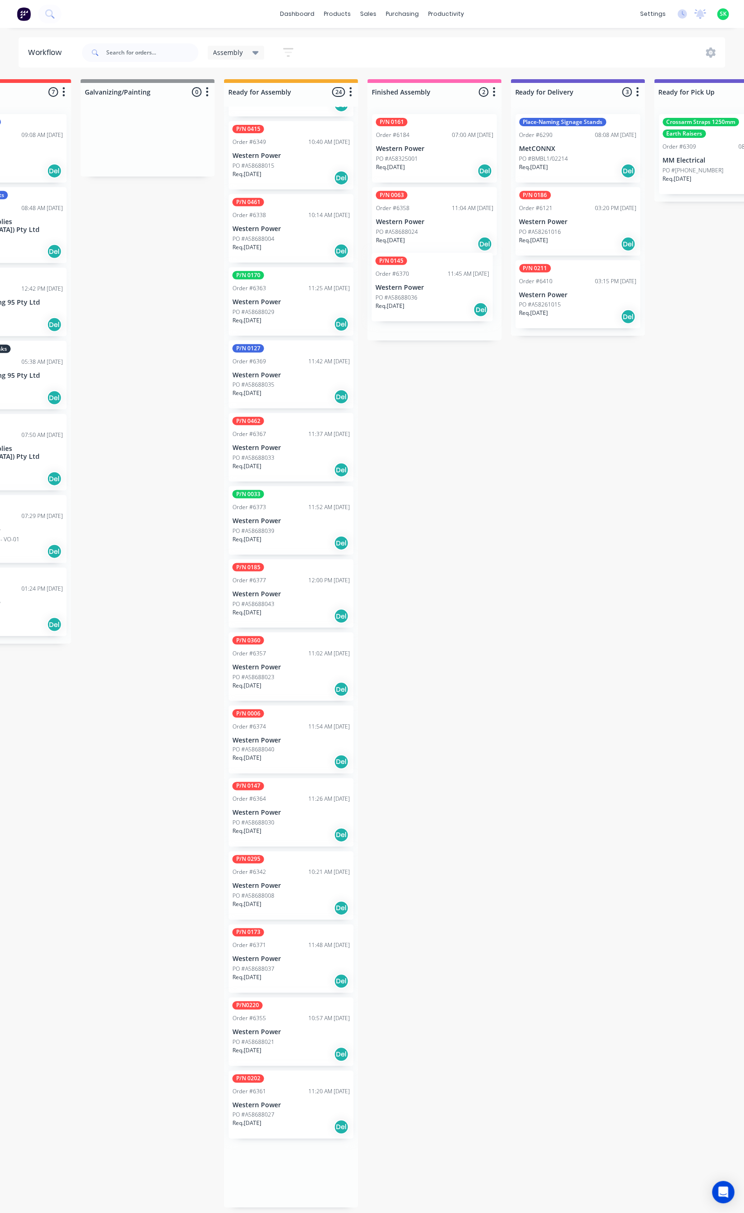
drag, startPoint x: 288, startPoint y: 661, endPoint x: 435, endPoint y: 278, distance: 410.1
click at [435, 278] on div "Submitted 41 Status colour #273444 hex #273444 Save Cancel Summaries Total orde…" at bounding box center [611, 643] width 1689 height 1129
click at [307, 965] on div "PO #A58688008" at bounding box center [290, 969] width 117 height 8
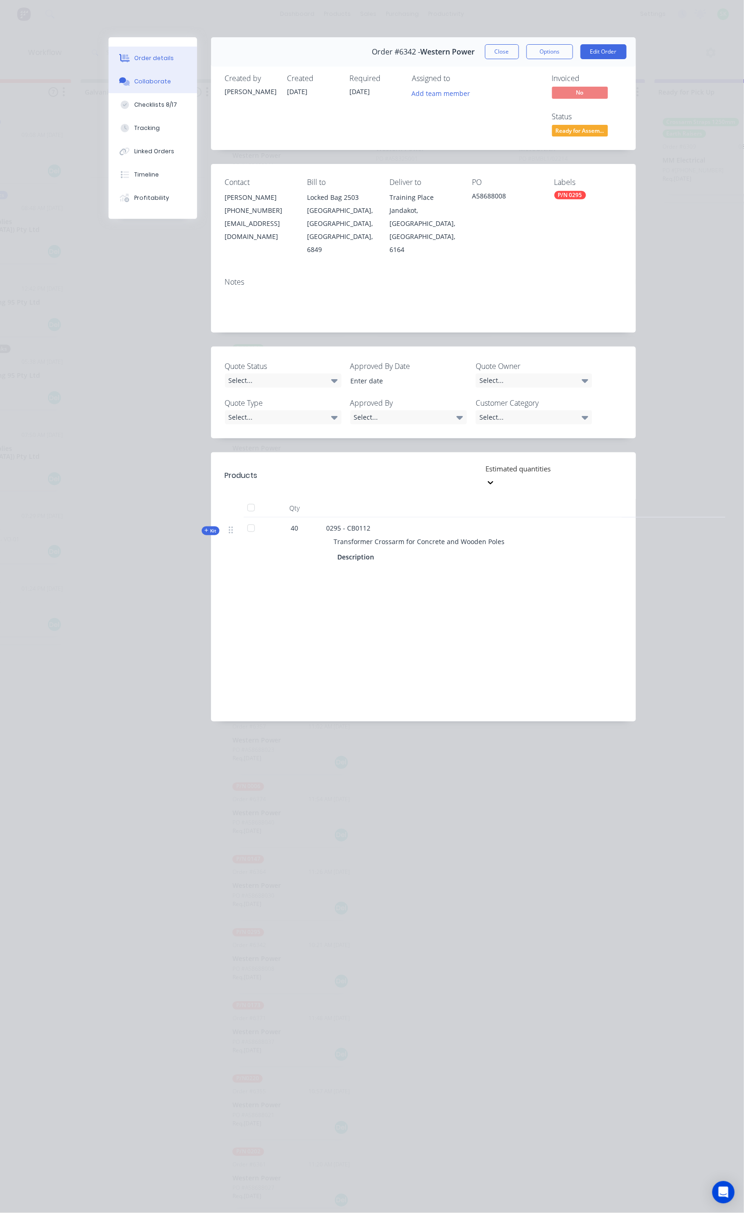
click at [109, 84] on button "Collaborate" at bounding box center [153, 81] width 89 height 23
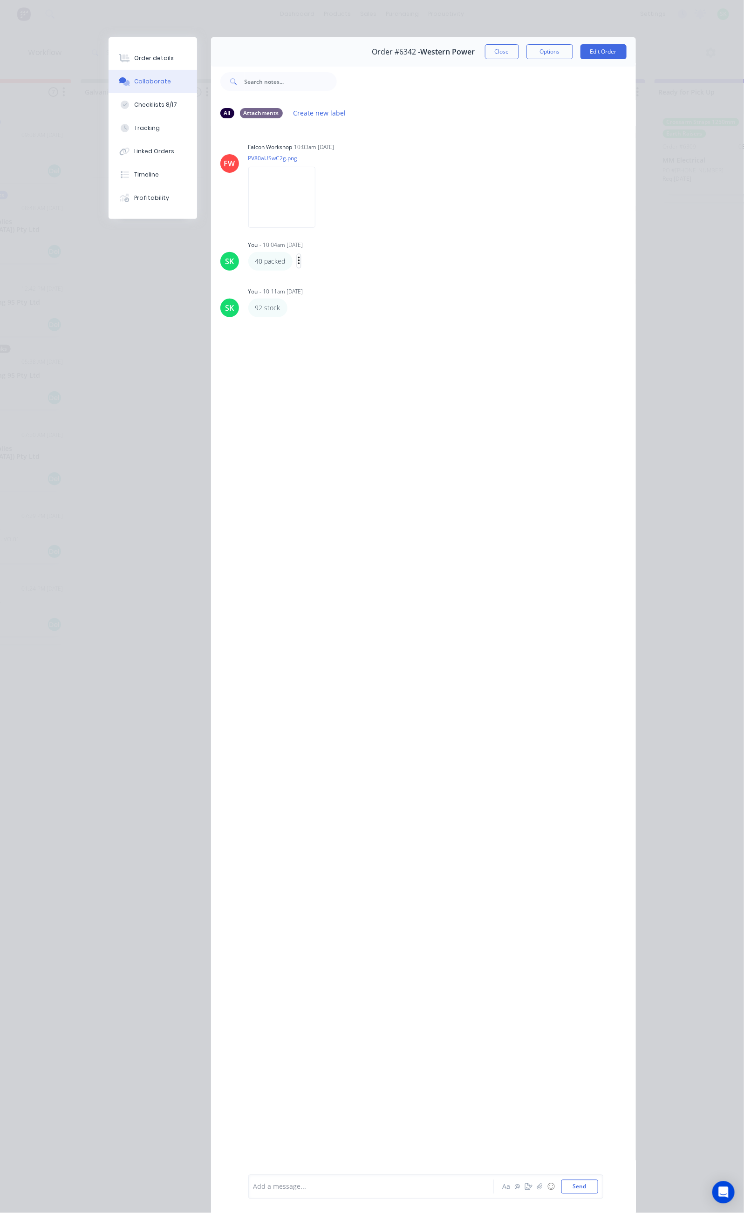
click at [298, 257] on icon "button" at bounding box center [299, 261] width 2 height 8
click at [304, 277] on button "Edit" at bounding box center [333, 277] width 59 height 15
click at [292, 307] on button "button" at bounding box center [294, 308] width 4 height 14
click at [299, 321] on button "Edit" at bounding box center [328, 324] width 59 height 15
click at [519, 52] on button "Close" at bounding box center [502, 51] width 34 height 15
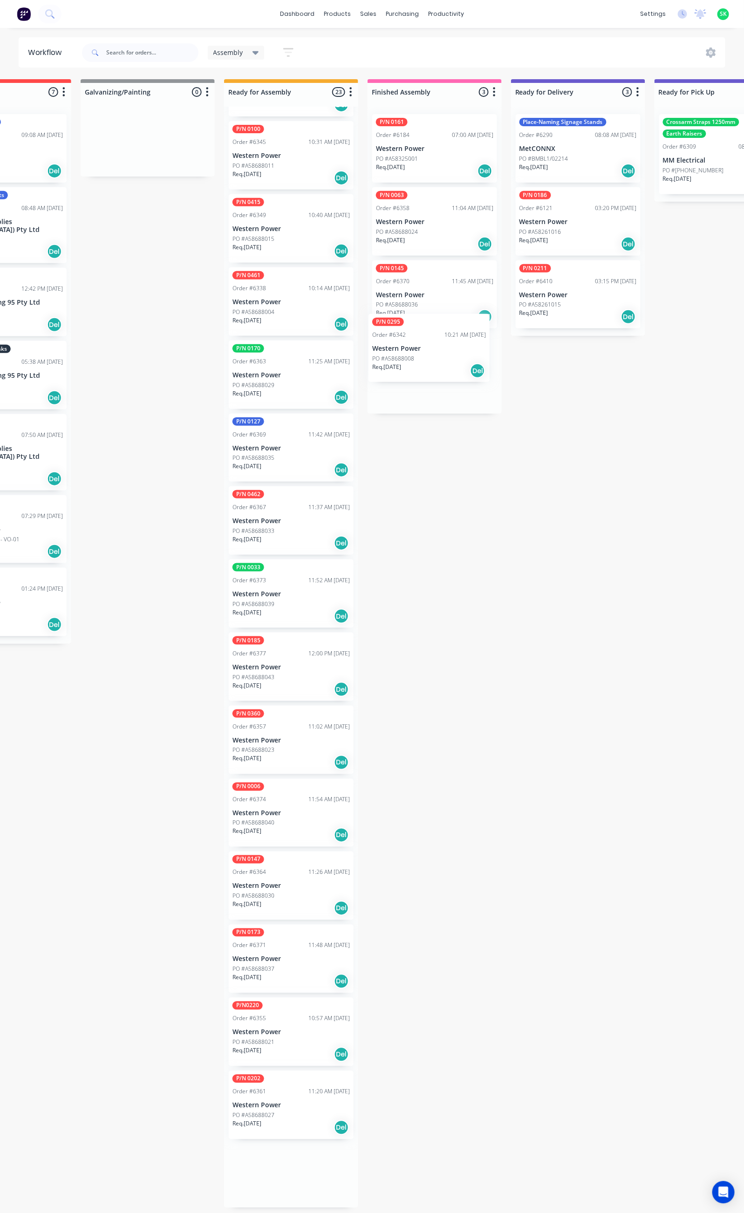
drag, startPoint x: 293, startPoint y: 959, endPoint x: 436, endPoint y: 353, distance: 623.1
click at [436, 353] on div "Submitted 41 Status colour #273444 hex #273444 Save Cancel Summaries Total orde…" at bounding box center [611, 643] width 1689 height 1129
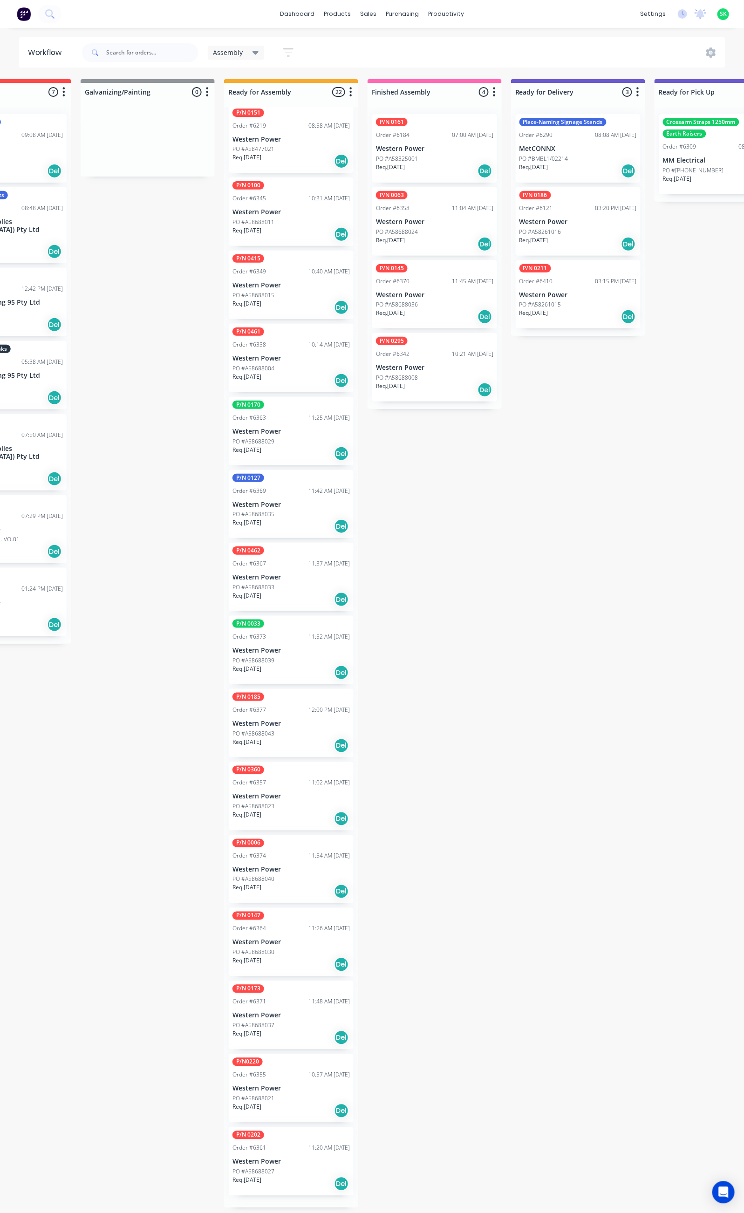
scroll to position [505, 0]
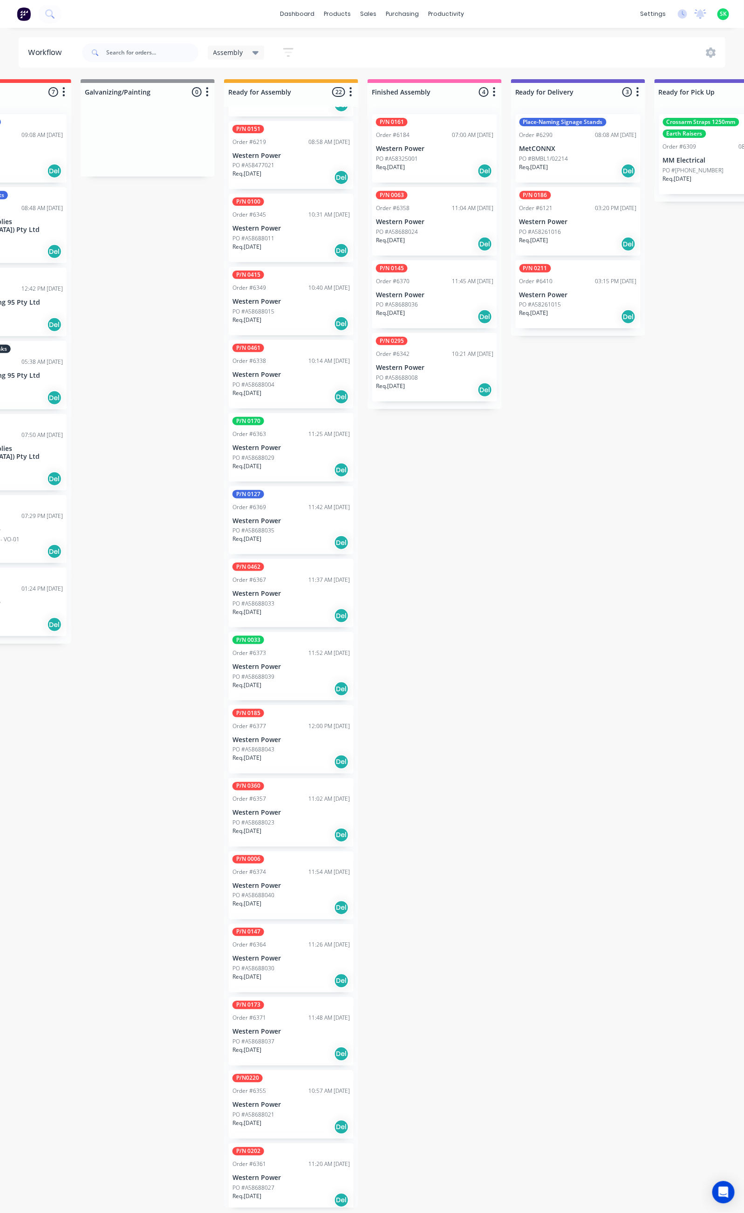
click at [279, 1119] on div "Req. 24/12/25 Del" at bounding box center [290, 1127] width 117 height 16
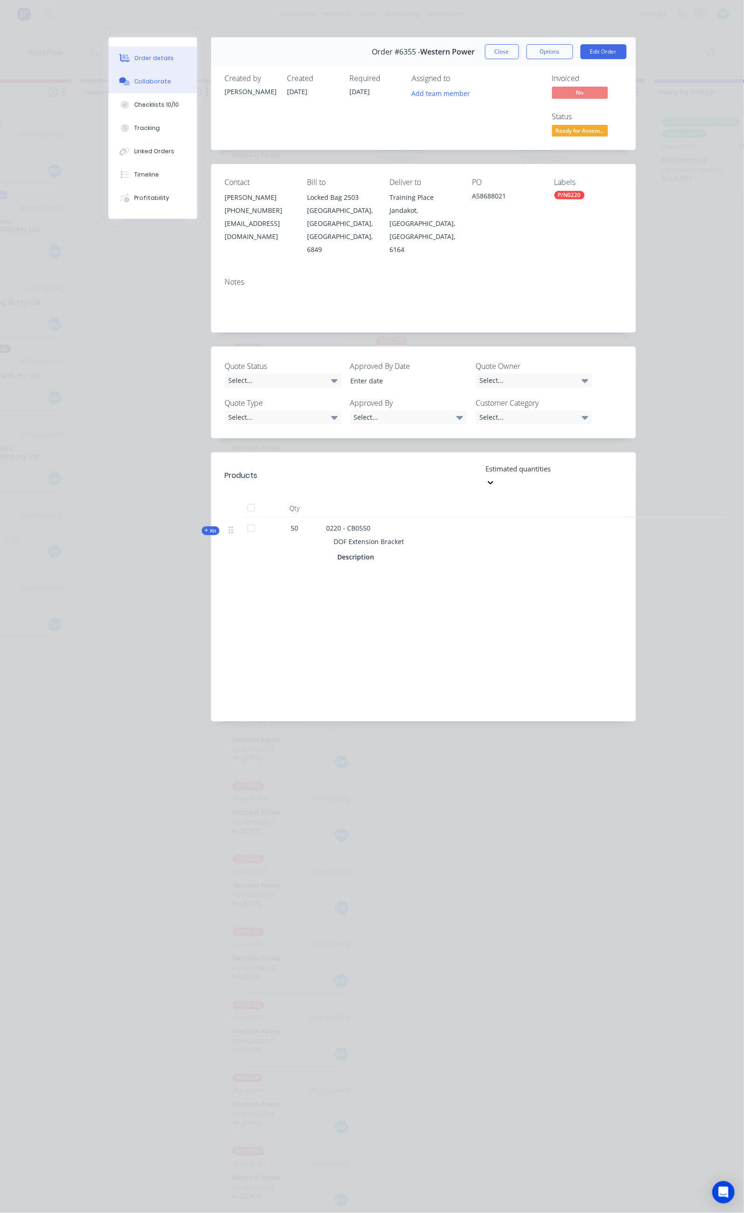
click at [109, 78] on button "Collaborate" at bounding box center [153, 81] width 89 height 23
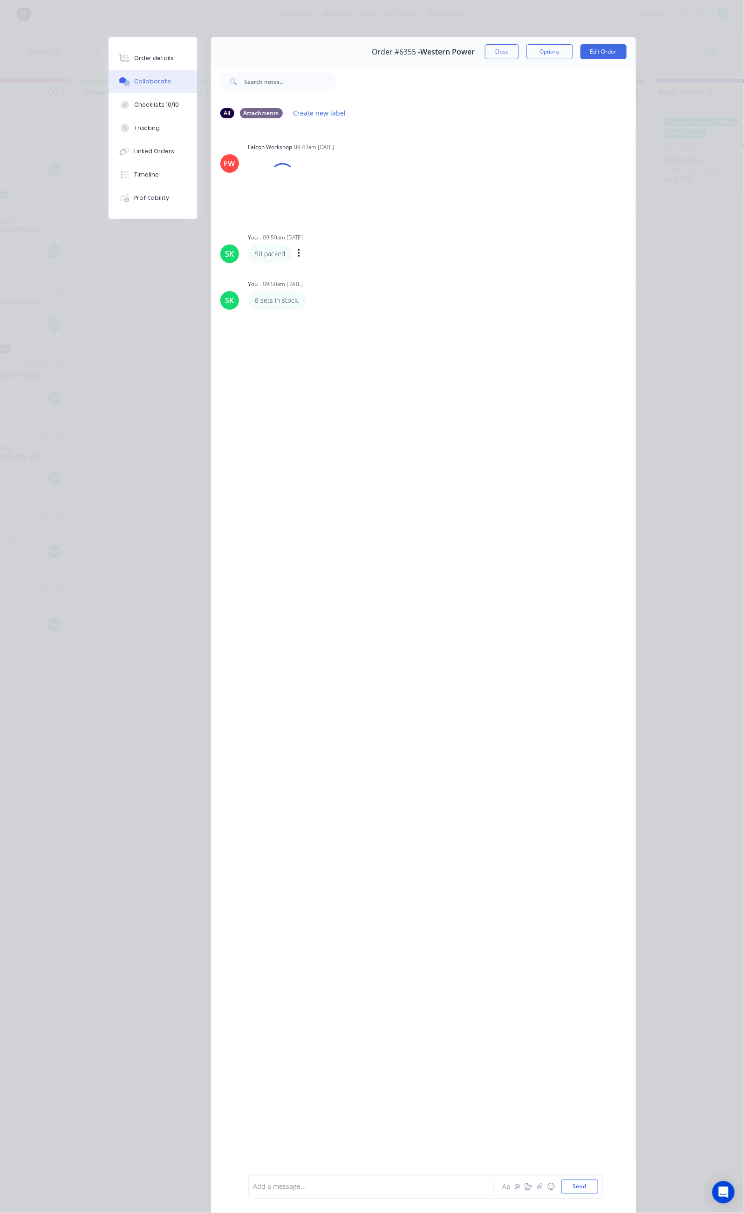
click at [248, 252] on div "50 packed Labels Edit Delete" at bounding box center [393, 254] width 291 height 19
click at [248, 253] on div "50 packed Labels Edit Delete" at bounding box center [393, 261] width 291 height 19
click at [298, 260] on icon "button" at bounding box center [299, 261] width 3 height 11
click at [304, 278] on button "Edit" at bounding box center [333, 277] width 59 height 15
click at [312, 309] on icon "button" at bounding box center [313, 308] width 3 height 11
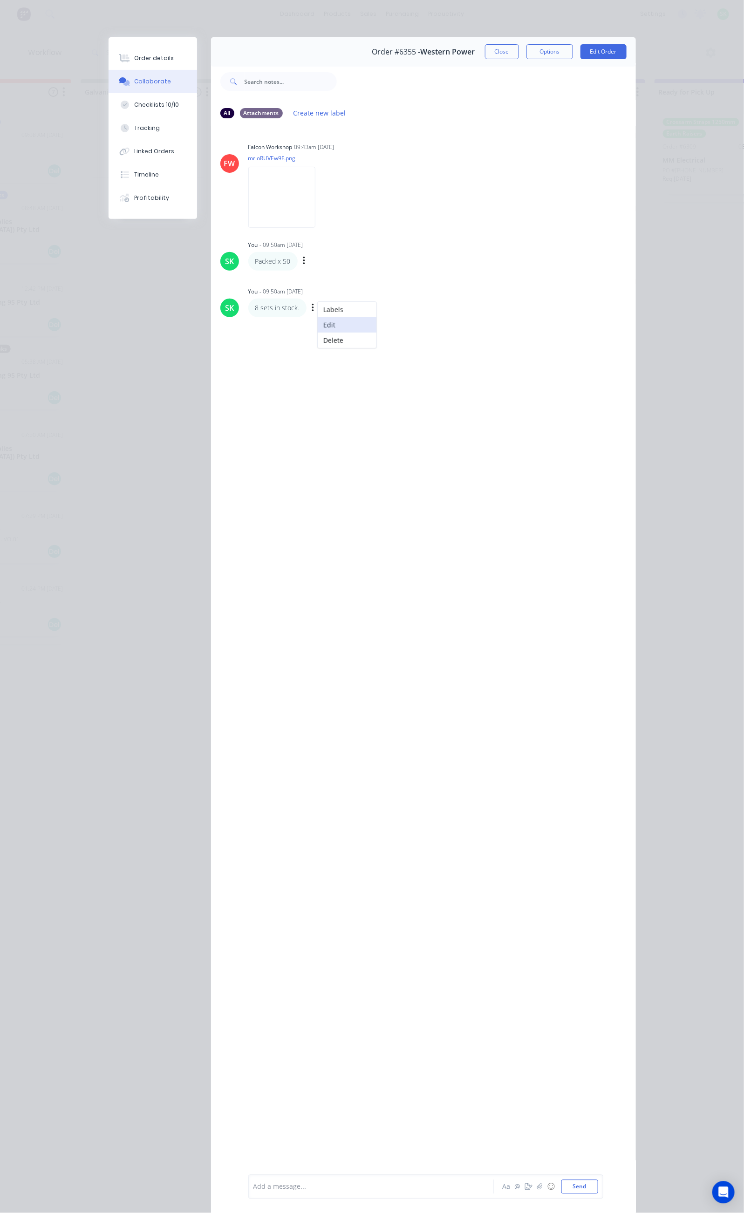
drag, startPoint x: 240, startPoint y: 321, endPoint x: 246, endPoint y: 323, distance: 6.3
click at [318, 322] on button "Edit" at bounding box center [347, 324] width 59 height 15
drag, startPoint x: 207, startPoint y: 1190, endPoint x: 184, endPoint y: 1191, distance: 23.3
click at [254, 1191] on div "8 sets in stock." at bounding box center [373, 1187] width 239 height 10
click at [348, 309] on icon "button" at bounding box center [349, 308] width 3 height 11
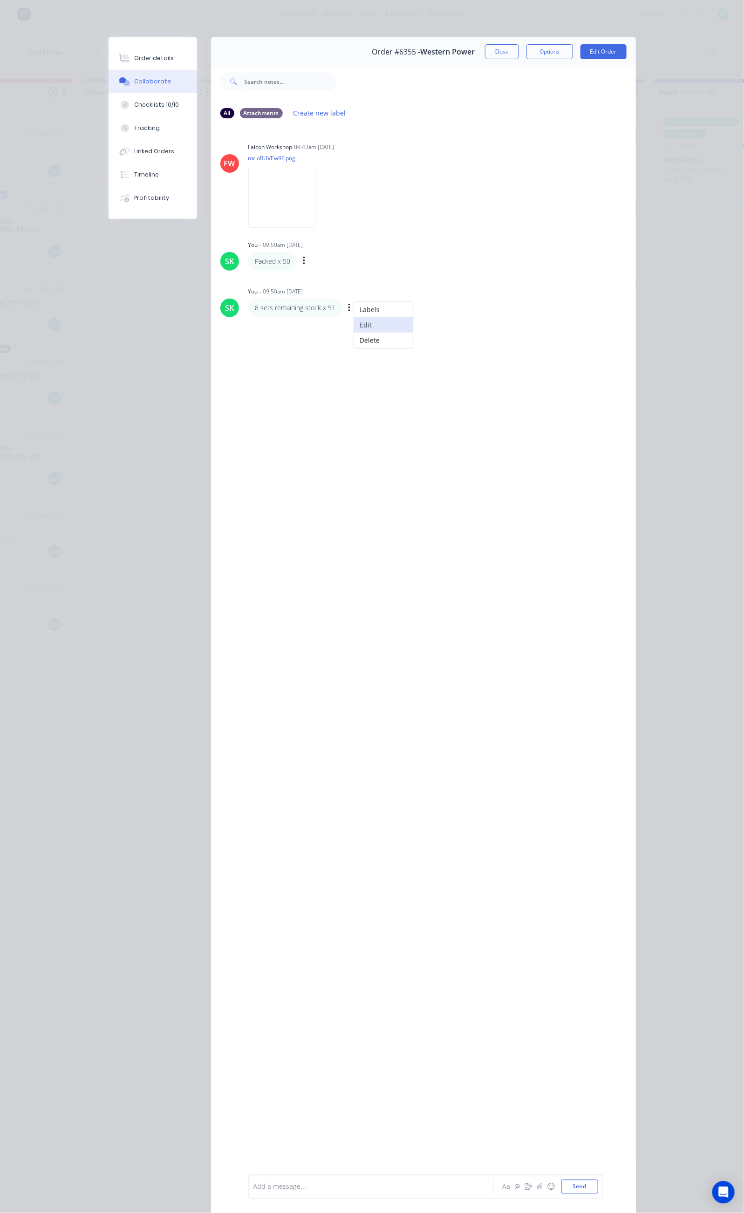
click at [354, 323] on button "Edit" at bounding box center [383, 324] width 59 height 15
drag, startPoint x: 181, startPoint y: 1187, endPoint x: 171, endPoint y: 1186, distance: 10.3
click at [254, 1187] on span "8 sets remaining stock x 51" at bounding box center [296, 1187] width 84 height 9
click at [598, 1187] on button "Send" at bounding box center [579, 1187] width 37 height 14
click at [519, 55] on button "Close" at bounding box center [502, 51] width 34 height 15
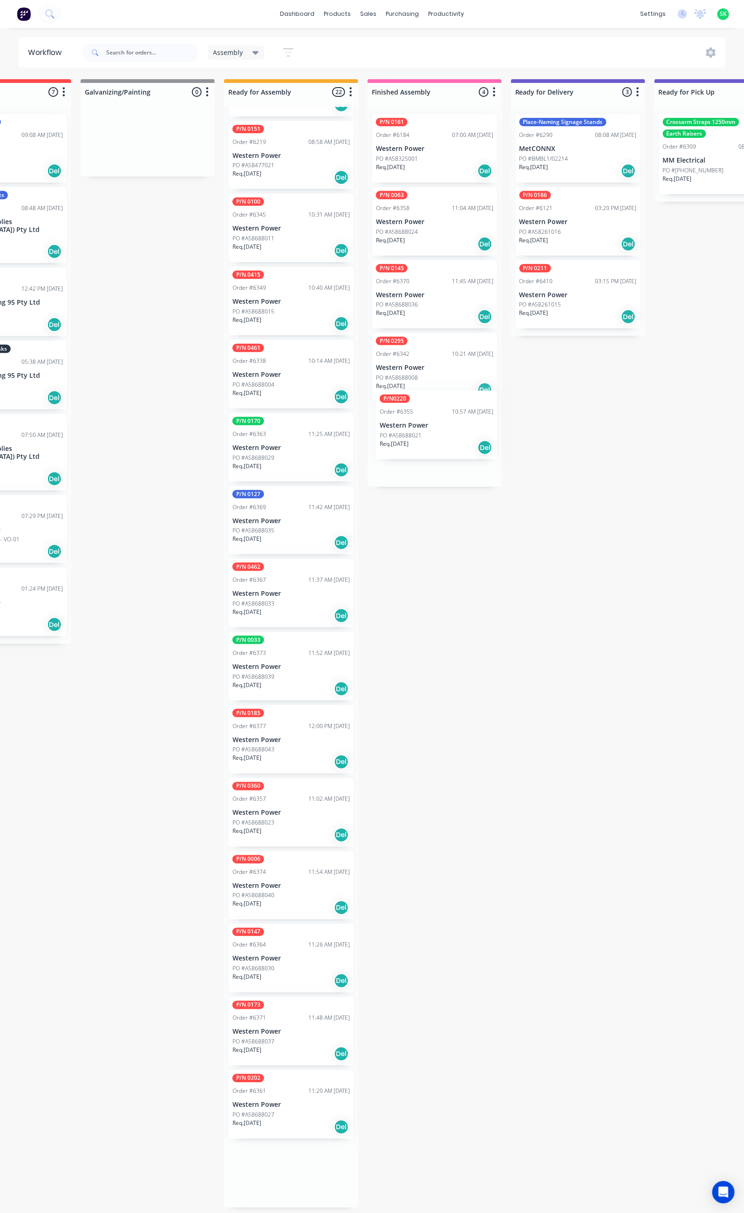
drag, startPoint x: 293, startPoint y: 1112, endPoint x: 442, endPoint y: 437, distance: 692.1
click at [442, 437] on div "Submitted 41 Status colour #273444 hex #273444 Save Cancel Summaries Total orde…" at bounding box center [611, 643] width 1689 height 1129
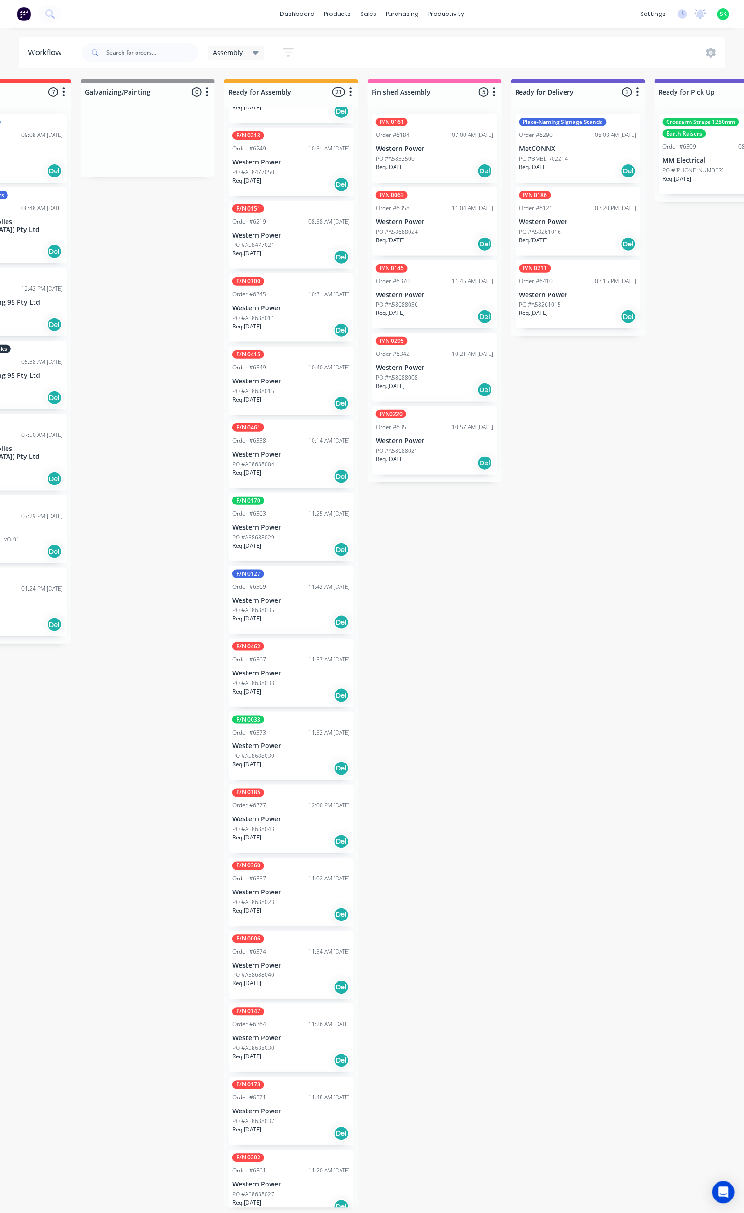
scroll to position [431, 0]
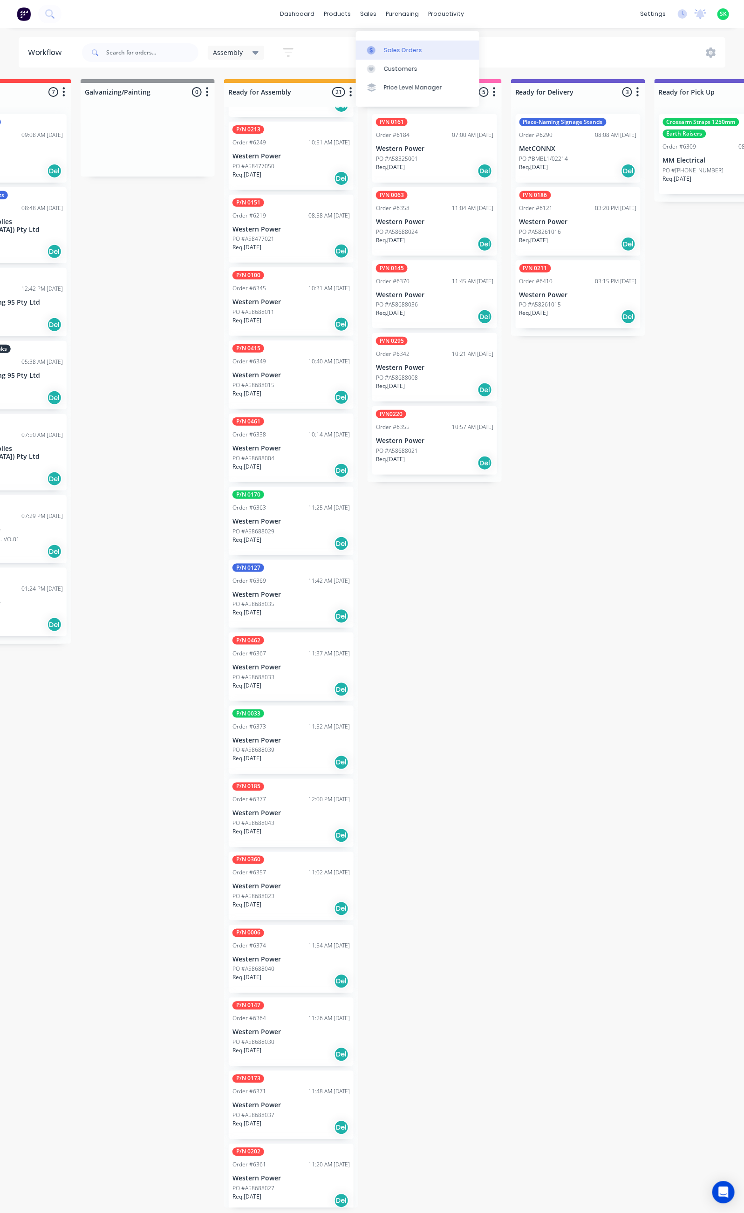
click at [386, 41] on link "Sales Orders" at bounding box center [417, 50] width 123 height 19
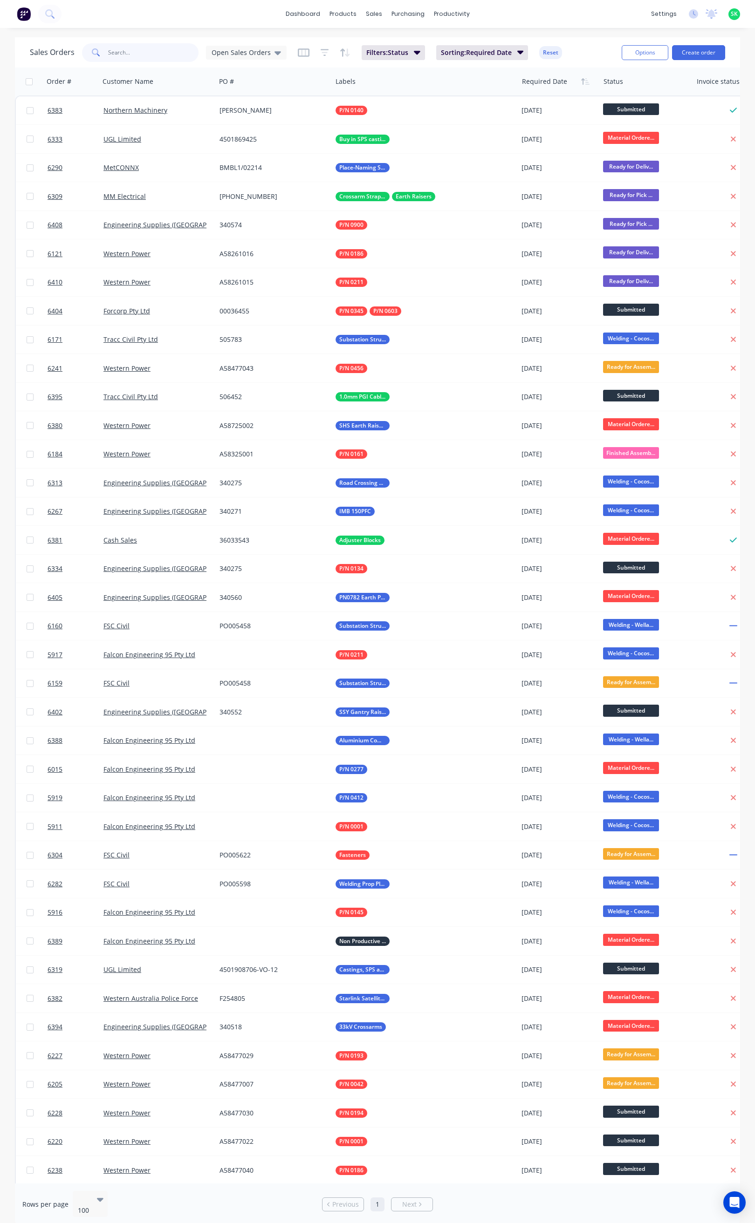
click at [115, 52] on input "text" at bounding box center [153, 52] width 91 height 19
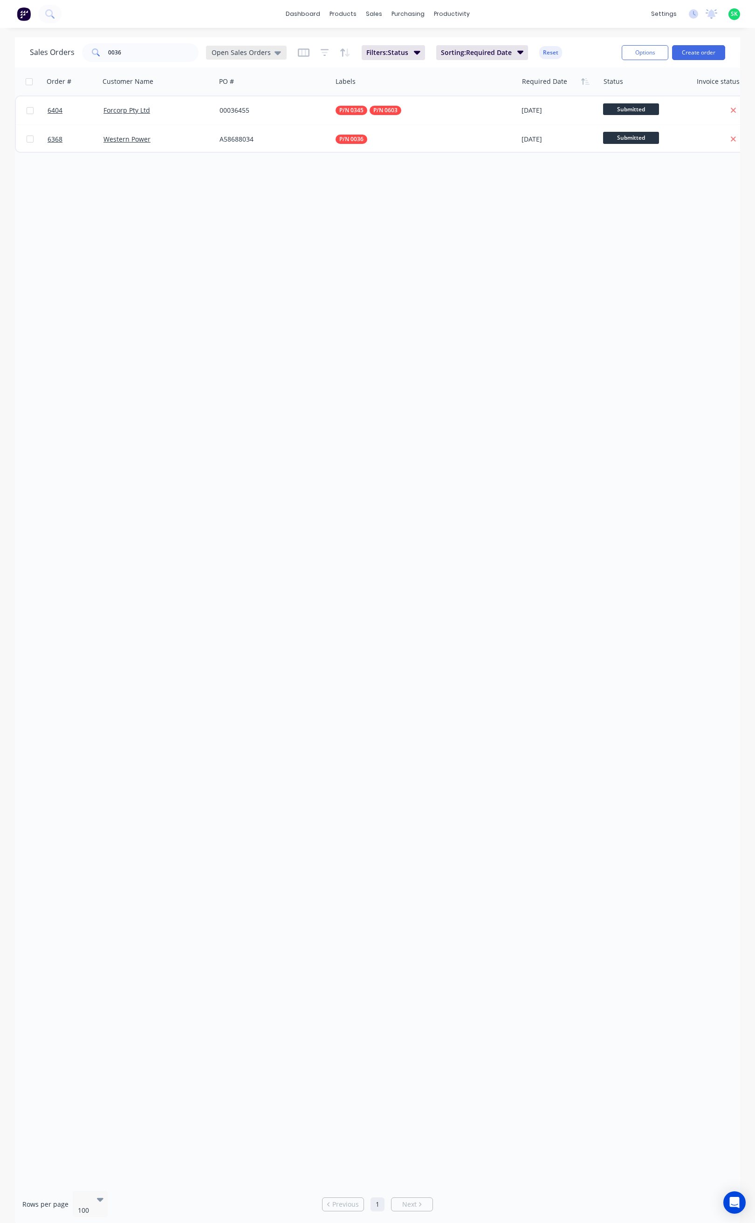
click at [274, 50] on icon at bounding box center [277, 53] width 7 height 10
click at [236, 129] on button "None" at bounding box center [262, 132] width 106 height 11
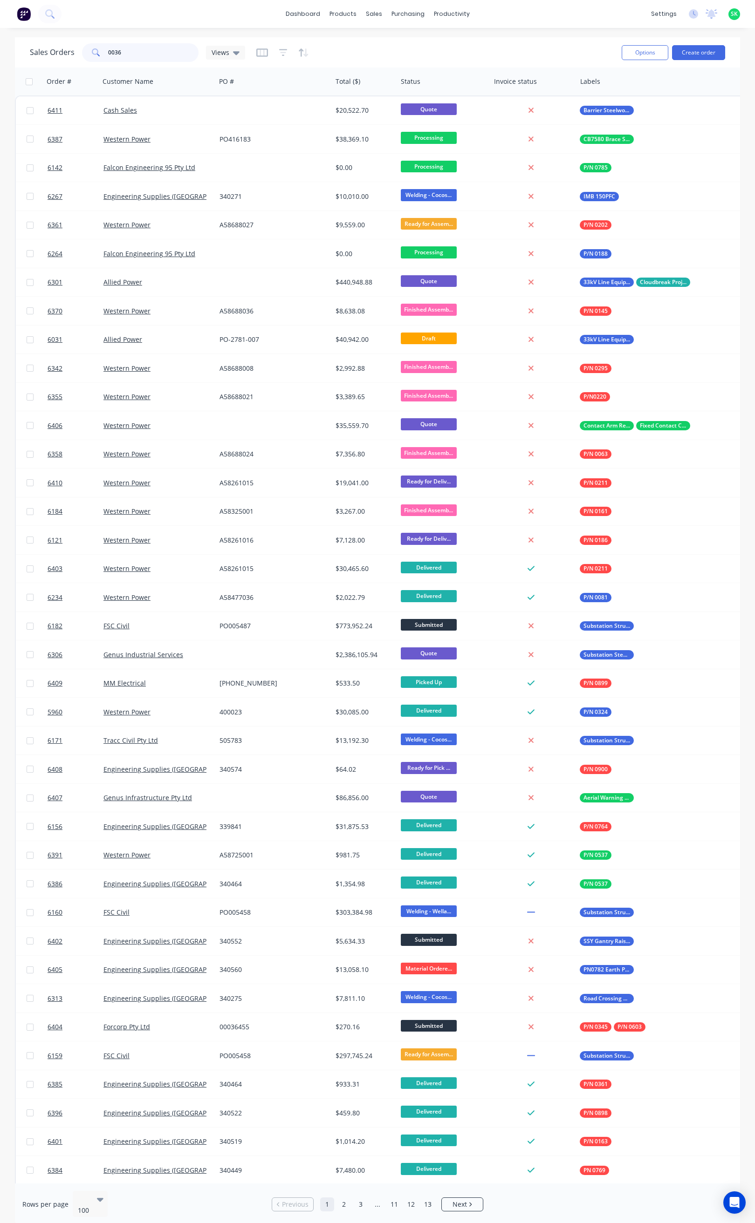
click at [128, 51] on input "0036" at bounding box center [153, 52] width 91 height 19
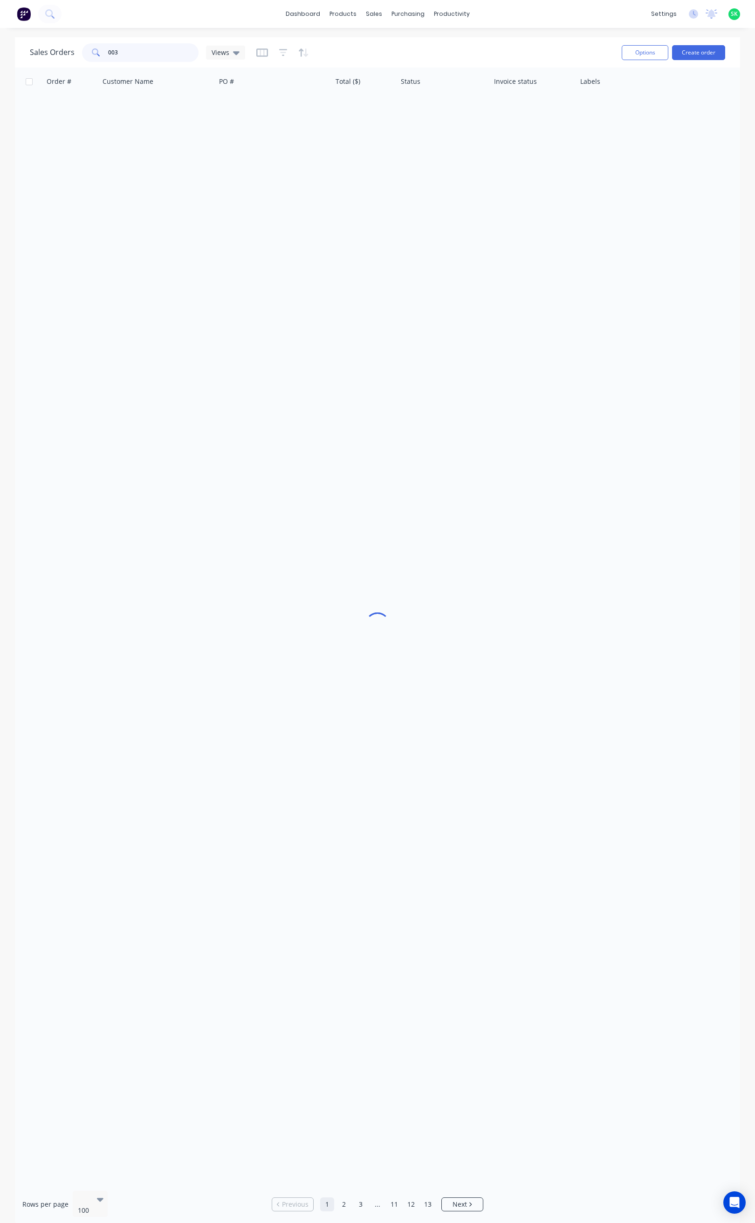
type input "0036"
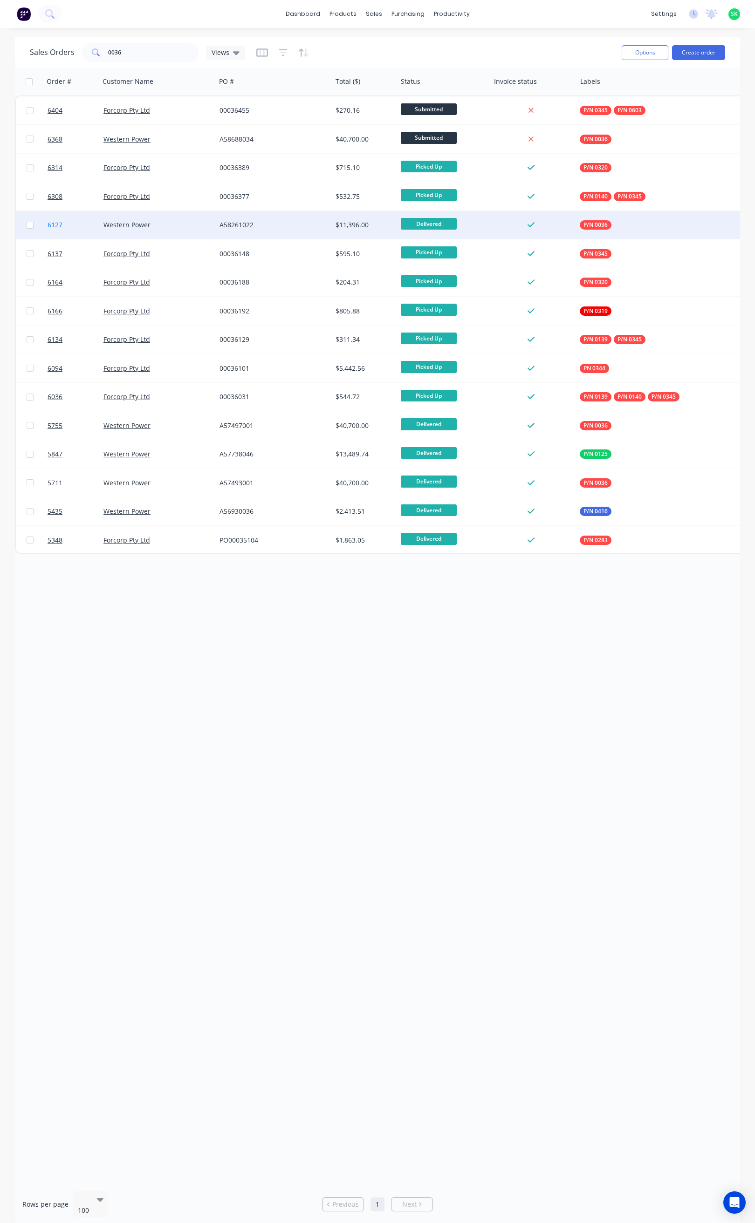
click at [52, 221] on span "6127" at bounding box center [55, 224] width 15 height 9
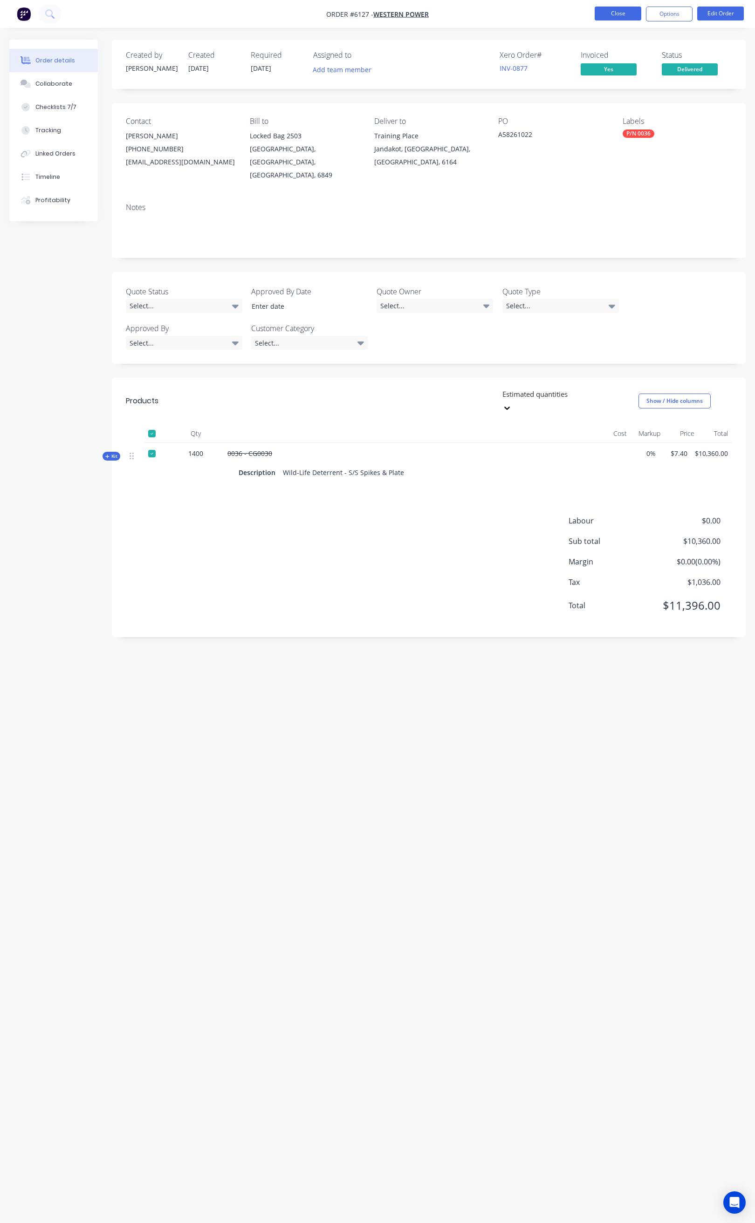
click at [605, 13] on button "Close" at bounding box center [617, 14] width 47 height 14
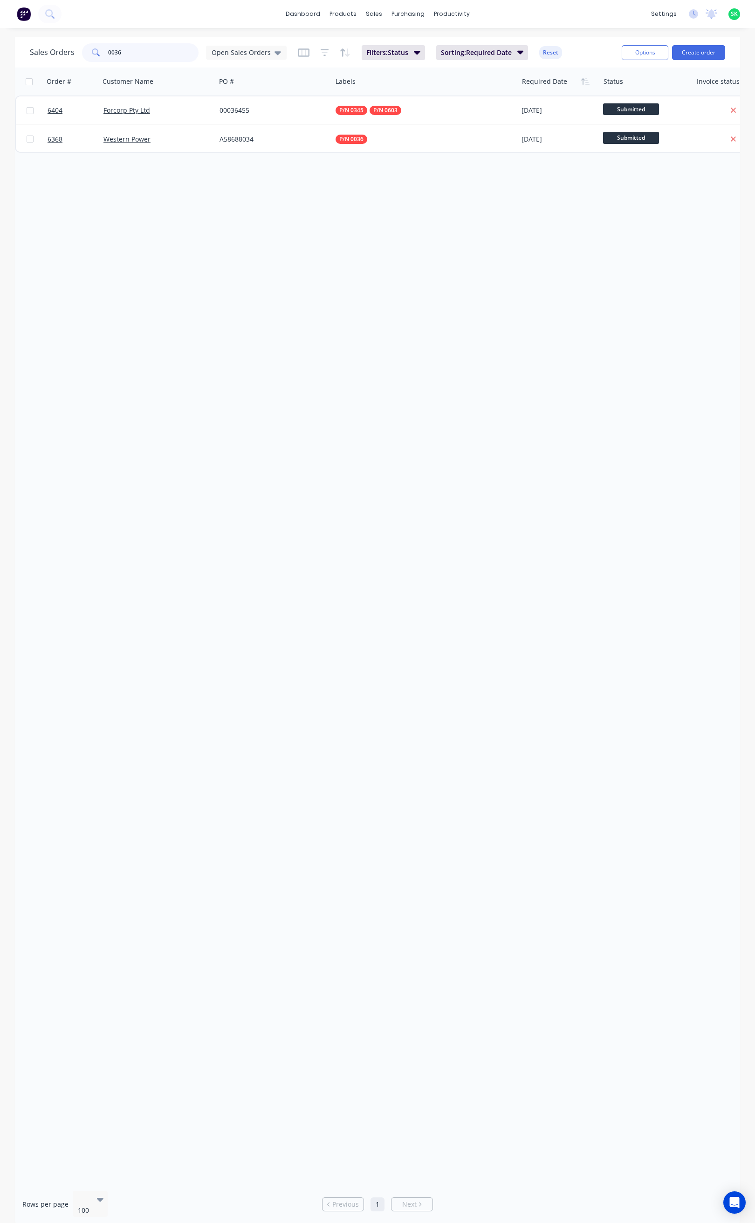
drag, startPoint x: 129, startPoint y: 54, endPoint x: 94, endPoint y: 52, distance: 35.0
click at [96, 52] on div "0036" at bounding box center [140, 52] width 116 height 19
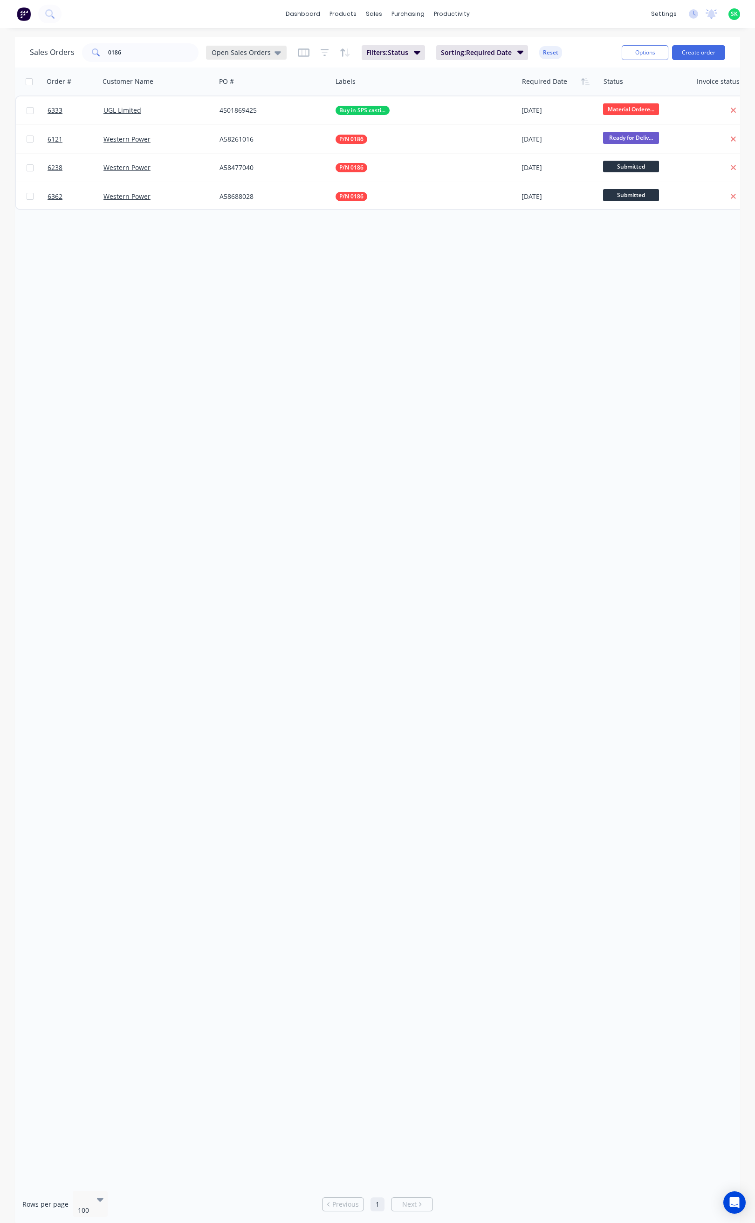
click at [275, 51] on icon at bounding box center [277, 53] width 7 height 10
click at [228, 134] on button "None" at bounding box center [262, 132] width 106 height 11
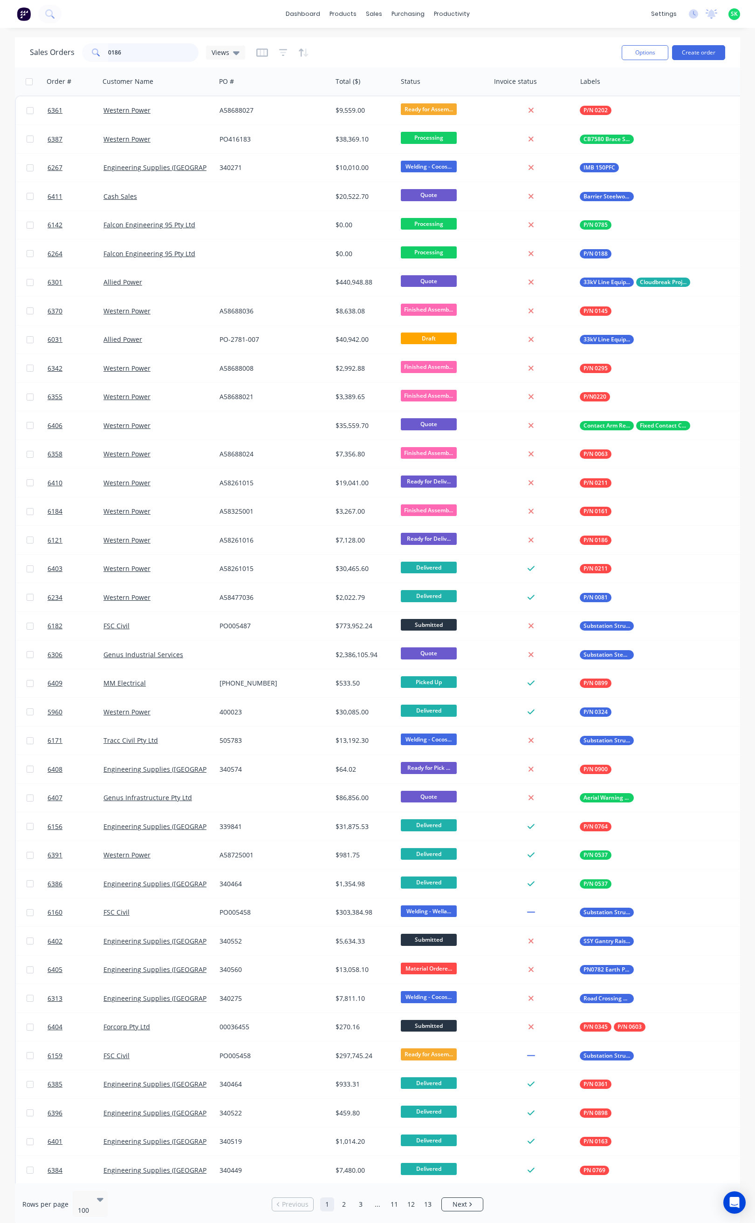
click at [128, 52] on input "0186" at bounding box center [153, 52] width 91 height 19
type input "0186"
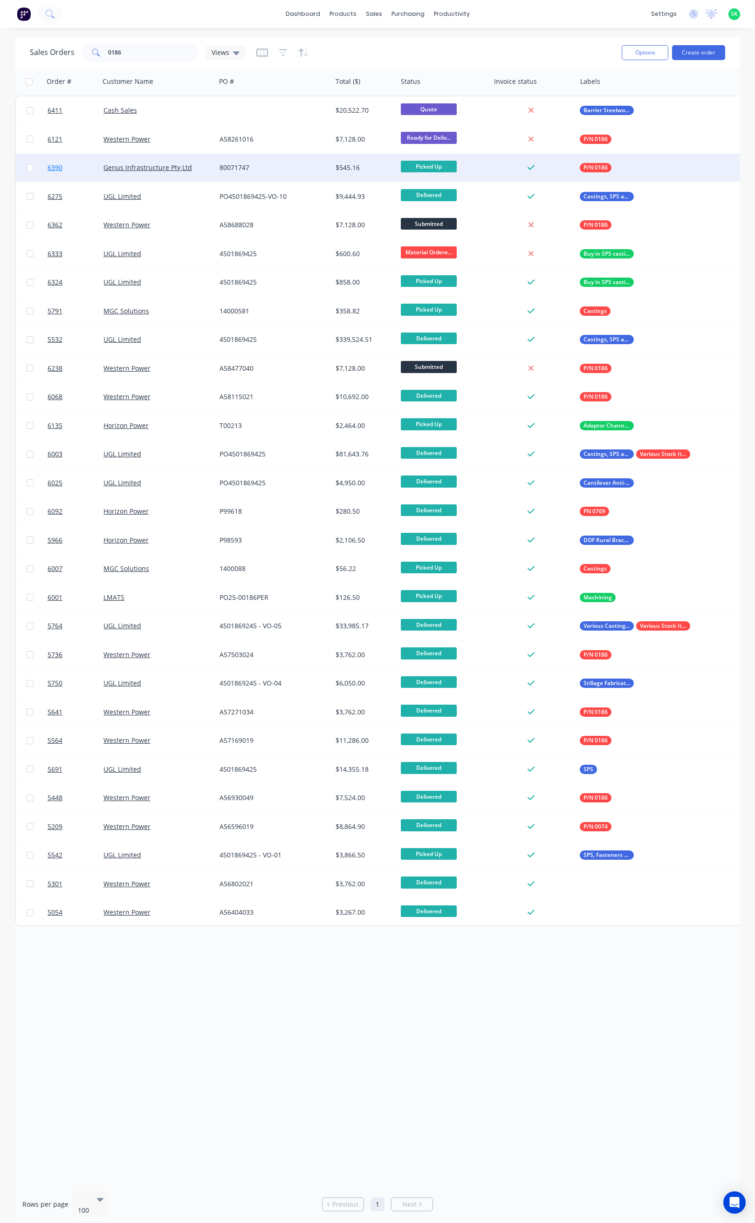
click at [57, 168] on span "6390" at bounding box center [55, 167] width 15 height 9
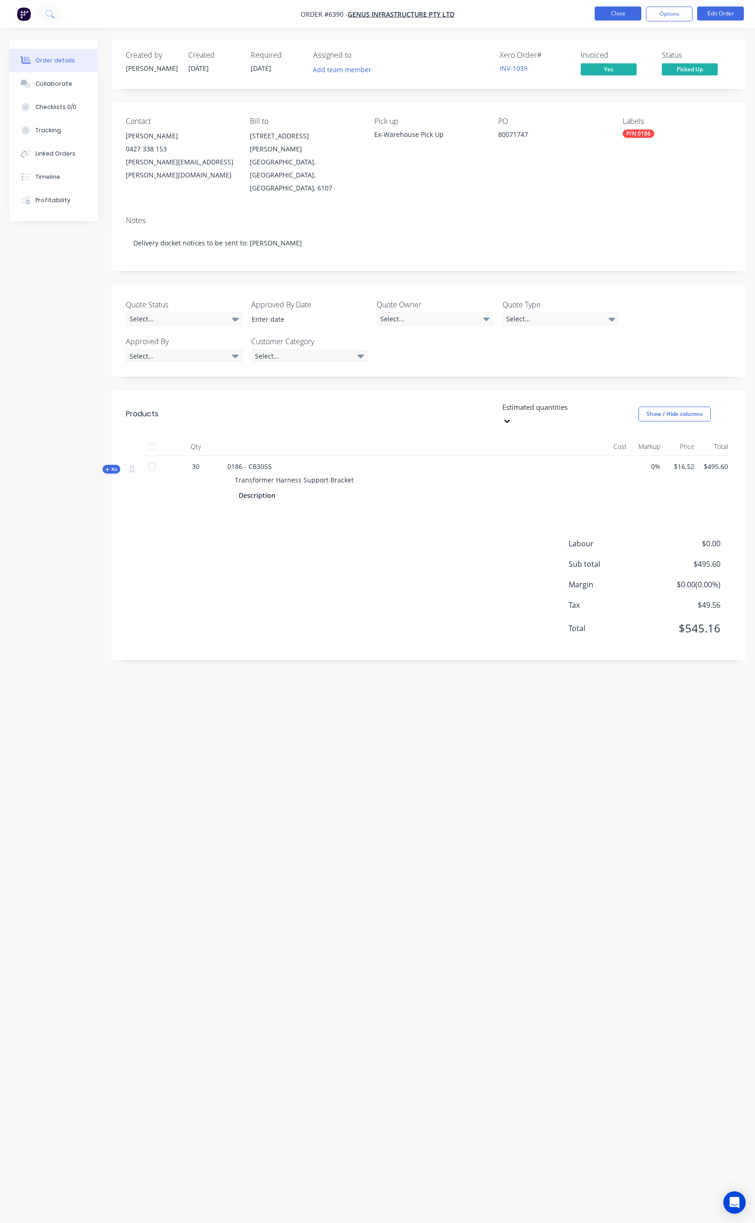
click at [609, 14] on button "Close" at bounding box center [617, 14] width 47 height 14
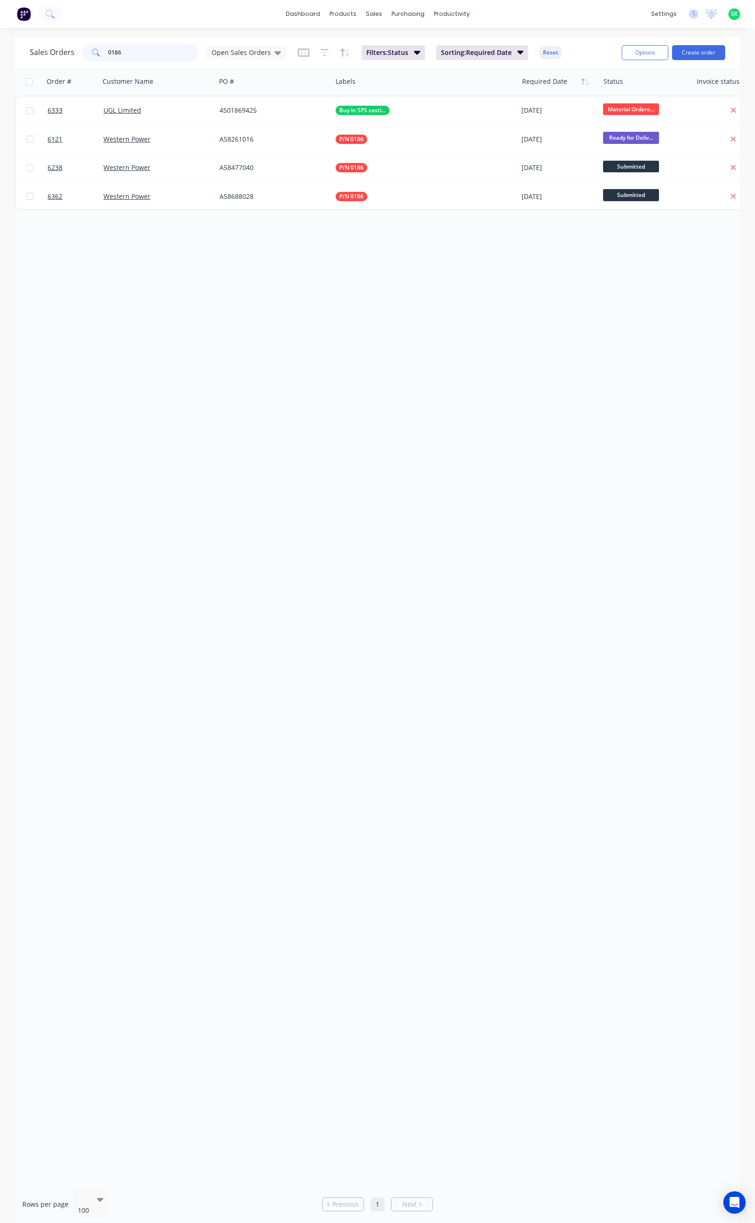
drag, startPoint x: 105, startPoint y: 54, endPoint x: 84, endPoint y: 52, distance: 21.0
click at [84, 53] on div "0186" at bounding box center [140, 52] width 116 height 19
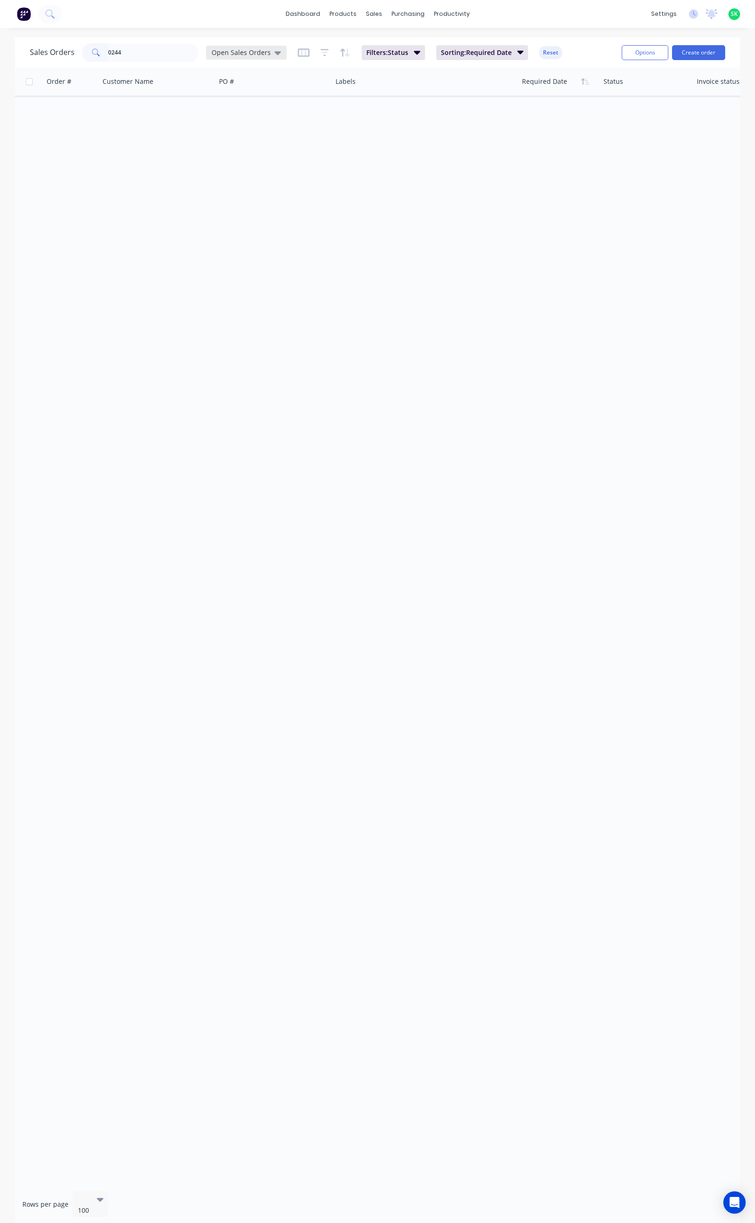
click at [275, 55] on icon at bounding box center [277, 53] width 7 height 10
click at [256, 129] on button "None" at bounding box center [262, 132] width 106 height 11
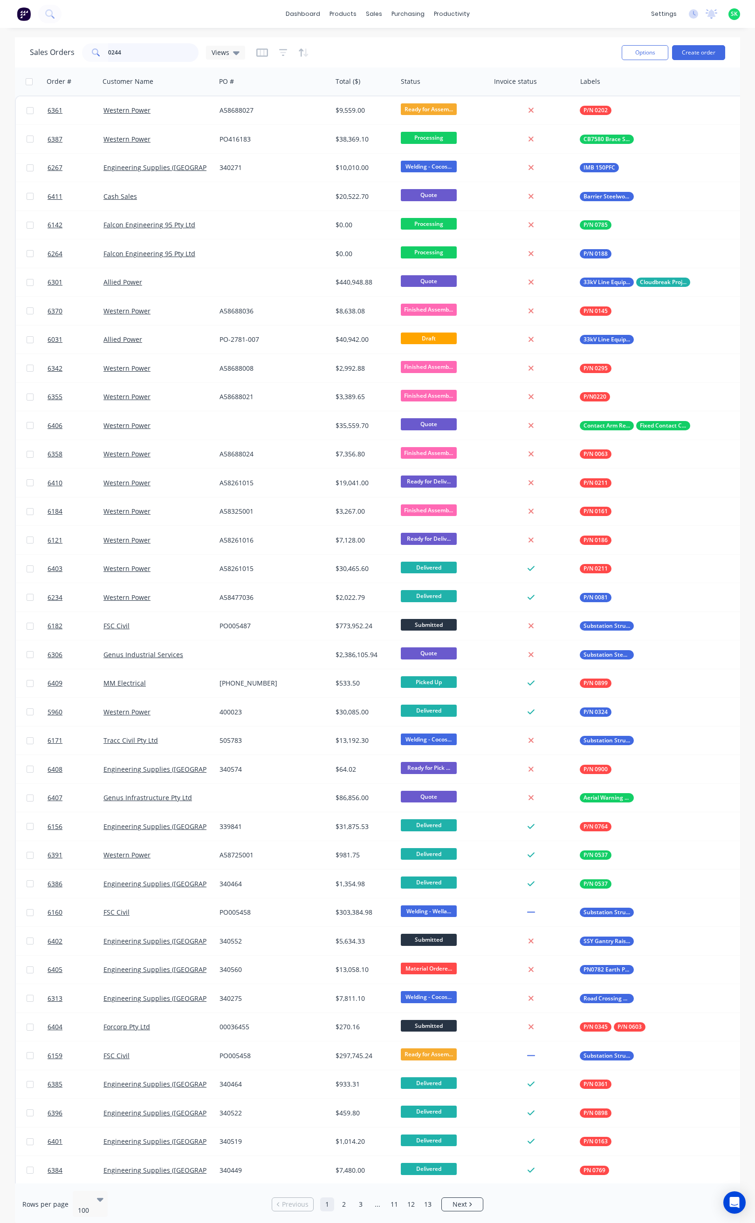
click at [125, 55] on input "0244" at bounding box center [153, 52] width 91 height 19
type input "0244"
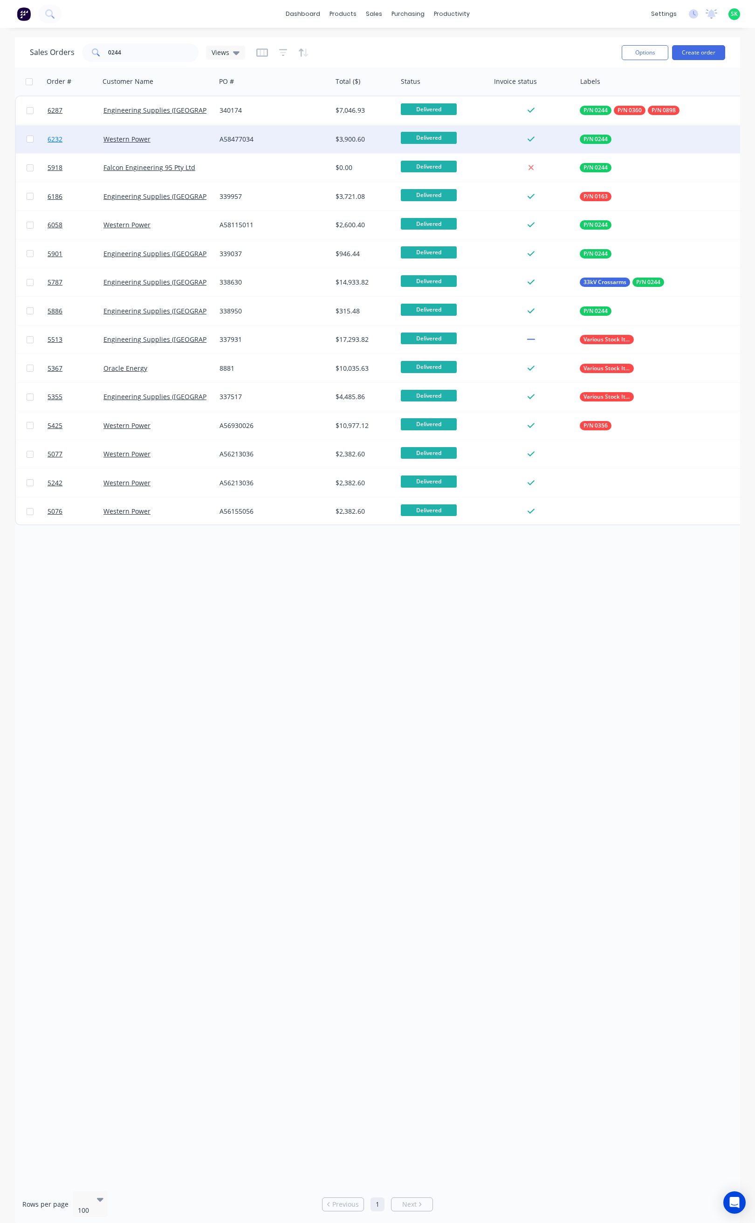
click at [59, 136] on span "6232" at bounding box center [55, 139] width 15 height 9
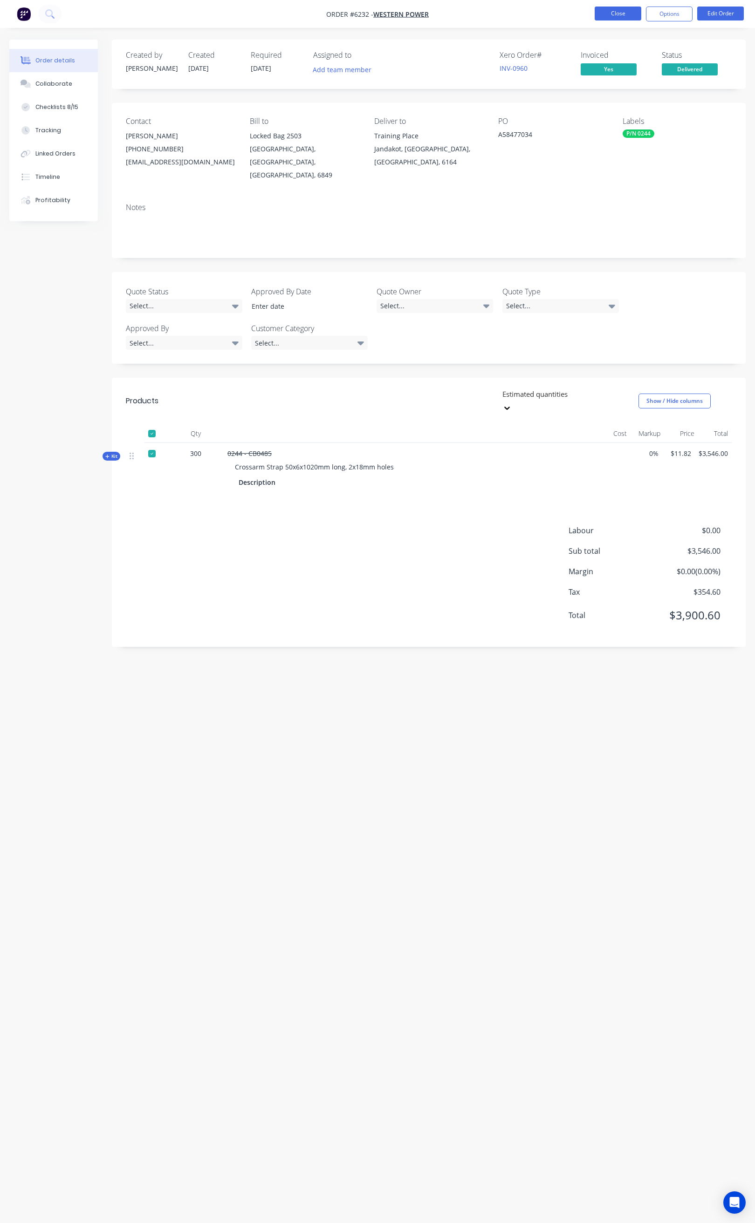
click at [618, 8] on button "Close" at bounding box center [617, 14] width 47 height 14
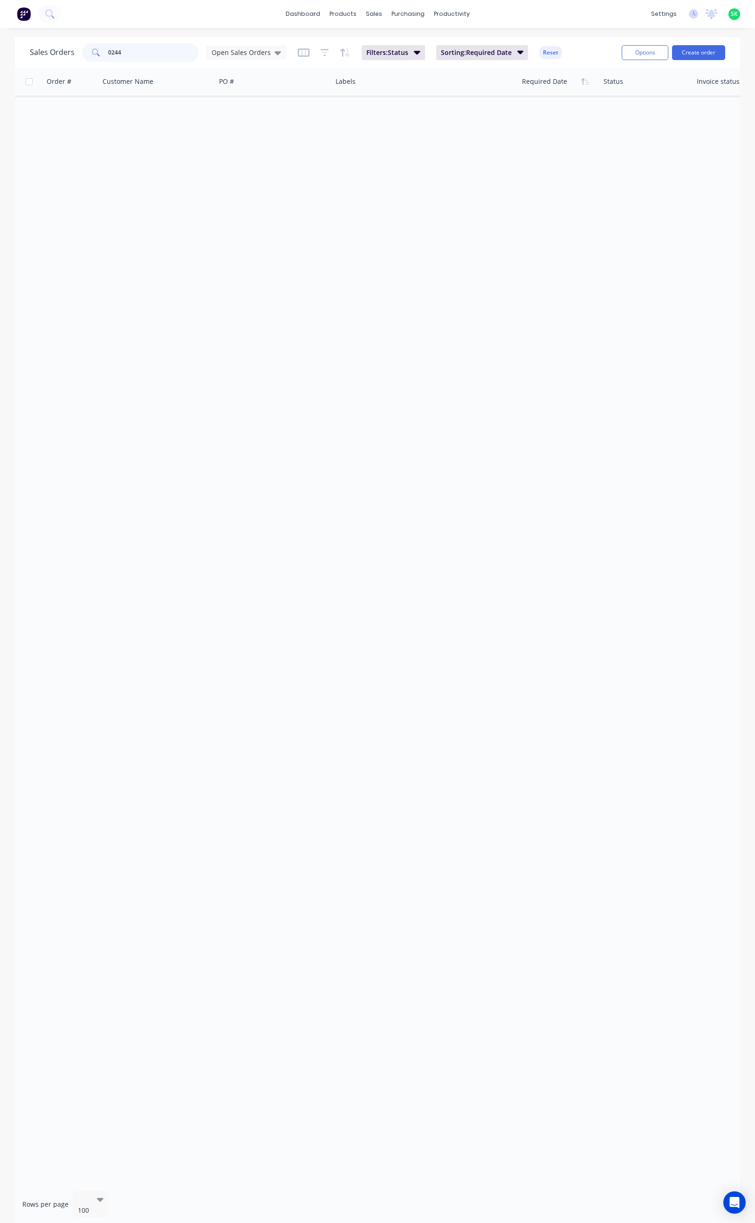
drag, startPoint x: 119, startPoint y: 55, endPoint x: 106, endPoint y: 55, distance: 13.0
click at [102, 57] on div "0244" at bounding box center [140, 52] width 116 height 19
click at [274, 53] on icon at bounding box center [277, 53] width 7 height 10
click at [246, 136] on button "None" at bounding box center [262, 132] width 106 height 11
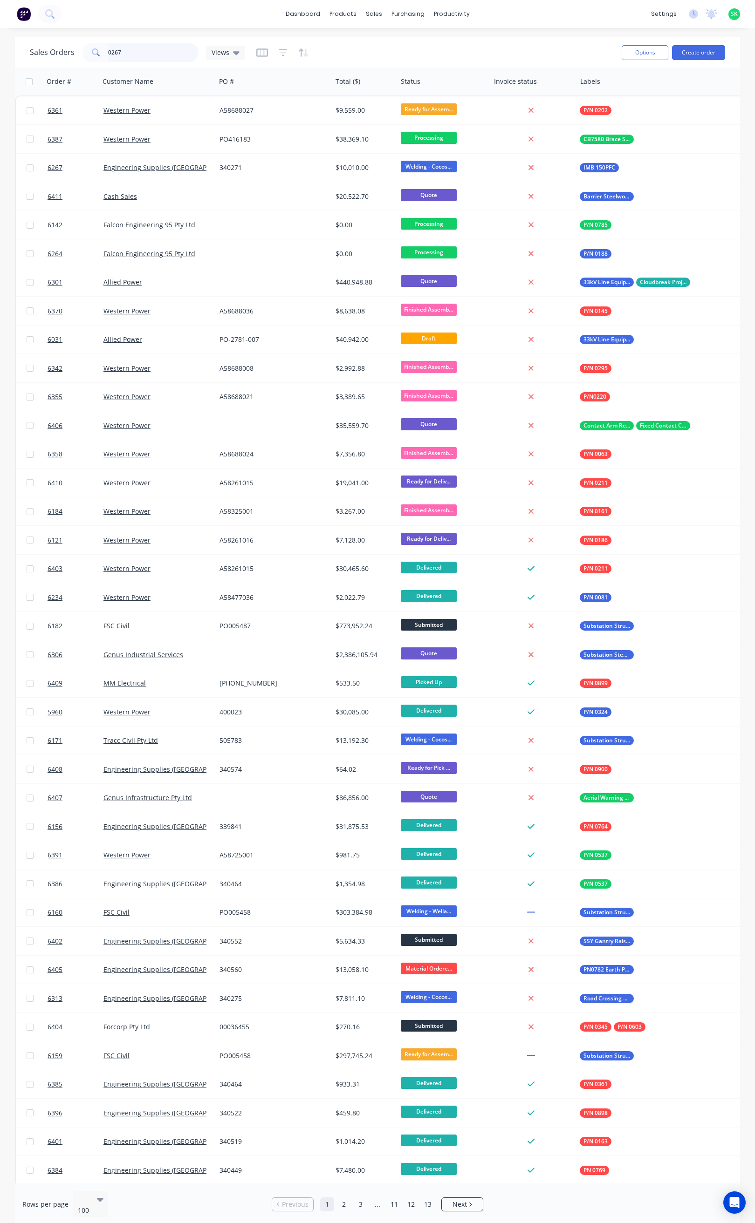
click at [130, 54] on input "0267" at bounding box center [153, 52] width 91 height 19
type input "0267"
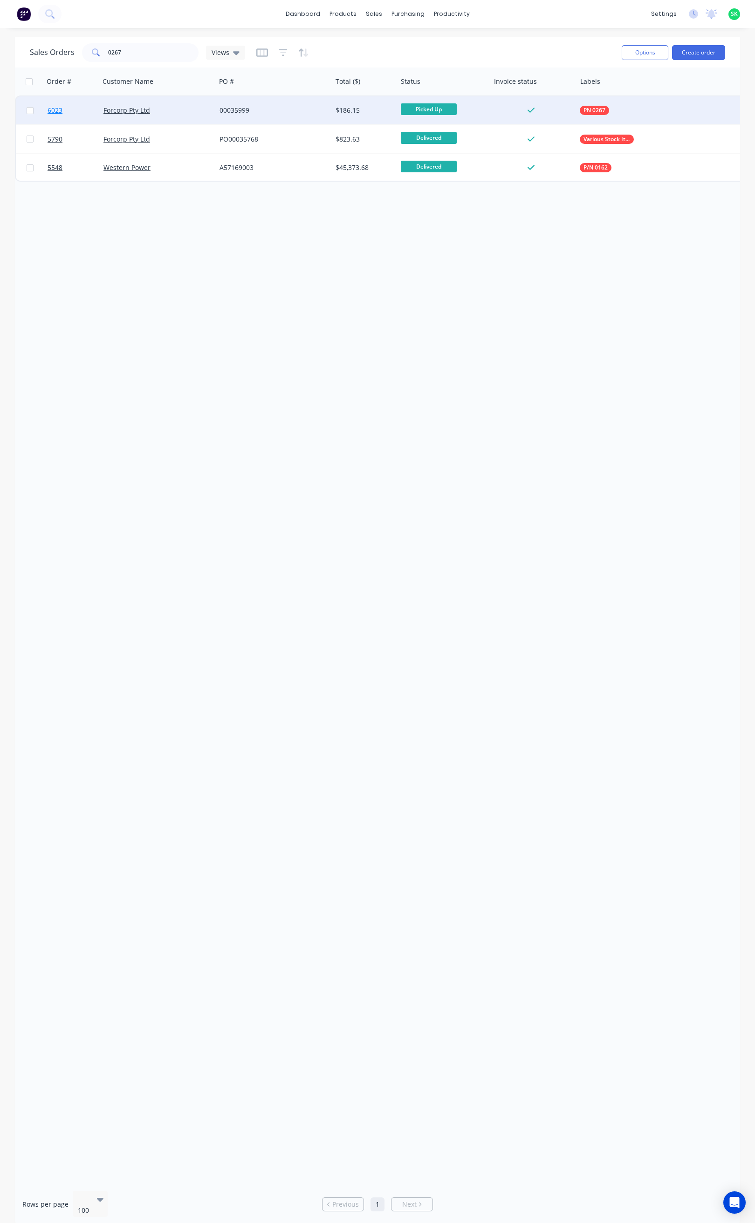
click at [56, 106] on span "6023" at bounding box center [55, 110] width 15 height 9
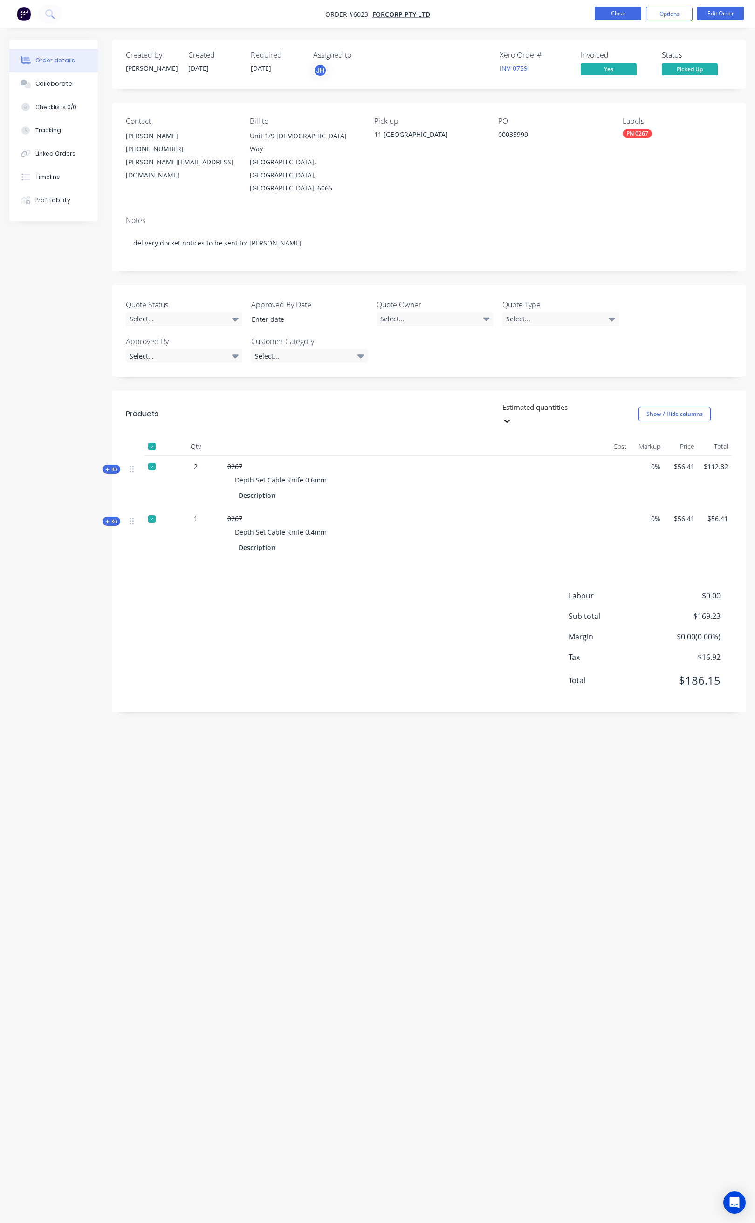
click at [618, 12] on button "Close" at bounding box center [617, 14] width 47 height 14
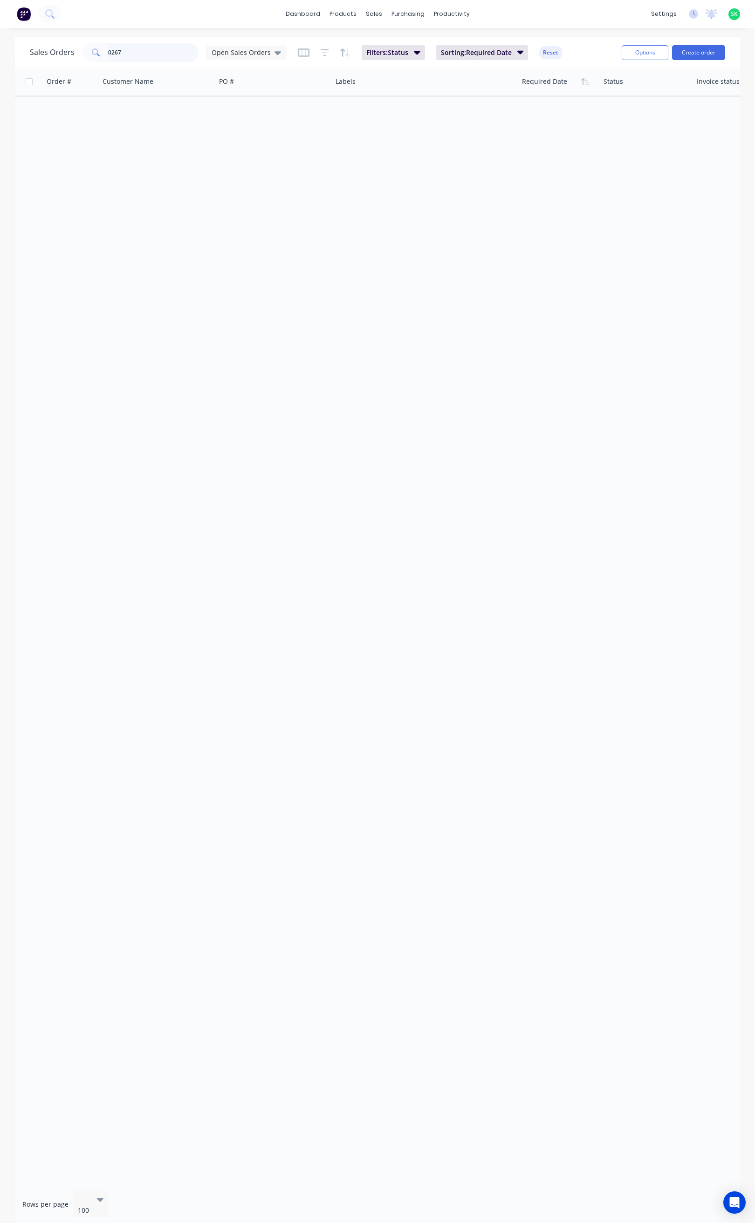
click at [125, 54] on input "0267" at bounding box center [153, 52] width 91 height 19
drag, startPoint x: 125, startPoint y: 54, endPoint x: 107, endPoint y: 54, distance: 18.2
click at [108, 54] on input "0267" at bounding box center [153, 52] width 91 height 19
click at [277, 49] on icon at bounding box center [277, 53] width 7 height 10
click at [236, 131] on button "None" at bounding box center [262, 132] width 106 height 11
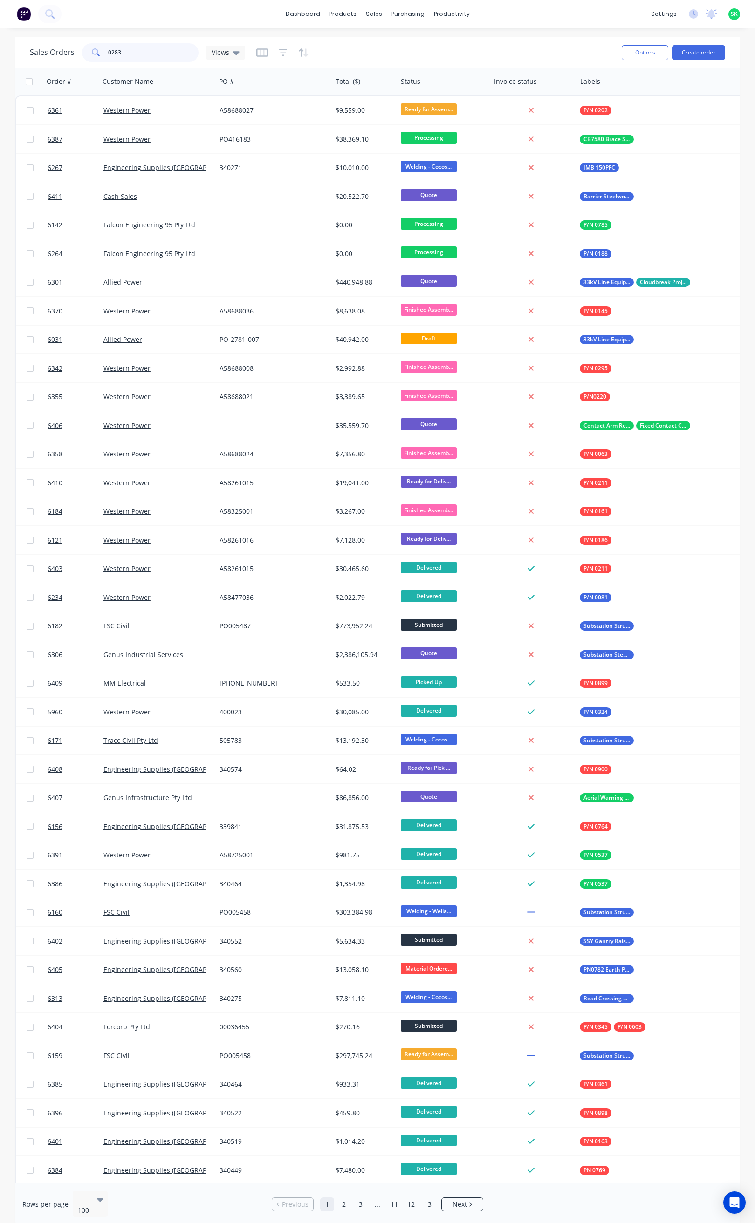
click at [138, 52] on input "0283" at bounding box center [153, 52] width 91 height 19
type input "0283"
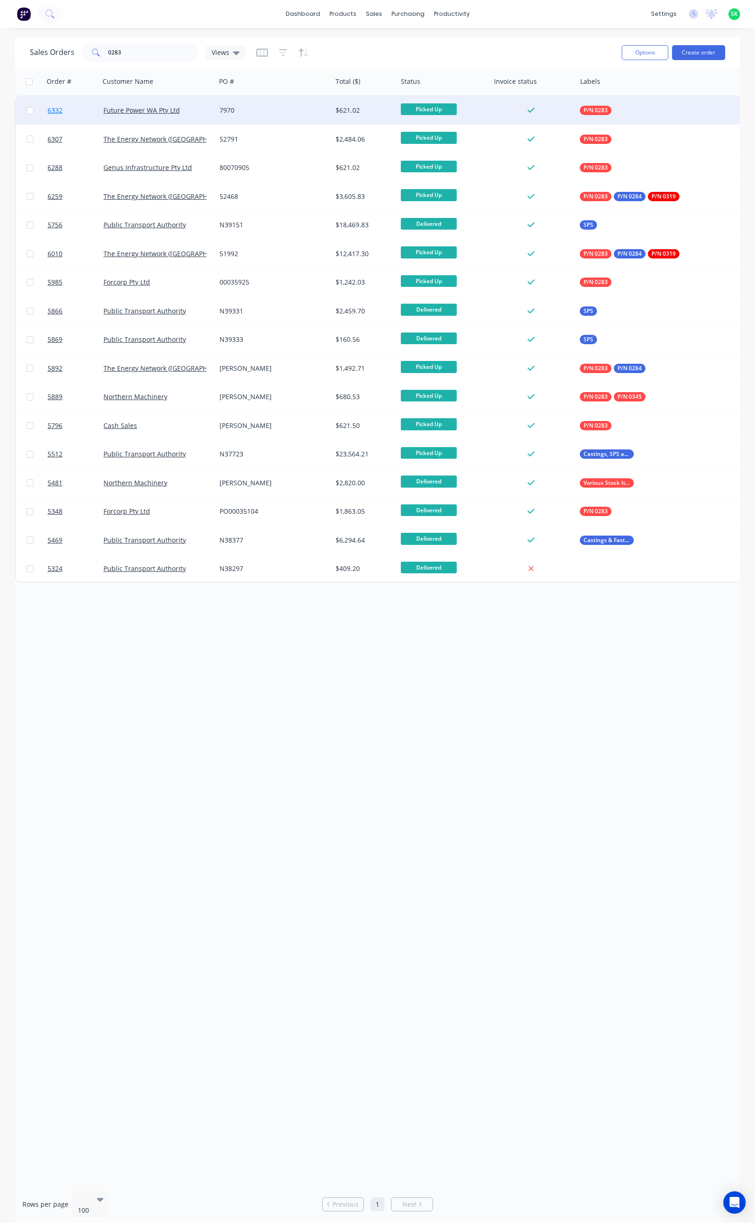
click at [60, 108] on span "6332" at bounding box center [55, 110] width 15 height 9
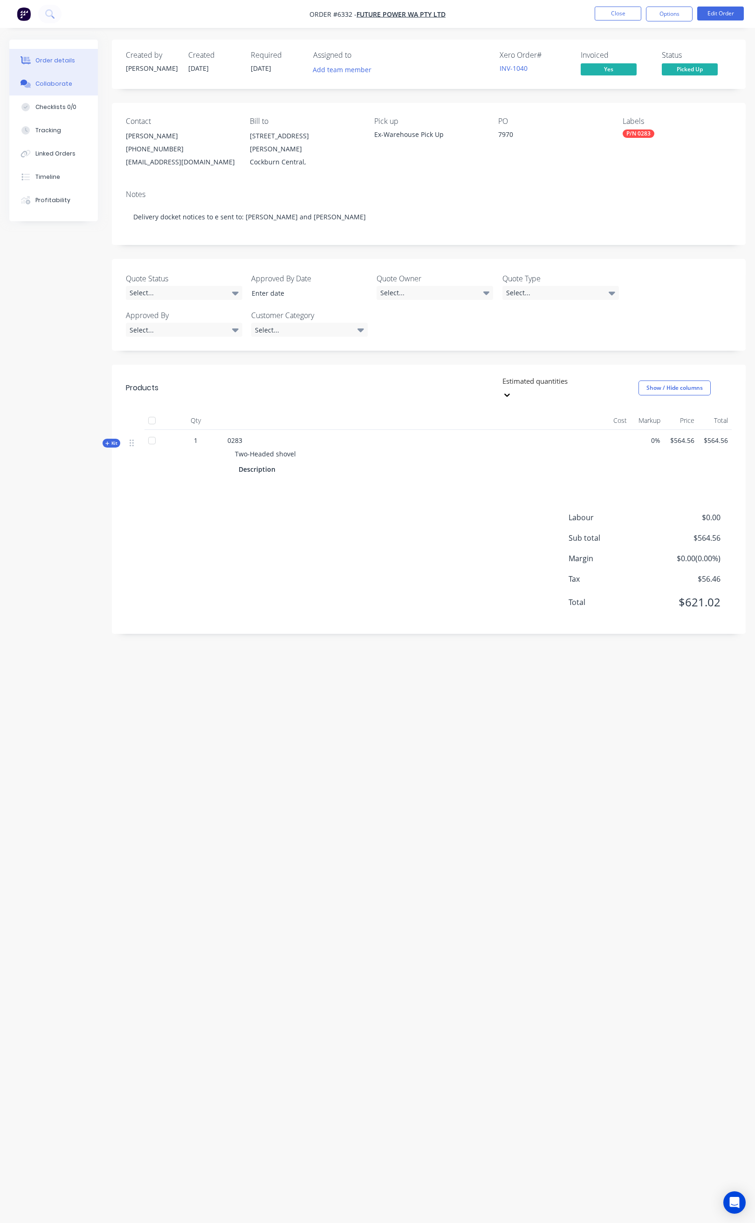
click at [72, 84] on button "Collaborate" at bounding box center [53, 83] width 89 height 23
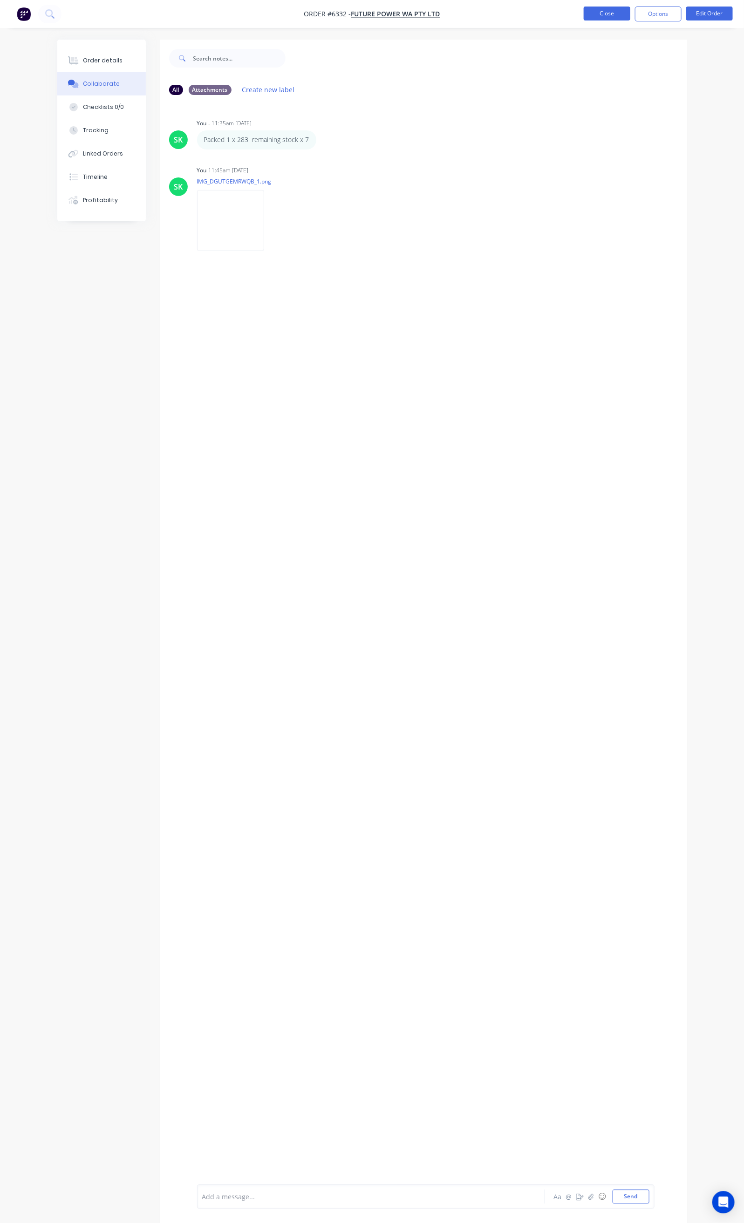
click at [594, 11] on button "Close" at bounding box center [607, 14] width 47 height 14
